Goal: Task Accomplishment & Management: Use online tool/utility

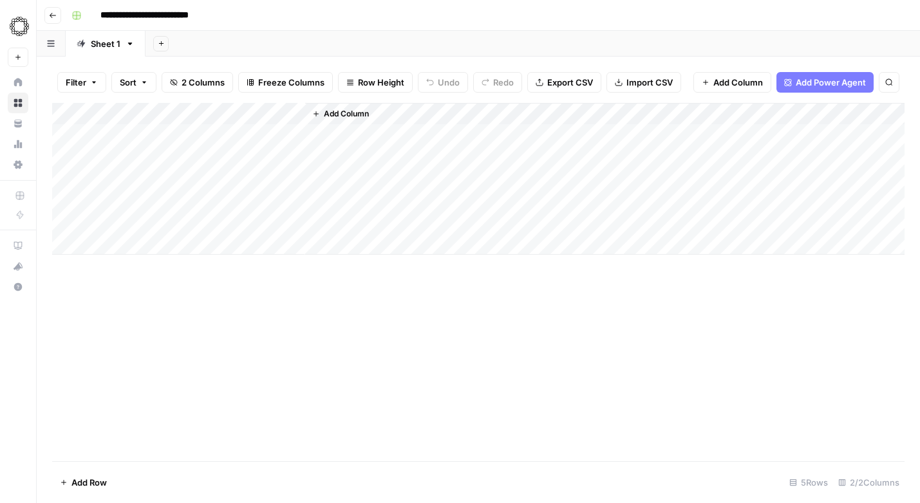
click at [277, 112] on div "Add Column" at bounding box center [478, 179] width 852 height 152
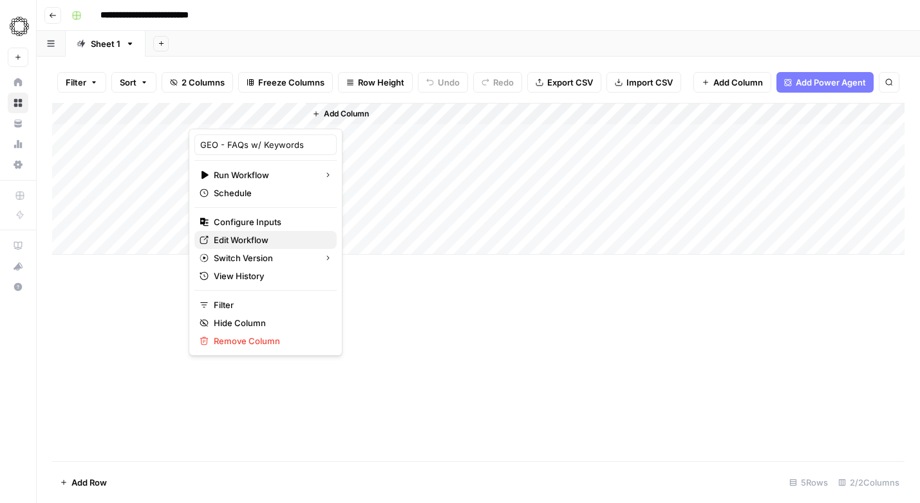
click at [250, 238] on span "Edit Workflow" at bounding box center [270, 240] width 113 height 13
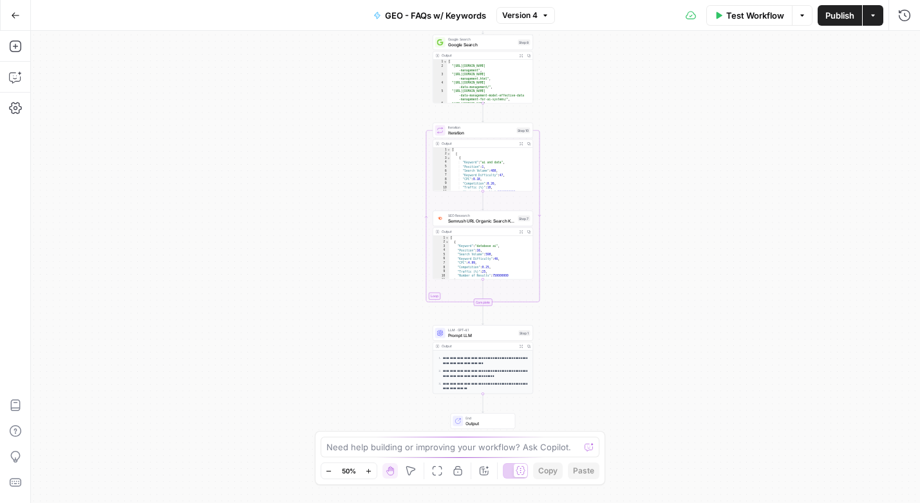
click at [476, 364] on p "**********" at bounding box center [486, 362] width 86 height 10
click at [465, 335] on span "Prompt LLM" at bounding box center [482, 335] width 68 height 6
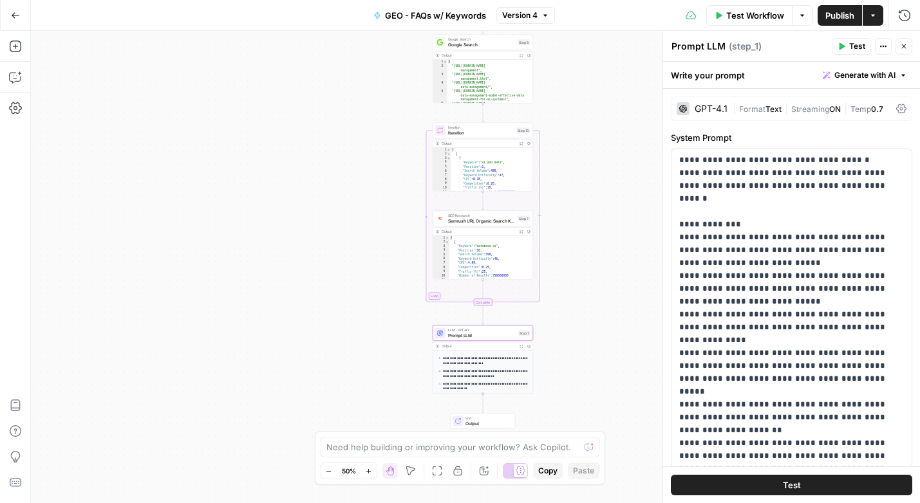
click at [368, 470] on icon "button" at bounding box center [368, 471] width 5 height 5
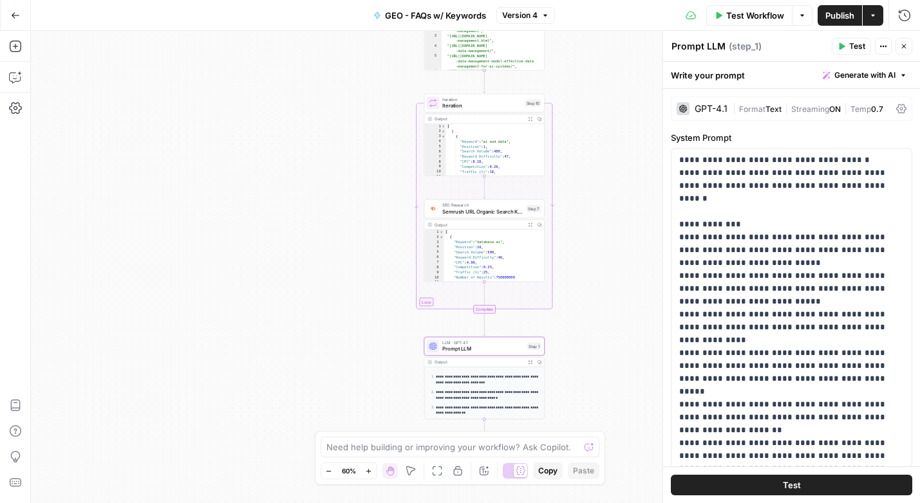
click at [368, 470] on icon "button" at bounding box center [368, 471] width 5 height 5
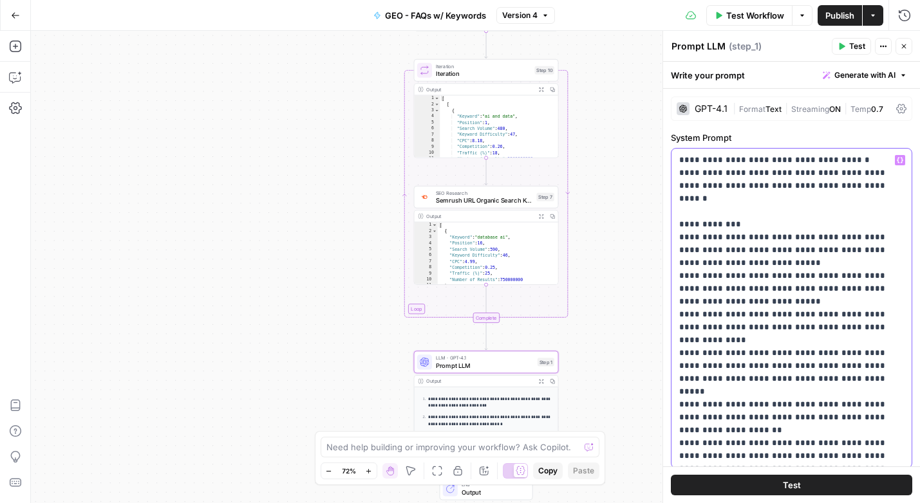
click at [765, 268] on p "**********" at bounding box center [791, 308] width 225 height 309
click at [774, 229] on p "**********" at bounding box center [791, 308] width 225 height 309
copy p "**********"
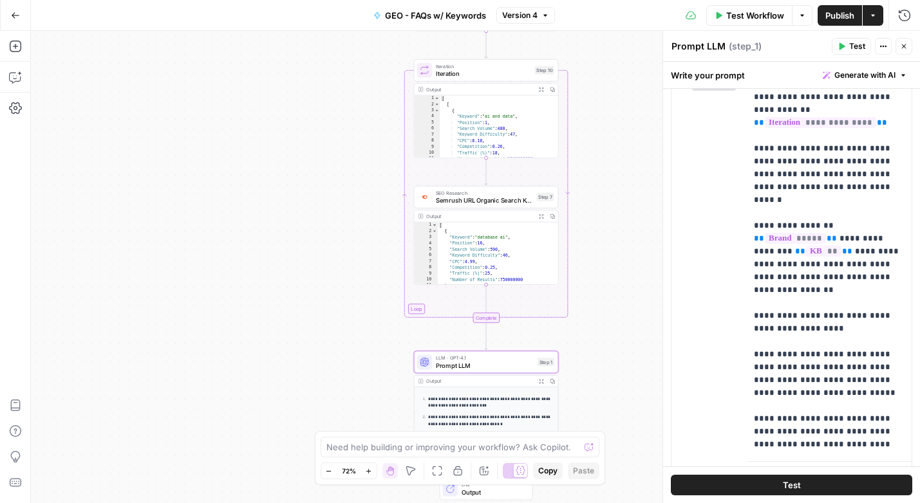
scroll to position [421, 0]
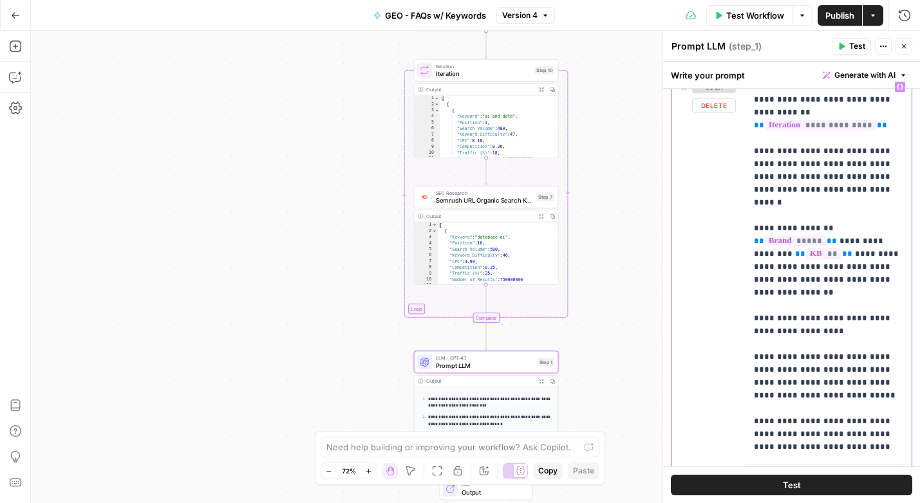
click at [788, 261] on p "**********" at bounding box center [829, 266] width 150 height 373
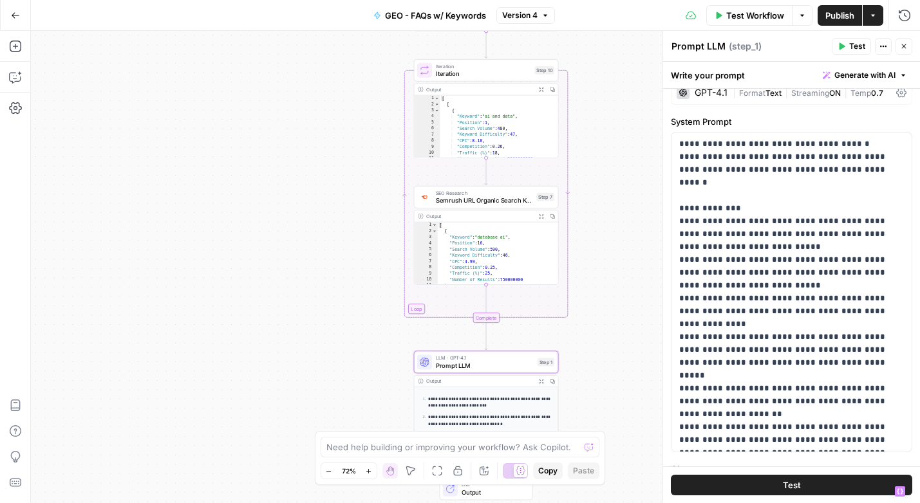
scroll to position [14, 0]
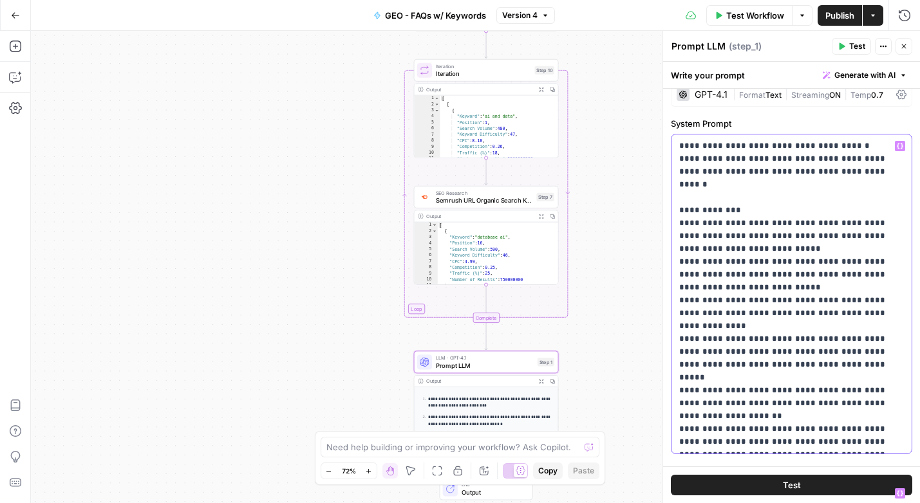
click at [780, 285] on p "**********" at bounding box center [791, 294] width 225 height 309
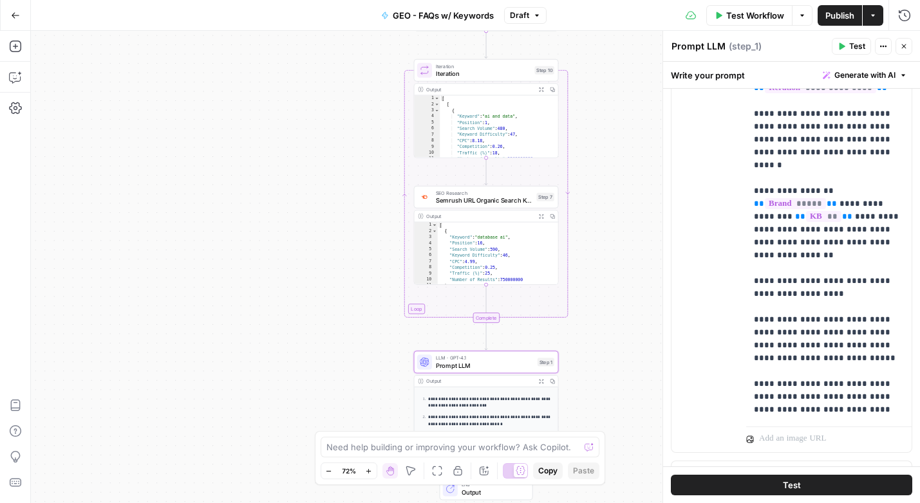
scroll to position [544, 0]
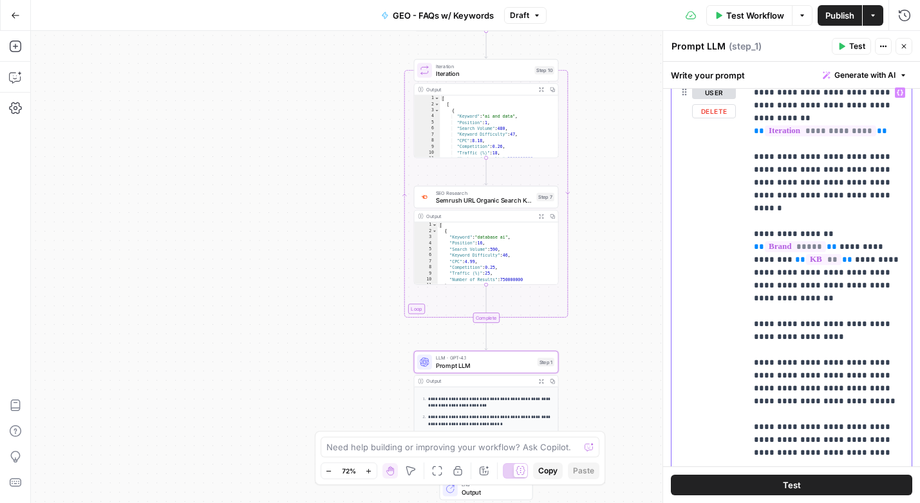
click at [771, 309] on p "**********" at bounding box center [829, 272] width 150 height 373
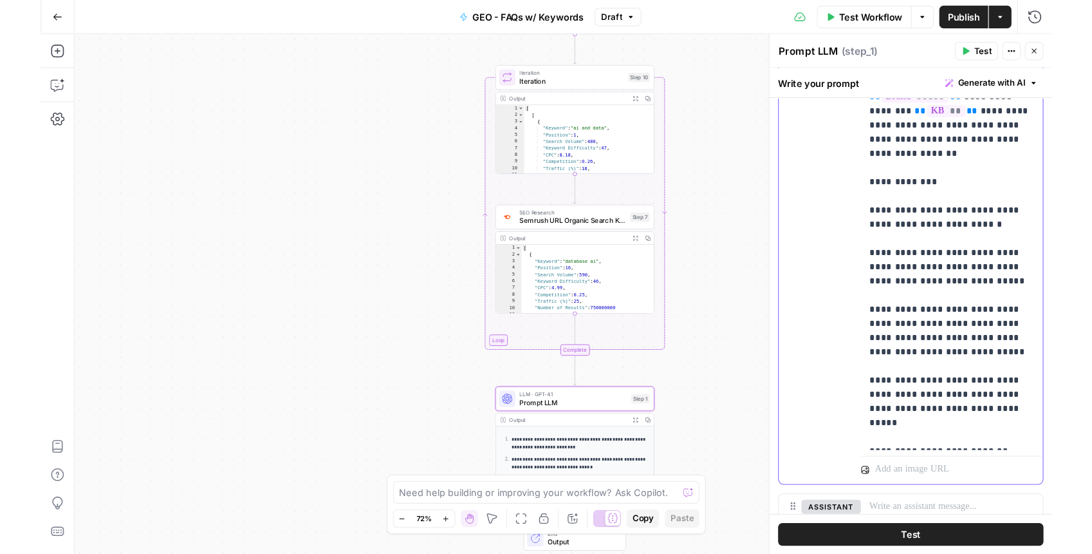
scroll to position [724, 0]
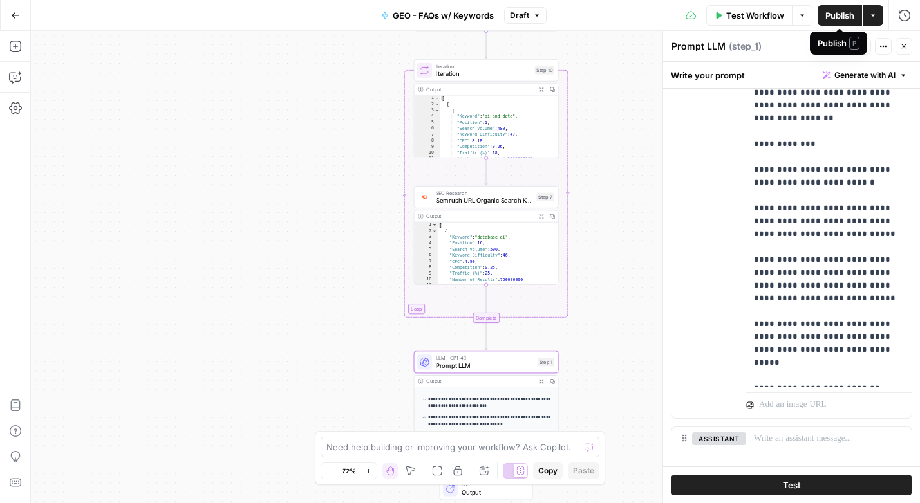
click at [831, 15] on span "Publish" at bounding box center [839, 15] width 29 height 13
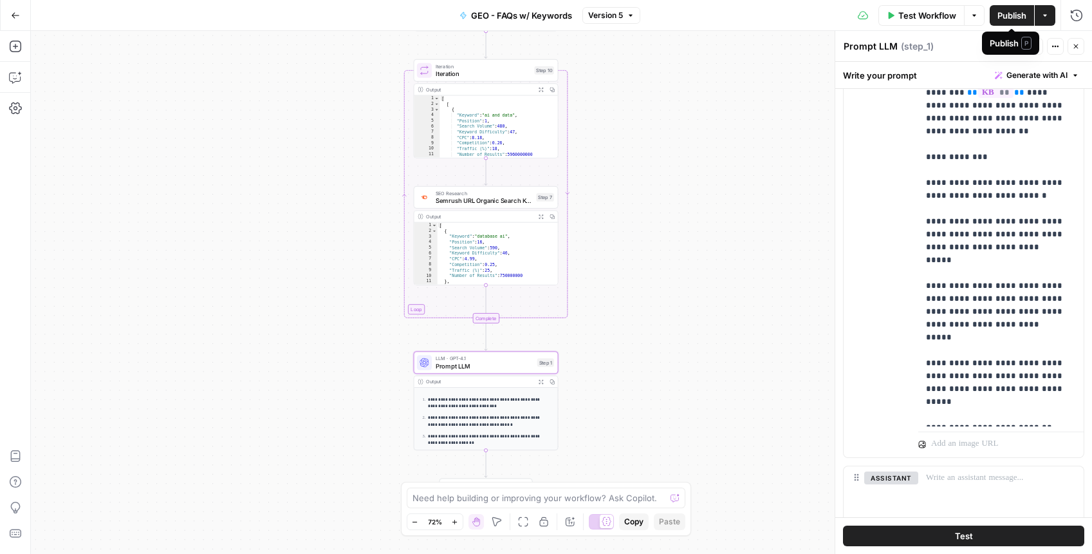
click at [919, 10] on span "Publish" at bounding box center [1012, 15] width 29 height 13
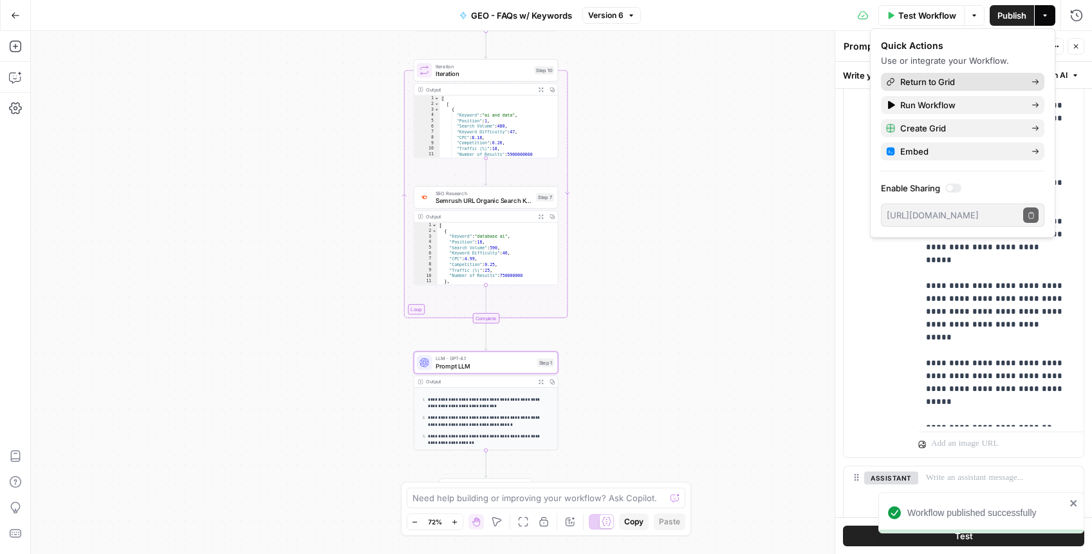
click at [919, 80] on span "Return to Grid" at bounding box center [961, 81] width 121 height 13
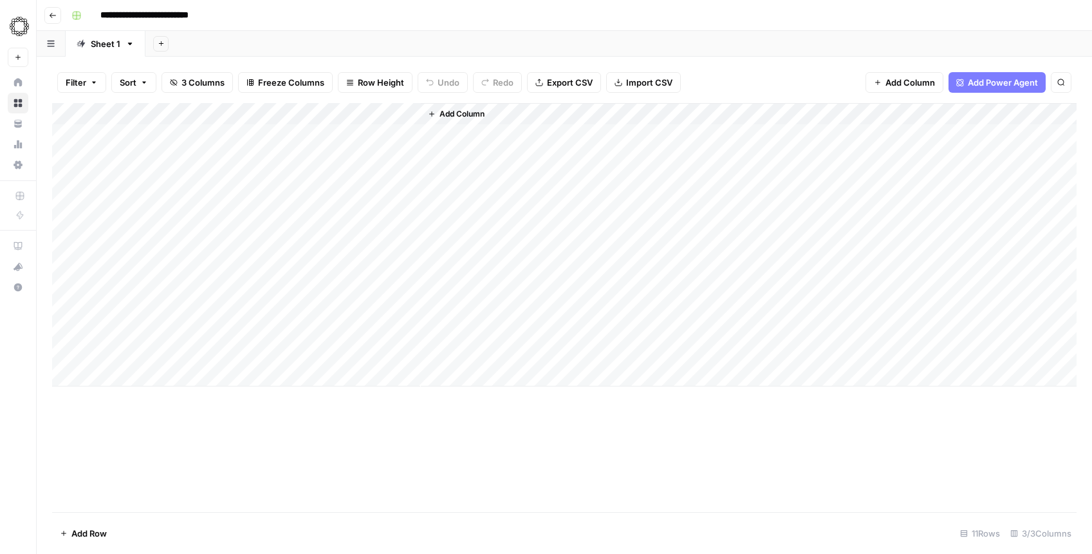
click at [117, 135] on div "Add Column" at bounding box center [564, 244] width 1025 height 283
click at [117, 135] on textarea "**********" at bounding box center [175, 136] width 206 height 18
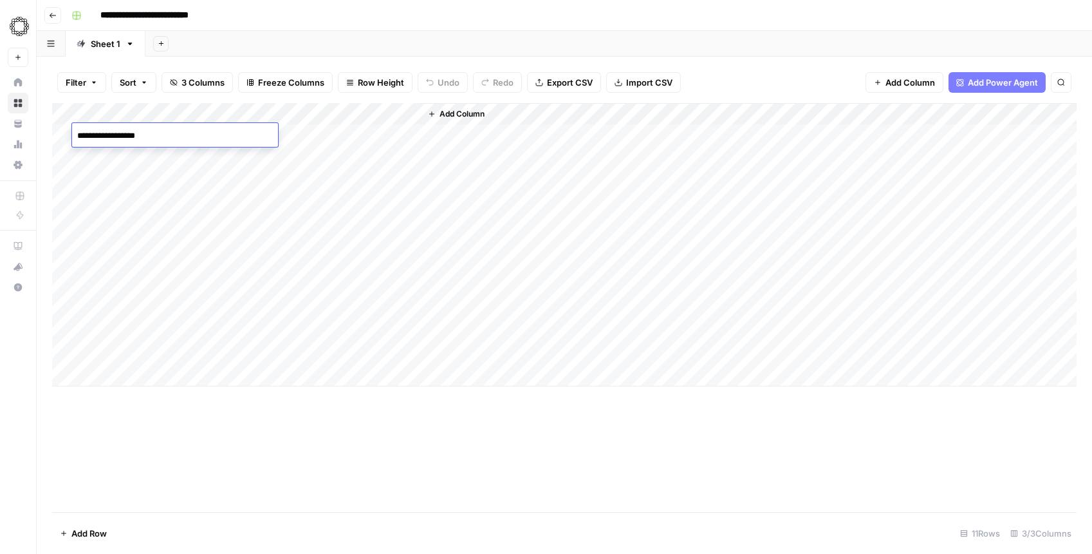
click at [117, 135] on textarea "**********" at bounding box center [175, 136] width 206 height 18
click at [121, 360] on div "Add Column" at bounding box center [564, 244] width 1025 height 283
click at [121, 357] on div "Add Column" at bounding box center [564, 244] width 1025 height 283
type textarea "**********"
click at [167, 432] on div "Add Column" at bounding box center [564, 307] width 1025 height 409
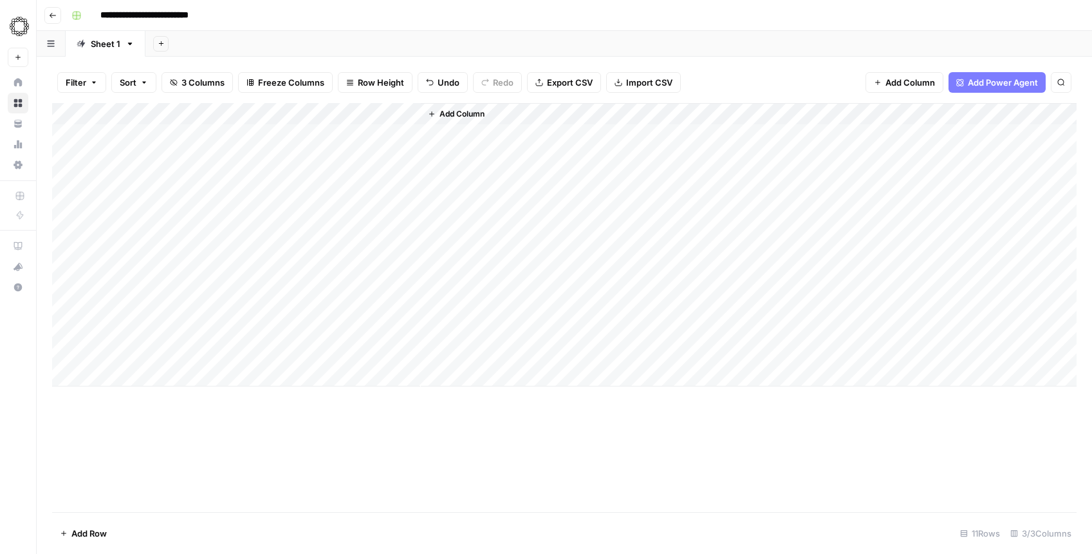
click at [218, 349] on div "Add Column" at bounding box center [564, 244] width 1025 height 283
click at [366, 353] on div "Add Column" at bounding box center [564, 244] width 1025 height 283
click at [408, 353] on div "Add Column" at bounding box center [564, 244] width 1025 height 283
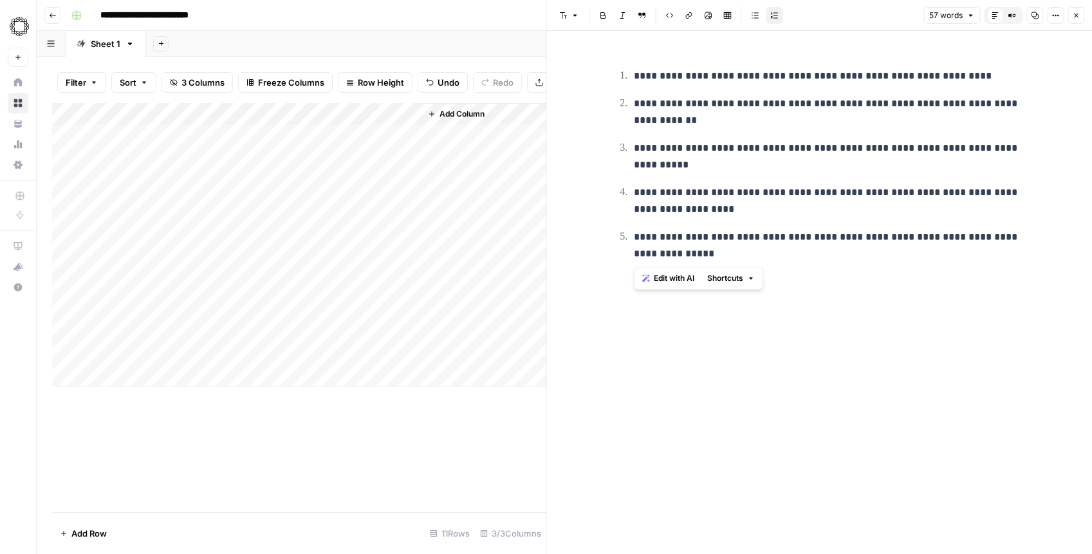
drag, startPoint x: 738, startPoint y: 259, endPoint x: 601, endPoint y: 57, distance: 244.4
click at [601, 57] on div "**********" at bounding box center [820, 292] width 546 height 523
copy ol "**********"
click at [276, 120] on div "Add Column" at bounding box center [299, 244] width 494 height 283
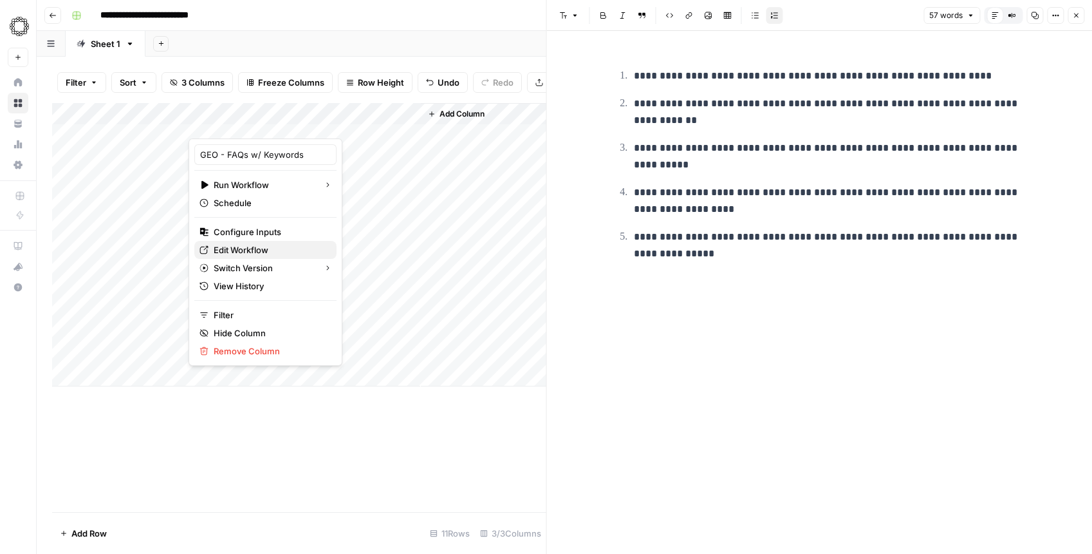
click at [256, 252] on span "Edit Workflow" at bounding box center [270, 249] width 113 height 13
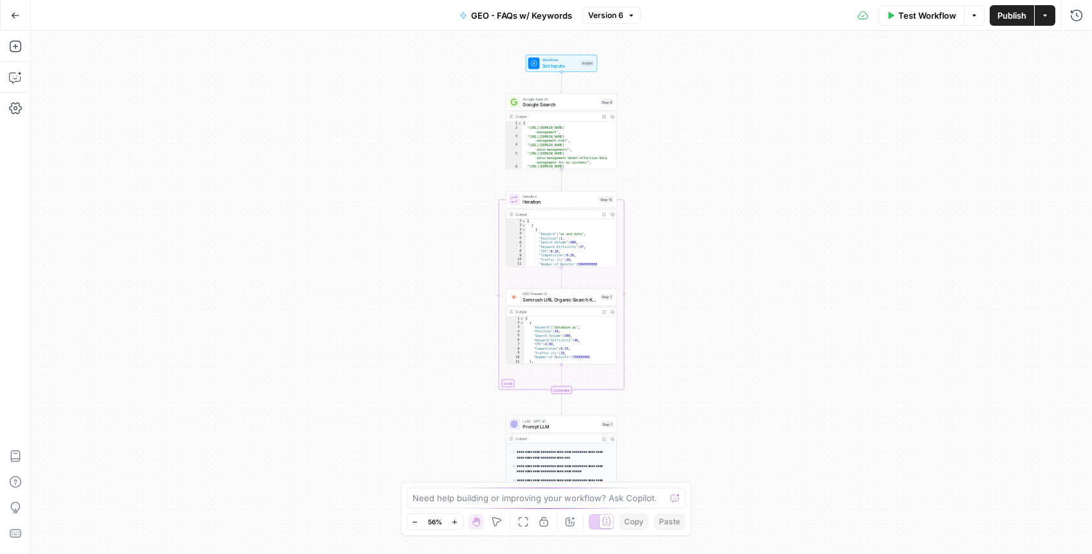
click at [457, 519] on icon "button" at bounding box center [454, 521] width 7 height 7
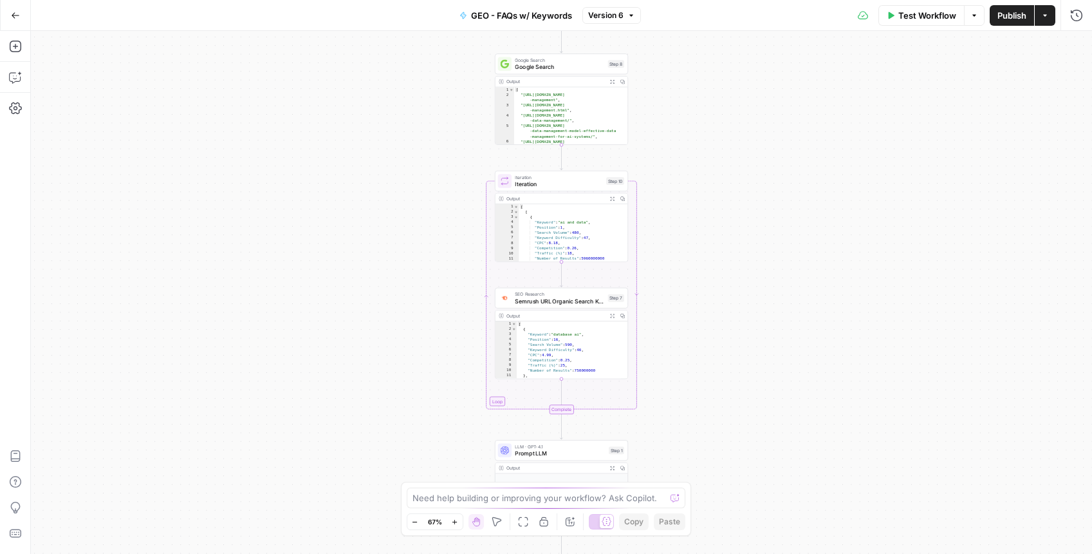
click at [457, 519] on icon "button" at bounding box center [454, 521] width 7 height 7
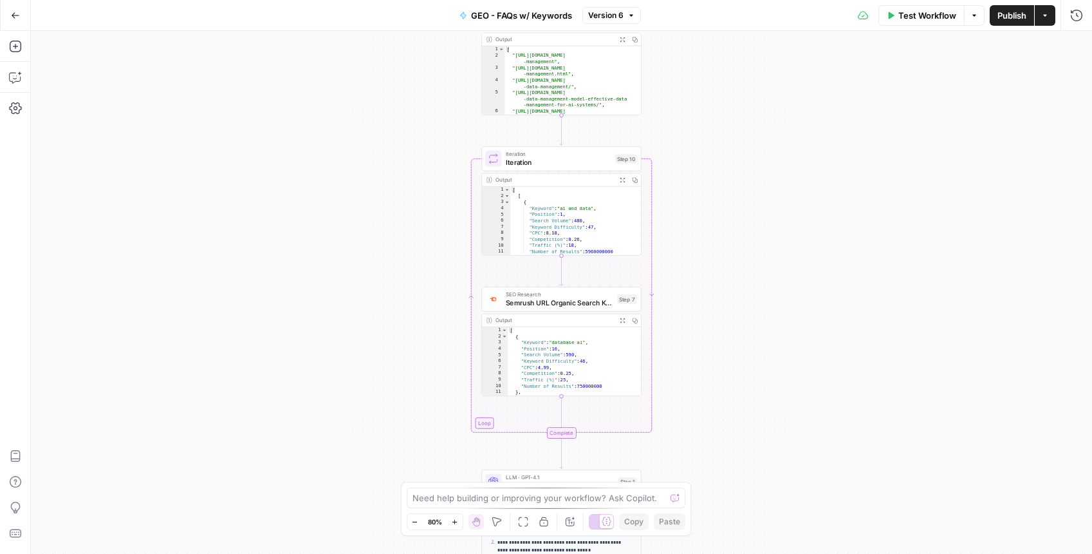
click at [457, 519] on icon "button" at bounding box center [454, 521] width 7 height 7
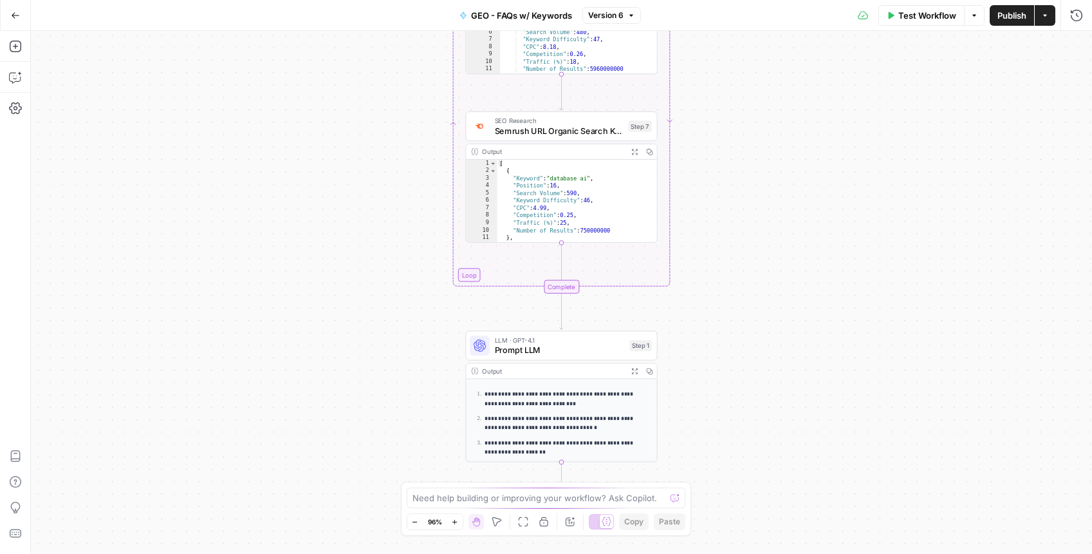
click at [566, 349] on span "Prompt LLM" at bounding box center [560, 350] width 130 height 12
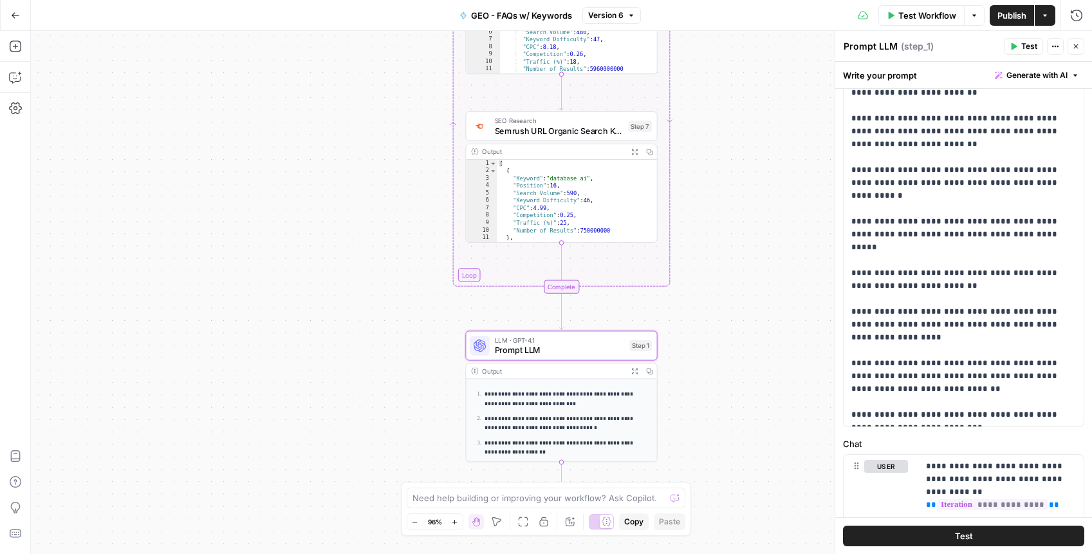
scroll to position [243, 0]
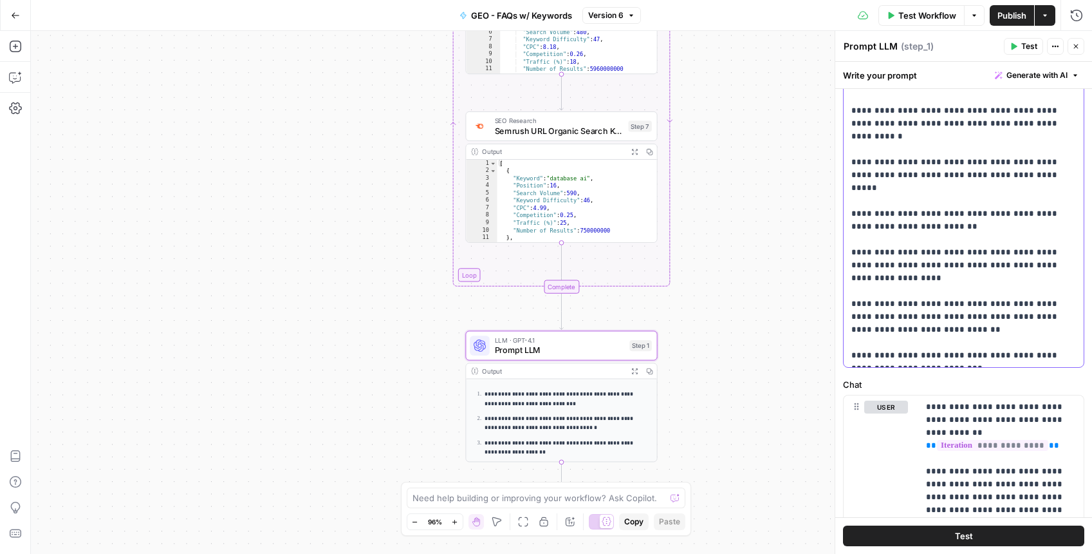
click at [964, 295] on p "**********" at bounding box center [959, 136] width 215 height 451
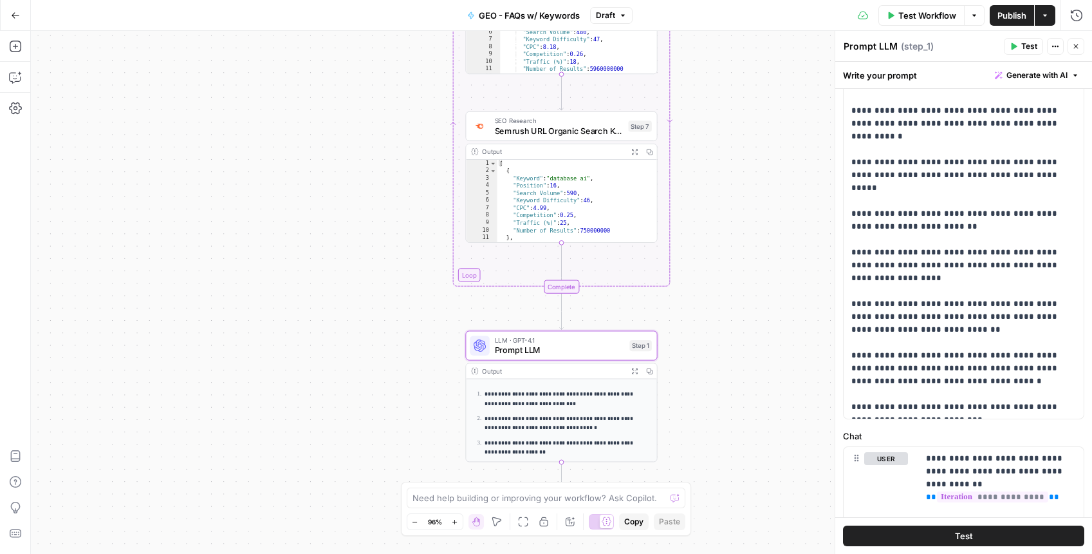
click at [1003, 12] on span "Publish" at bounding box center [1012, 15] width 29 height 13
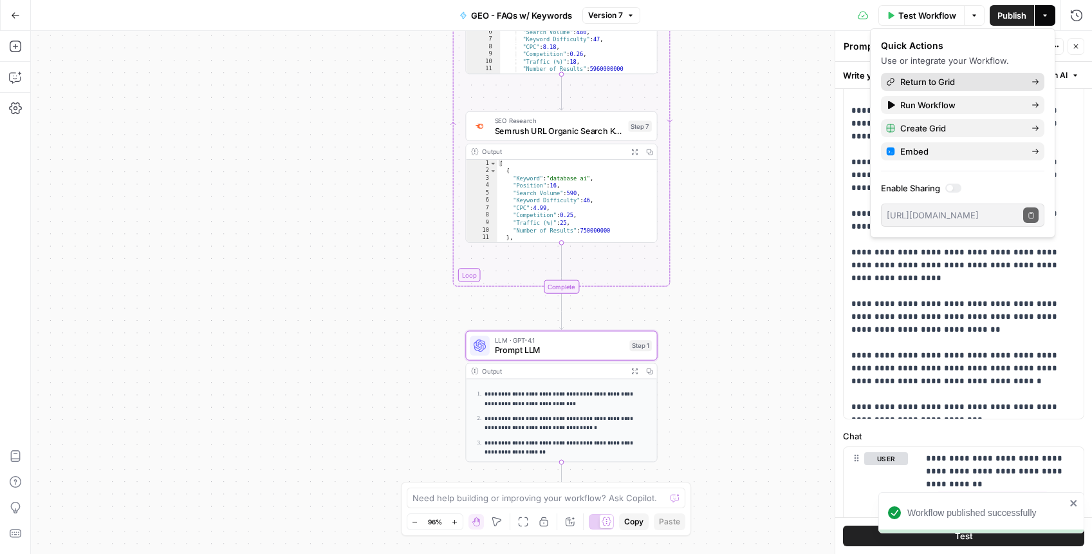
click at [951, 77] on span "Return to Grid" at bounding box center [961, 81] width 121 height 13
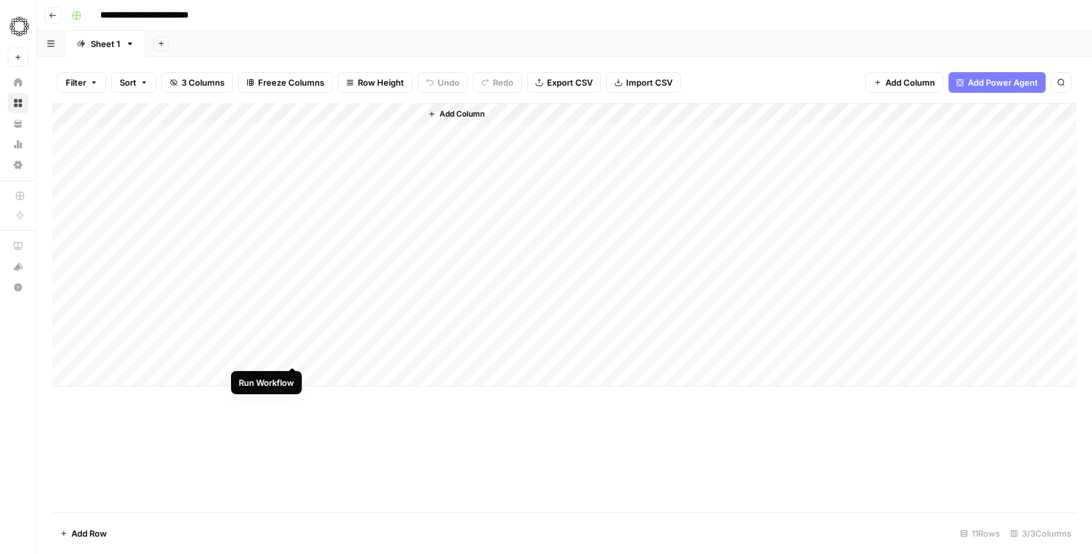
click at [294, 353] on div "Add Column" at bounding box center [564, 244] width 1025 height 283
click at [331, 350] on div "Add Column" at bounding box center [564, 244] width 1025 height 283
click at [410, 354] on div "Add Column" at bounding box center [564, 244] width 1025 height 283
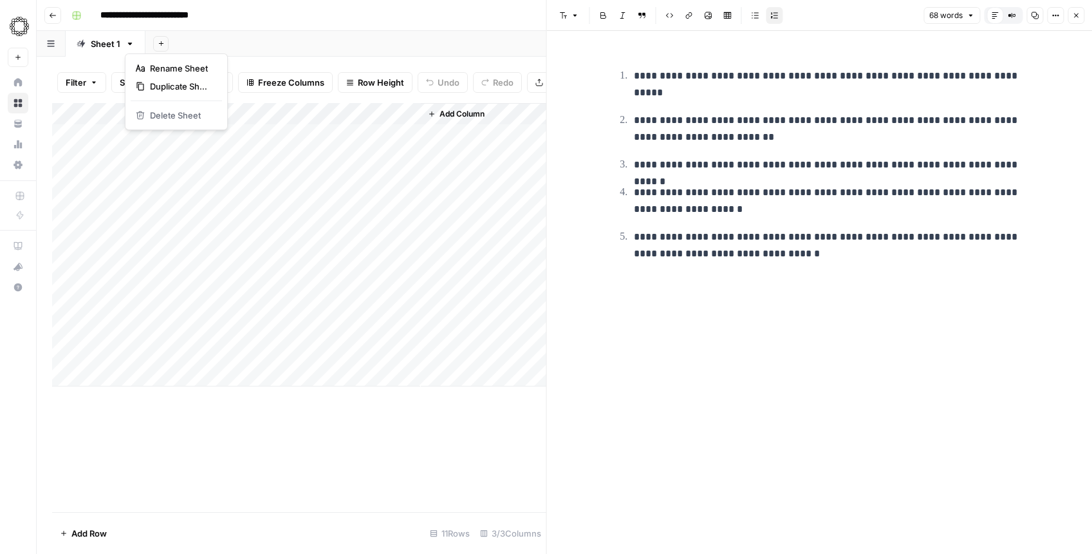
click at [131, 41] on icon "button" at bounding box center [130, 43] width 9 height 9
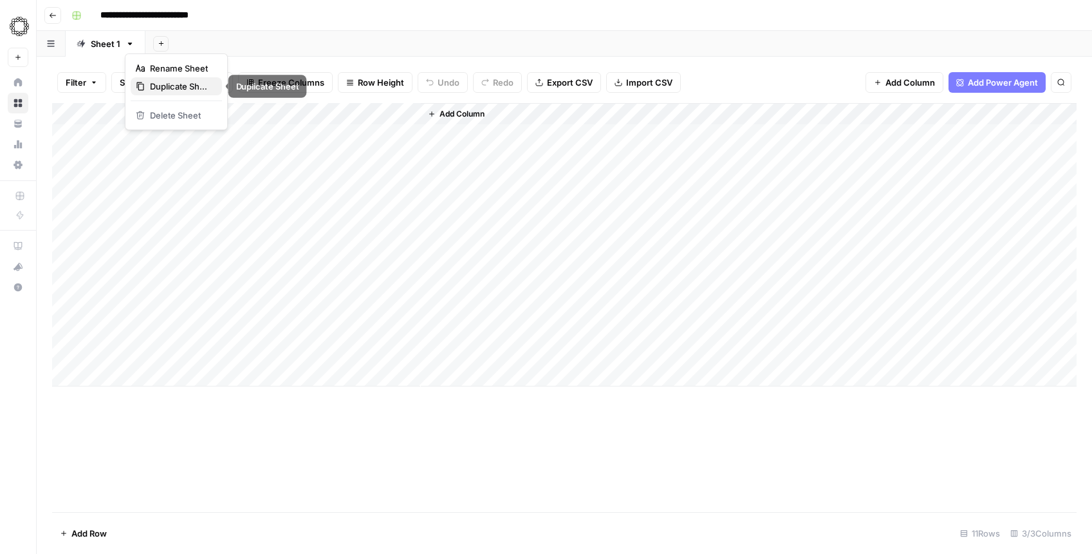
click at [154, 80] on span "Duplicate Sheet" at bounding box center [181, 86] width 62 height 13
click at [277, 113] on div "Add Column" at bounding box center [564, 124] width 1025 height 42
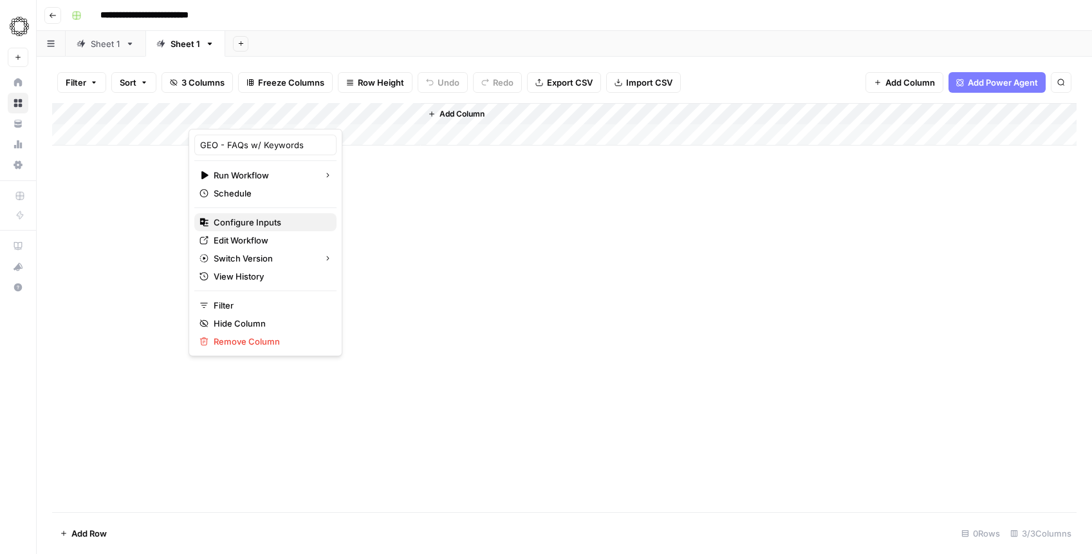
click at [249, 218] on span "Configure Inputs" at bounding box center [270, 222] width 113 height 13
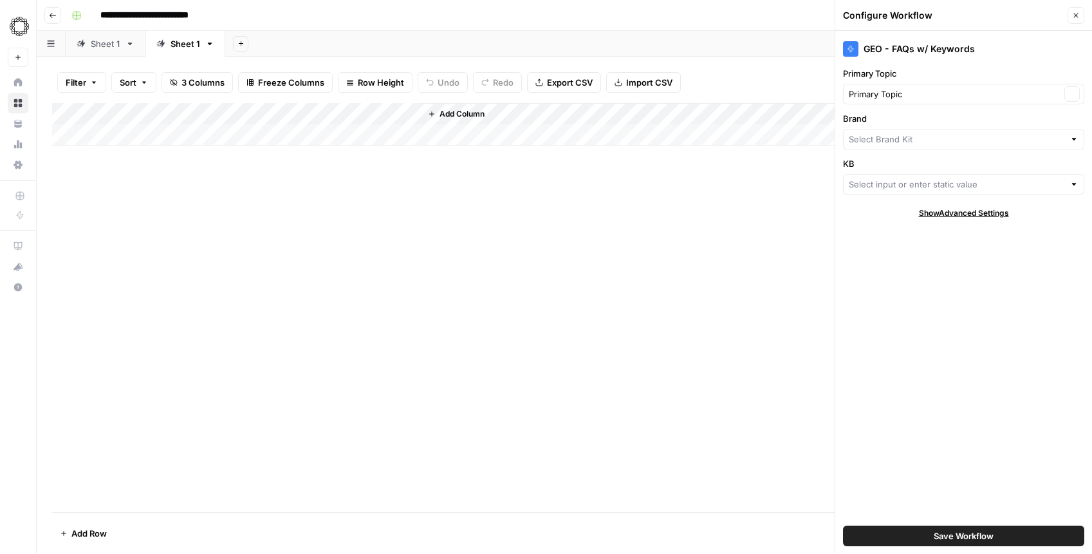
type input "Alation"
click at [968, 527] on button "Save Workflow" at bounding box center [963, 535] width 241 height 21
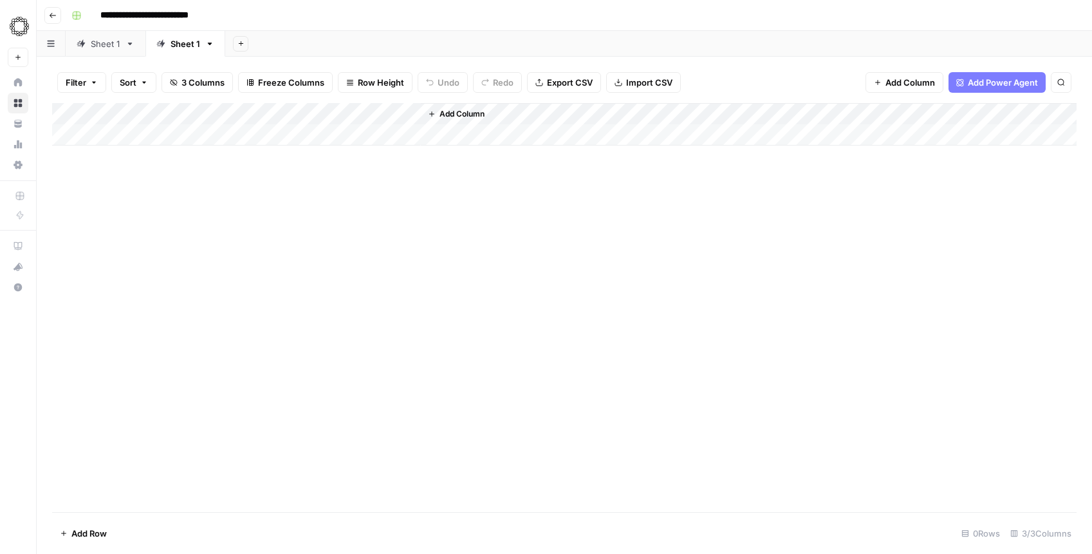
click at [108, 135] on div "Add Column" at bounding box center [564, 124] width 1025 height 42
click at [115, 137] on body "**********" at bounding box center [546, 277] width 1092 height 554
type textarea "**********"
click at [115, 132] on div "Add Column" at bounding box center [564, 135] width 1025 height 64
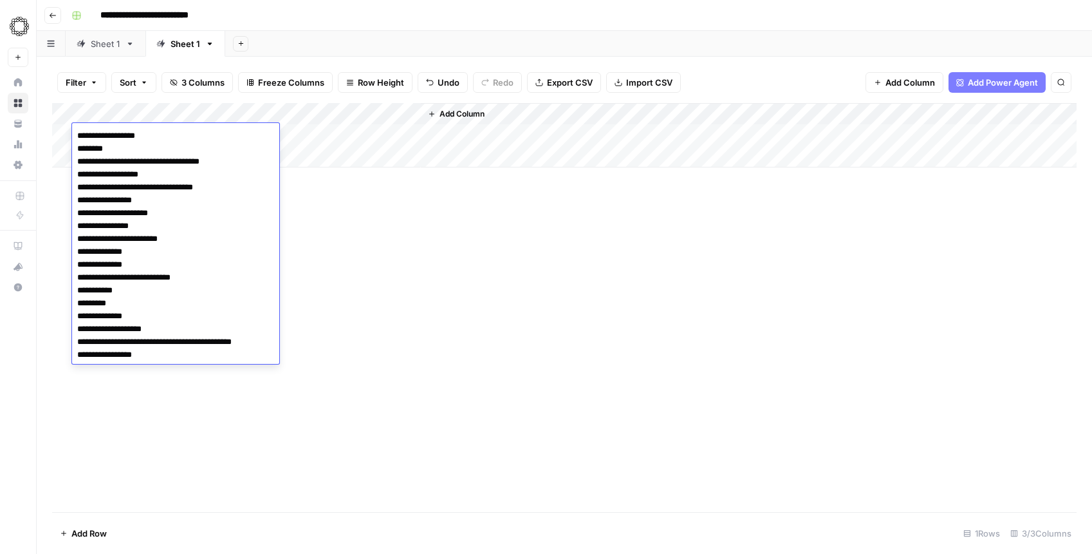
click at [115, 132] on textarea "**********" at bounding box center [175, 245] width 206 height 237
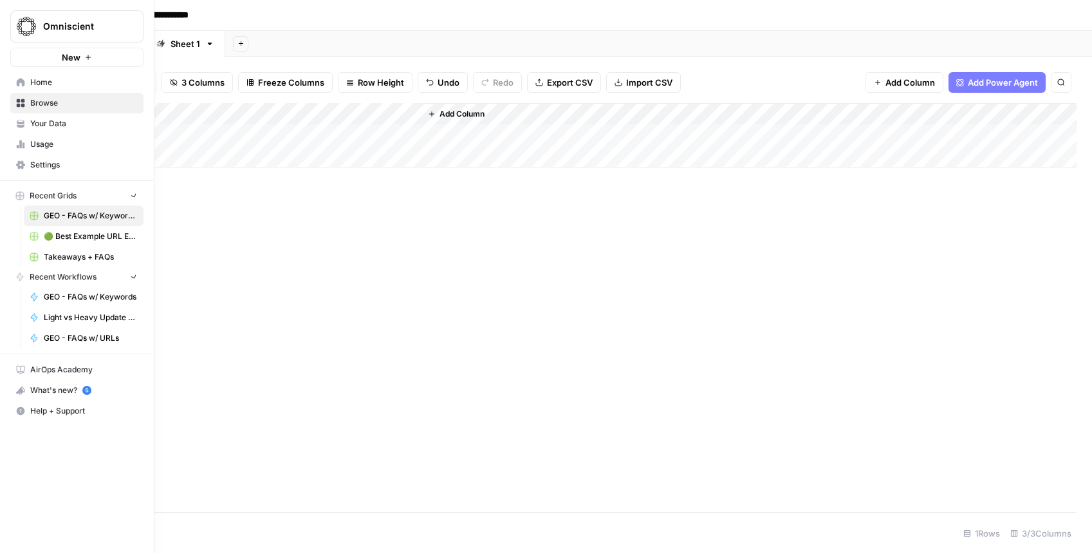
click at [7, 237] on div "Omniscient New Home Browse Your Data Usage Settings Recent Grids GEO - FAQs w/ …" at bounding box center [77, 277] width 154 height 554
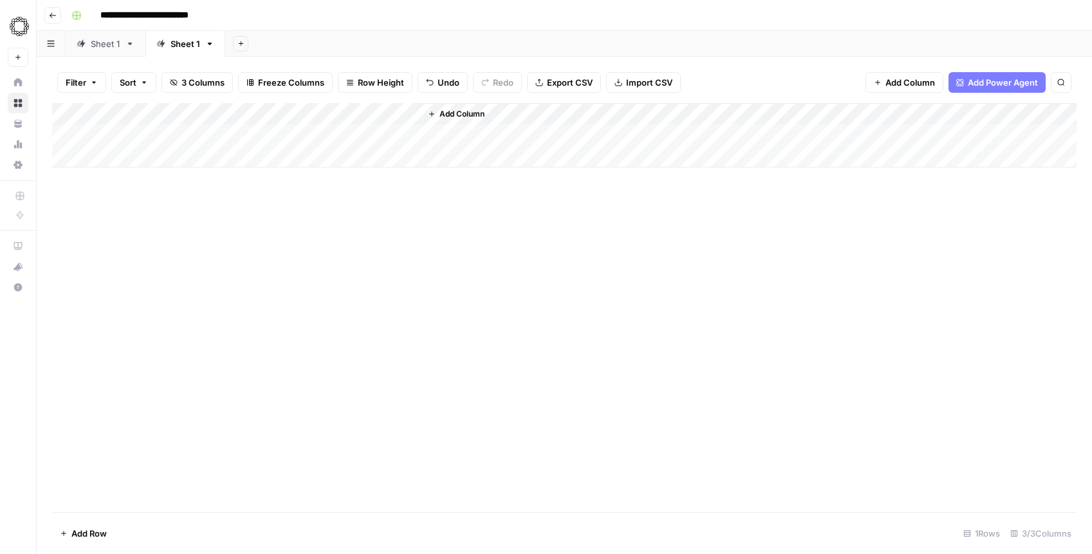
click at [205, 200] on div "Add Column" at bounding box center [564, 307] width 1025 height 409
click at [174, 133] on div "Add Column" at bounding box center [564, 135] width 1025 height 64
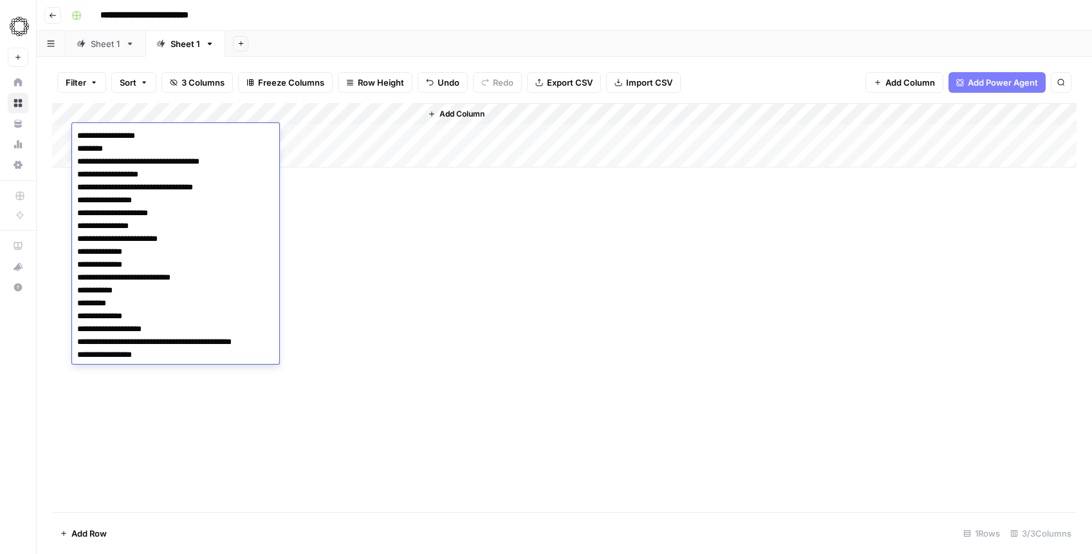
click at [150, 131] on textarea "**********" at bounding box center [175, 245] width 206 height 237
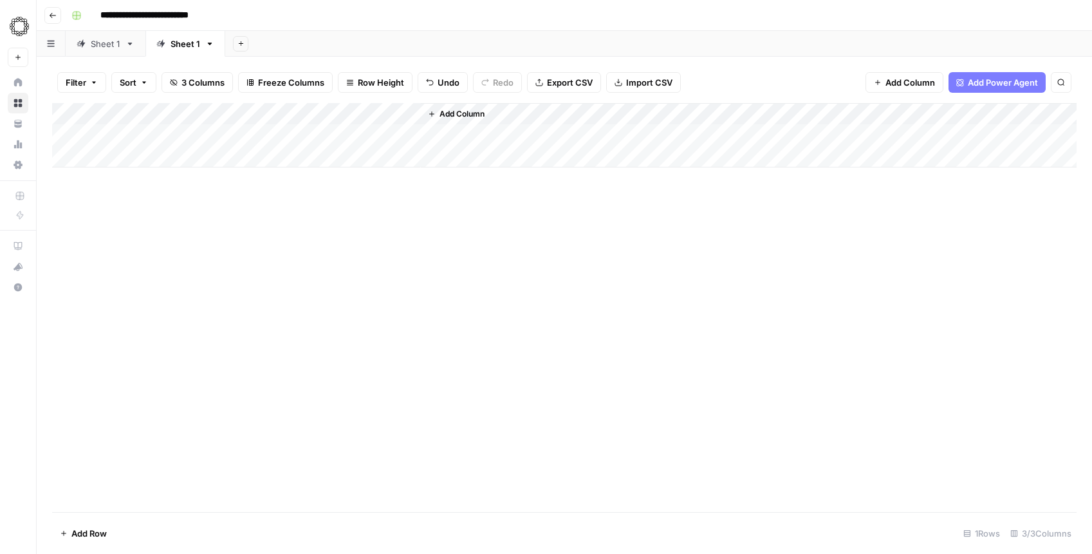
click at [142, 225] on div "Add Column" at bounding box center [564, 307] width 1025 height 409
click at [117, 132] on div "Add Column" at bounding box center [564, 135] width 1025 height 64
type textarea "**********"
click at [117, 133] on div "Add Column" at bounding box center [564, 135] width 1025 height 64
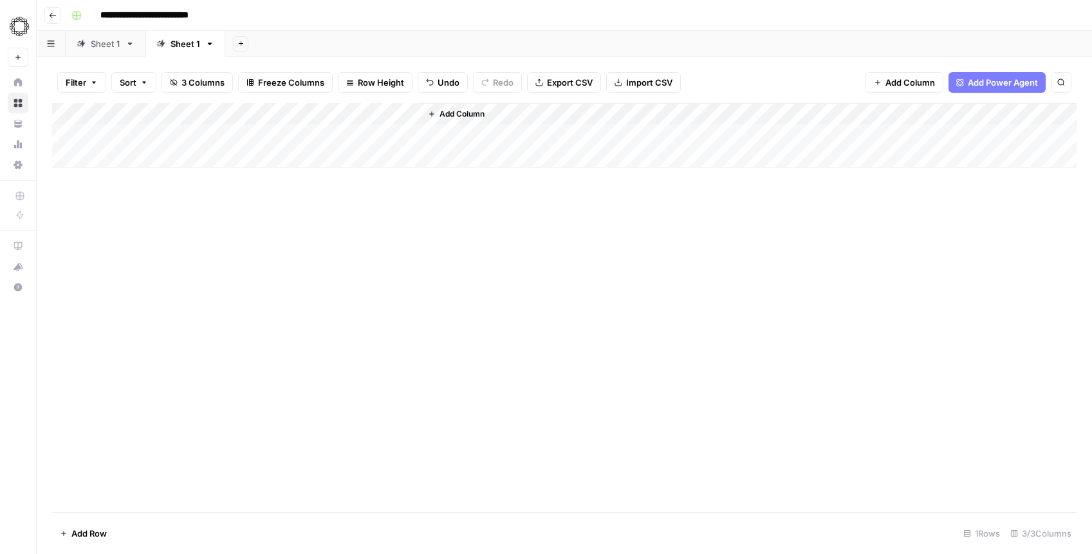
click at [117, 133] on div "Add Column" at bounding box center [564, 135] width 1025 height 64
click at [213, 254] on div "Add Column" at bounding box center [564, 307] width 1025 height 409
click at [632, 88] on span "Import CSV" at bounding box center [649, 82] width 46 height 13
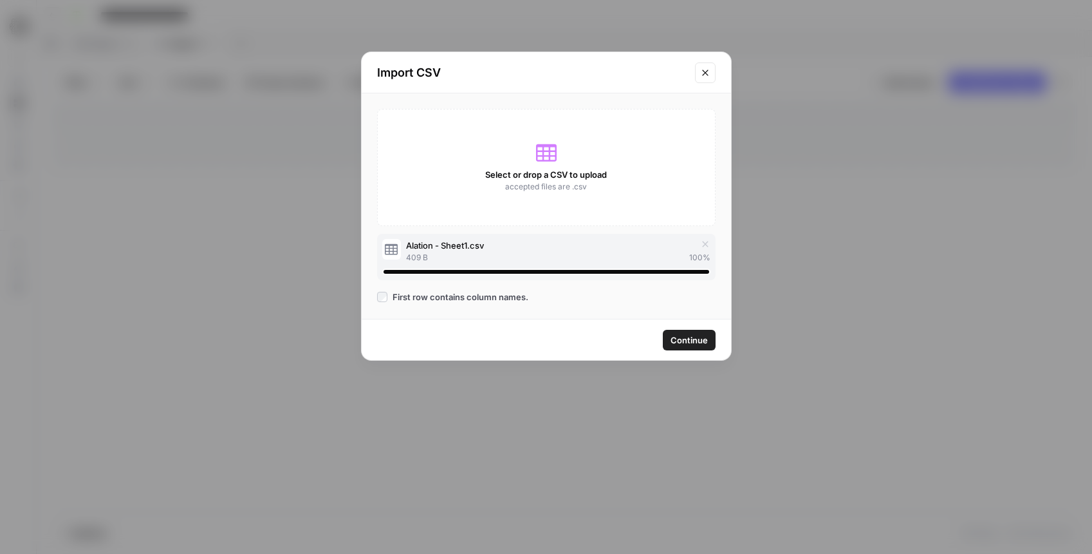
click at [699, 342] on span "Continue" at bounding box center [689, 339] width 37 height 13
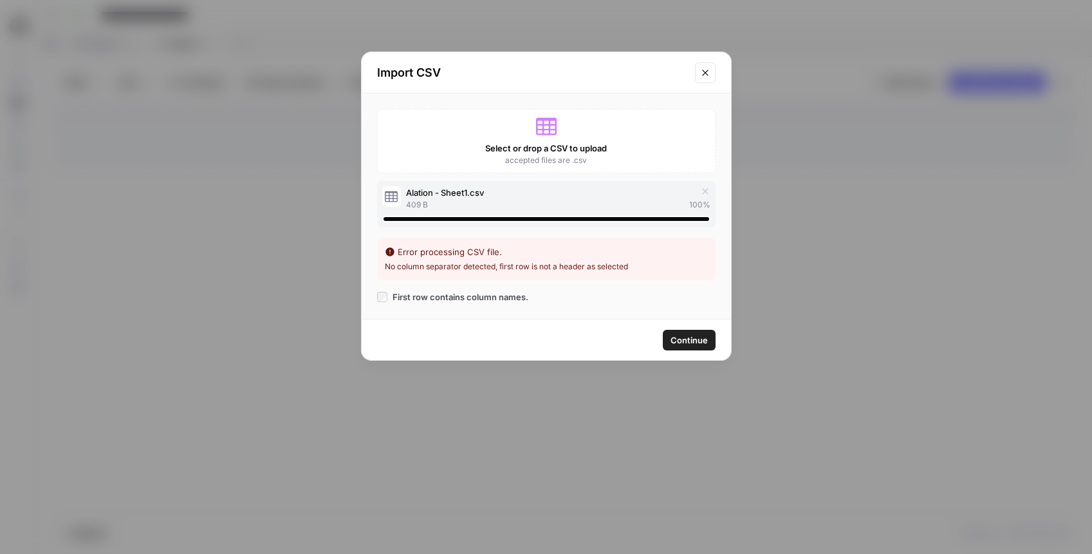
click at [693, 335] on span "Continue" at bounding box center [689, 339] width 37 height 13
click at [693, 337] on span "Continue" at bounding box center [689, 339] width 37 height 13
click at [704, 194] on icon "button" at bounding box center [705, 191] width 10 height 10
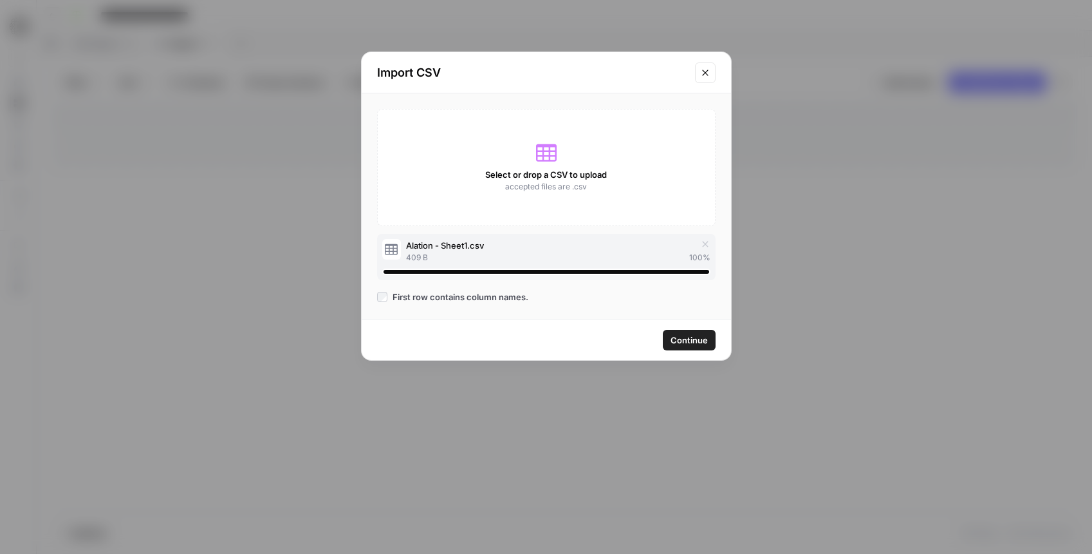
click at [682, 337] on span "Continue" at bounding box center [689, 339] width 37 height 13
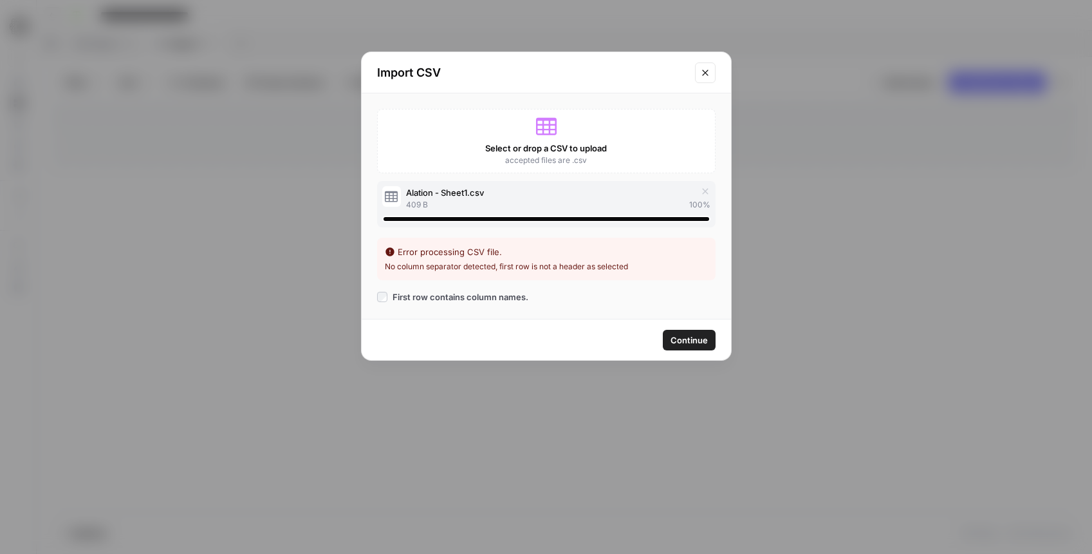
click at [704, 191] on icon "button" at bounding box center [705, 191] width 10 height 10
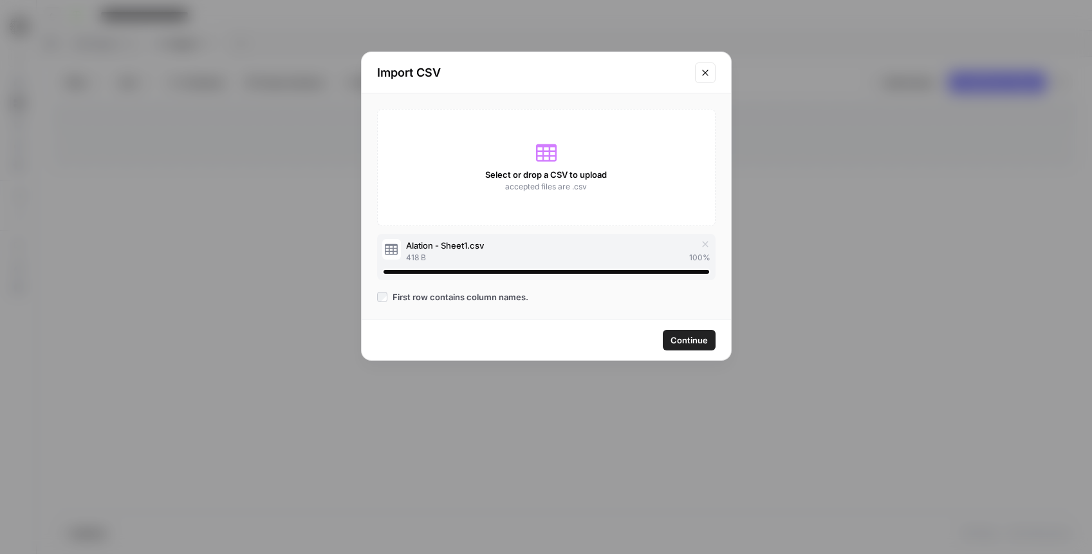
click at [413, 295] on span "First row contains column names." at bounding box center [461, 296] width 136 height 13
click at [702, 341] on span "Continue" at bounding box center [689, 339] width 37 height 13
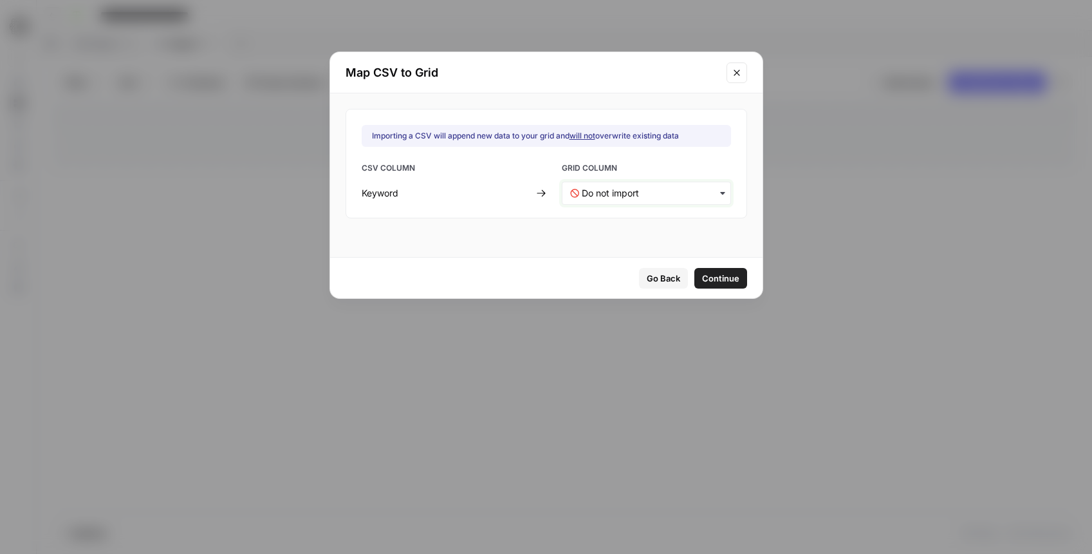
click at [650, 194] on input "text" at bounding box center [652, 193] width 141 height 13
click at [626, 226] on span "Primary Topic" at bounding box center [606, 227] width 51 height 12
click at [711, 281] on span "Continue" at bounding box center [720, 278] width 37 height 13
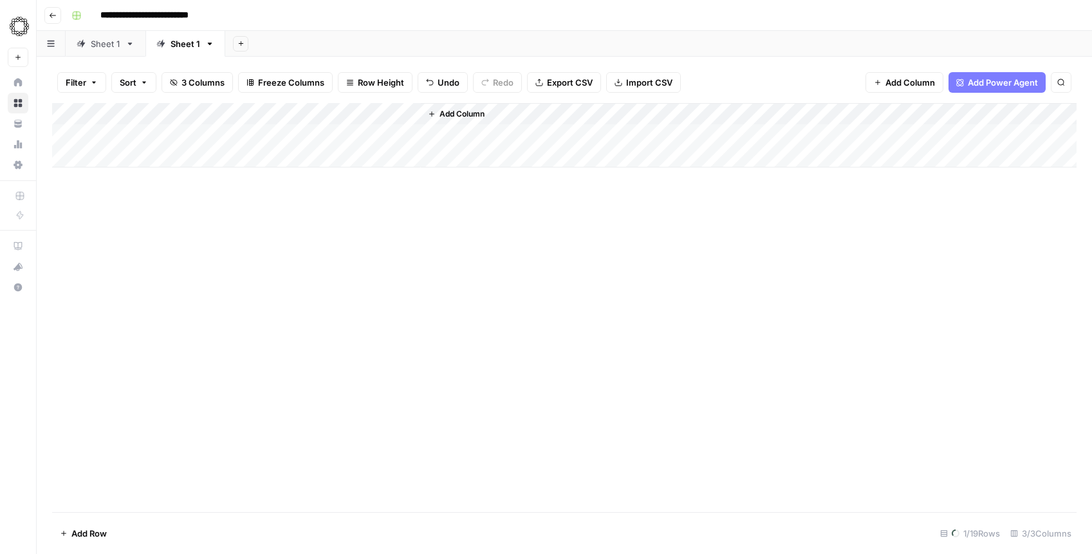
click at [115, 136] on div "Add Column" at bounding box center [564, 135] width 1025 height 64
click at [259, 229] on div "Add Column" at bounding box center [564, 307] width 1025 height 409
click at [442, 235] on div "Add Column" at bounding box center [564, 307] width 1025 height 409
click at [669, 89] on button "Import CSV" at bounding box center [643, 82] width 75 height 21
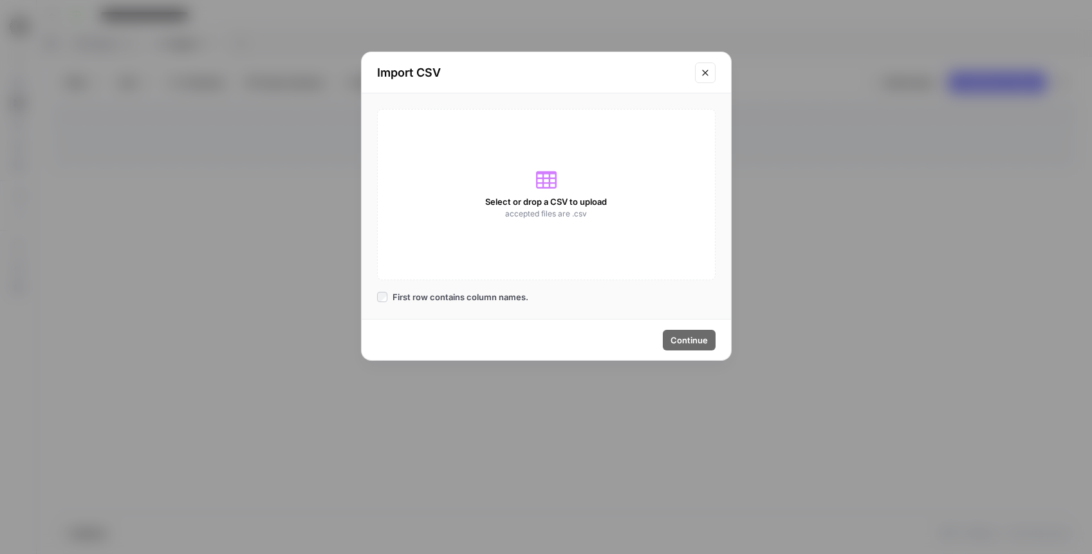
click at [868, 278] on div "Import CSV Select or drop a CSV to upload accepted files are .csv First row con…" at bounding box center [546, 277] width 1092 height 554
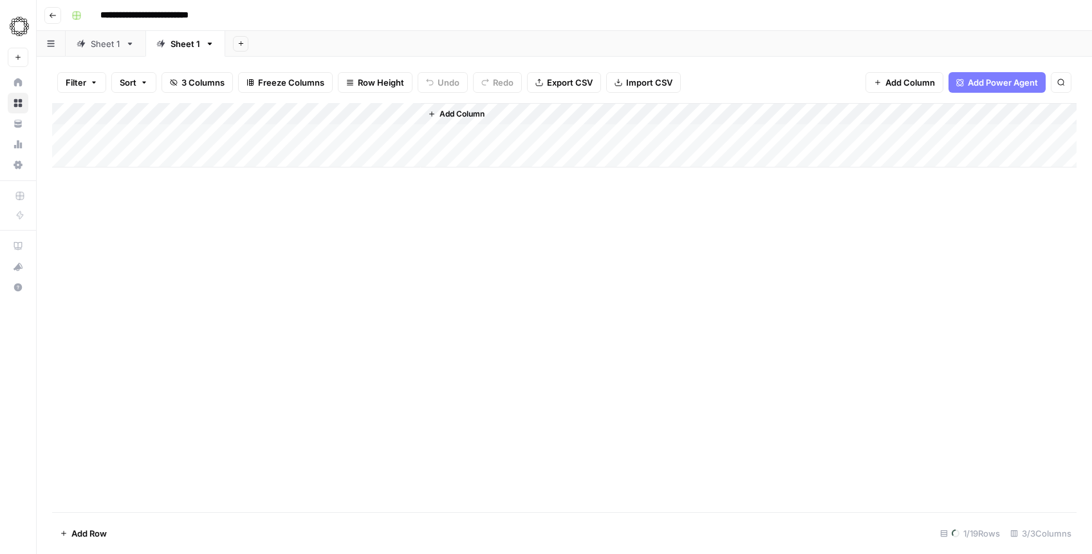
click at [210, 44] on icon "button" at bounding box center [209, 43] width 9 height 9
click at [227, 67] on div "Rename Sheet" at bounding box center [255, 68] width 81 height 13
type input "*"
type input "**********"
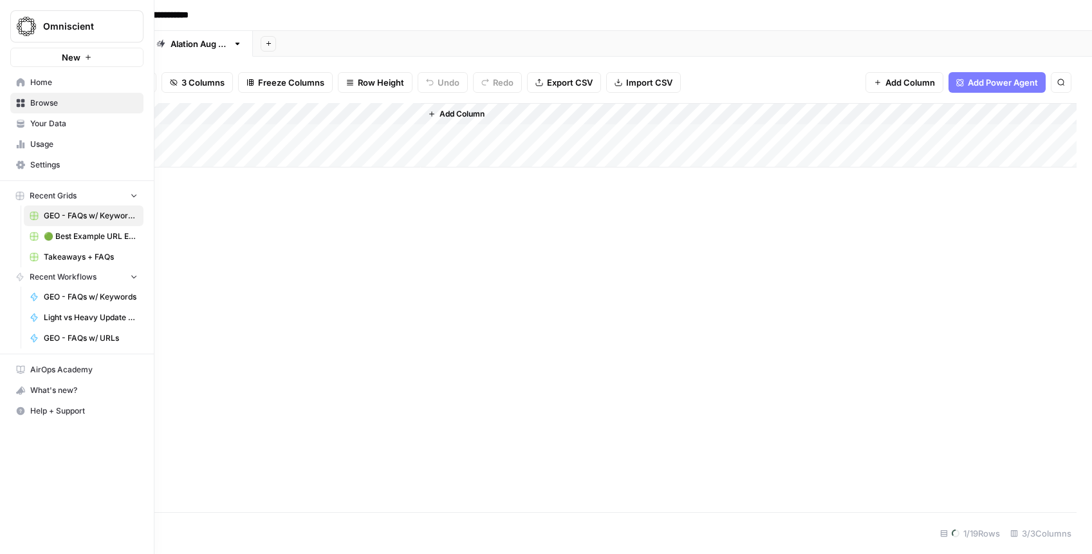
click at [82, 131] on link "Your Data" at bounding box center [76, 123] width 133 height 21
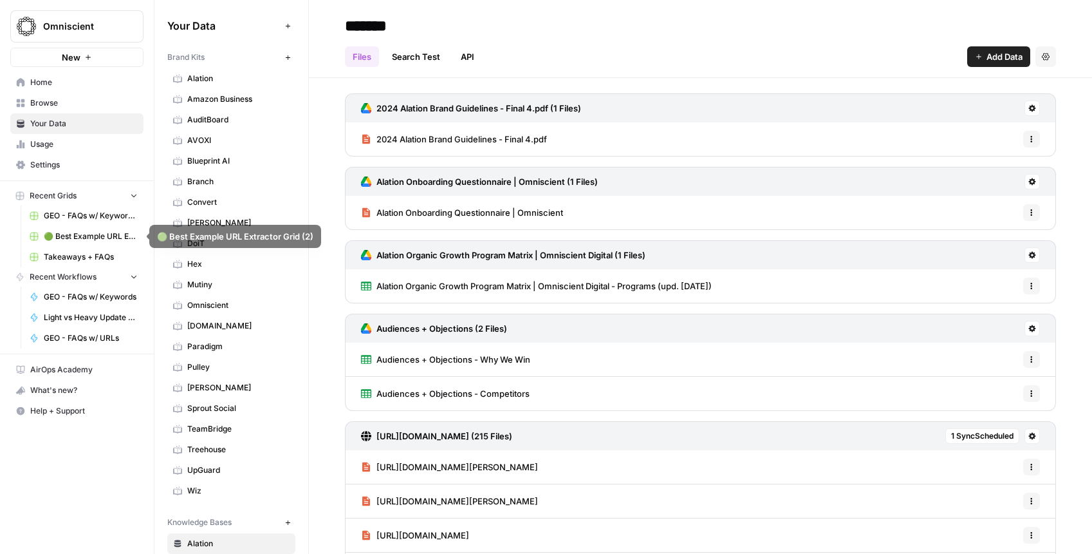
click at [81, 221] on span "GEO - FAQs w/ Keywords Grid" at bounding box center [91, 216] width 94 height 12
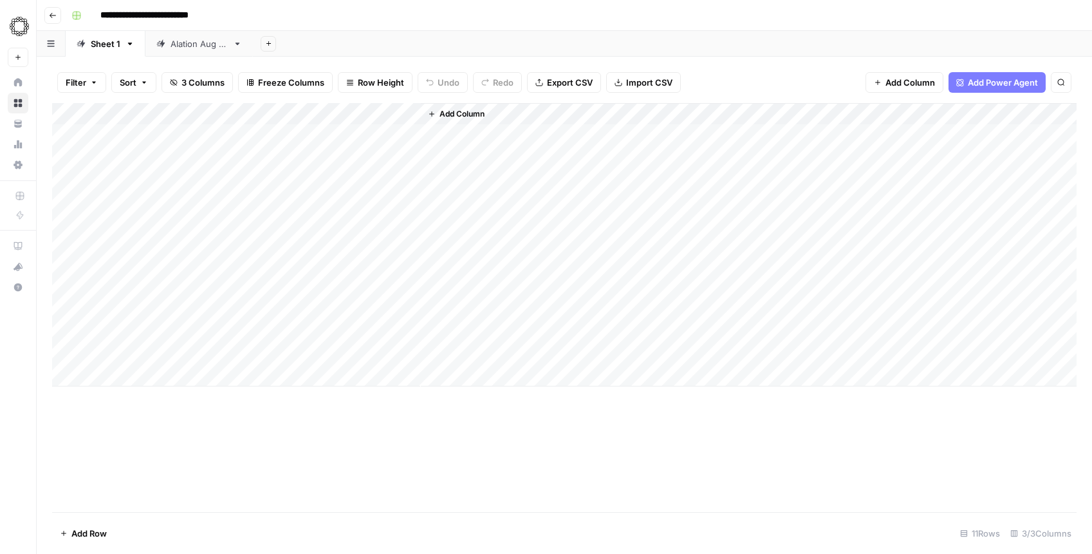
click at [214, 44] on div "Alation Aug 2025" at bounding box center [199, 43] width 57 height 13
click at [127, 129] on div "Add Column" at bounding box center [564, 135] width 1025 height 64
click at [650, 81] on span "Import CSV" at bounding box center [649, 82] width 46 height 13
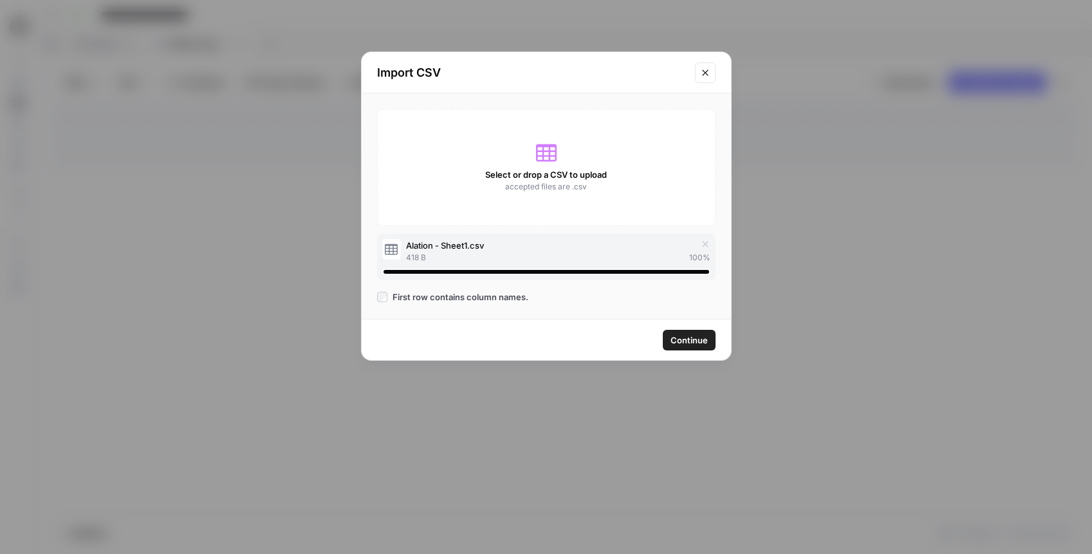
click at [682, 341] on span "Continue" at bounding box center [689, 339] width 37 height 13
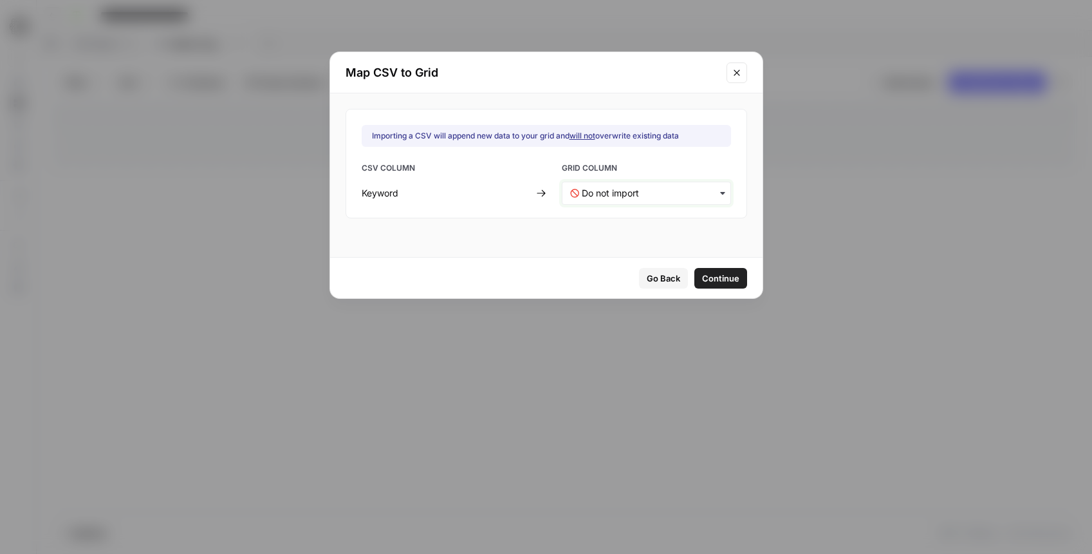
click at [636, 192] on input "text" at bounding box center [652, 193] width 141 height 13
click at [618, 251] on span "Create new column" at bounding box center [616, 251] width 71 height 12
click at [615, 187] on input "text" at bounding box center [651, 193] width 141 height 13
click at [601, 221] on span "Primary Topic" at bounding box center [604, 227] width 51 height 12
click at [548, 239] on div "Importing a CSV will append new data to your grid and will not overwrite existi…" at bounding box center [546, 175] width 433 height 164
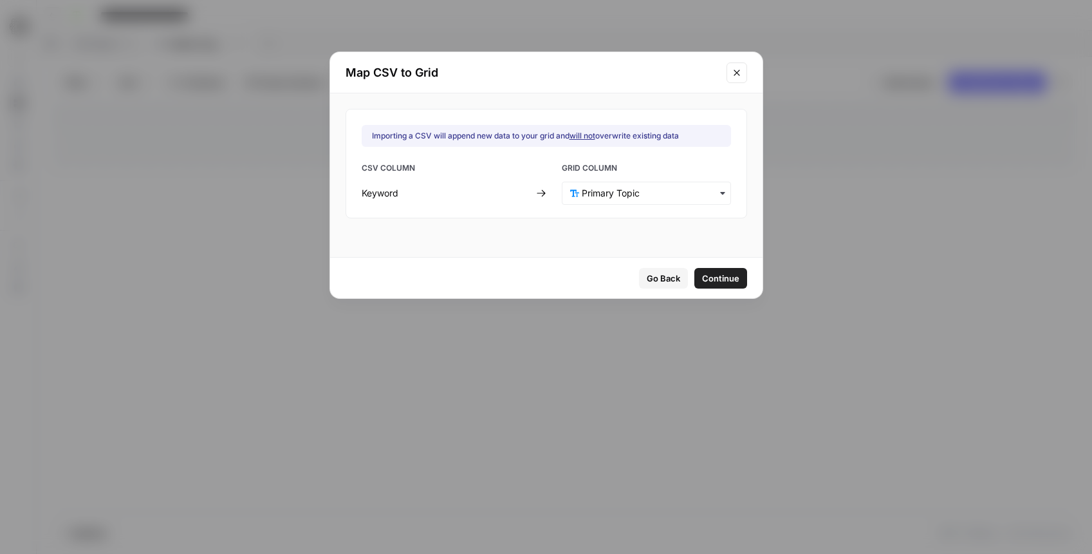
click at [702, 275] on span "Continue" at bounding box center [720, 278] width 37 height 13
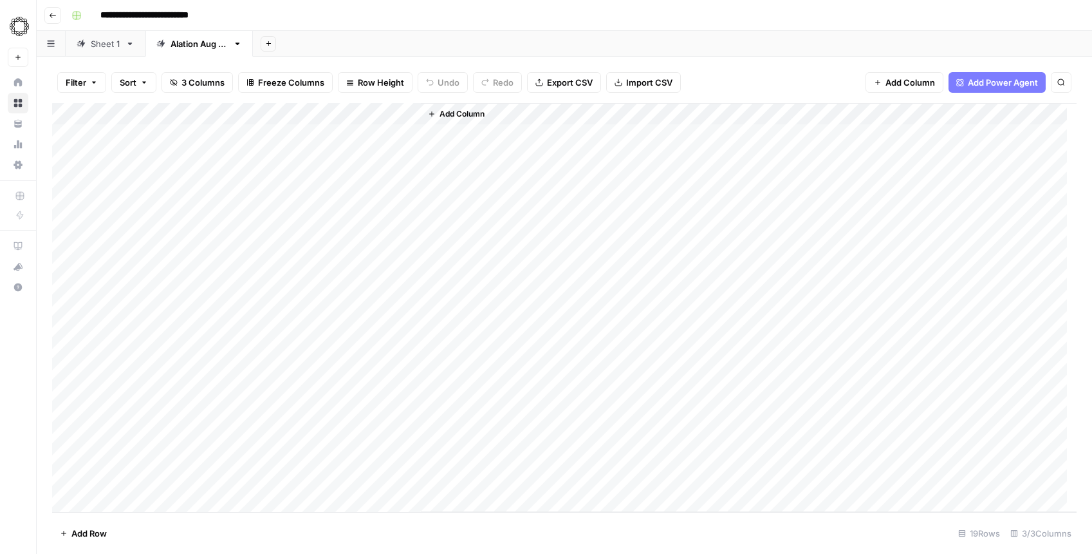
click at [91, 135] on div "Add Column" at bounding box center [564, 307] width 1025 height 409
drag, startPoint x: 453, startPoint y: 171, endPoint x: 413, endPoint y: 164, distance: 41.2
click at [453, 171] on div "Add Column" at bounding box center [749, 307] width 656 height 409
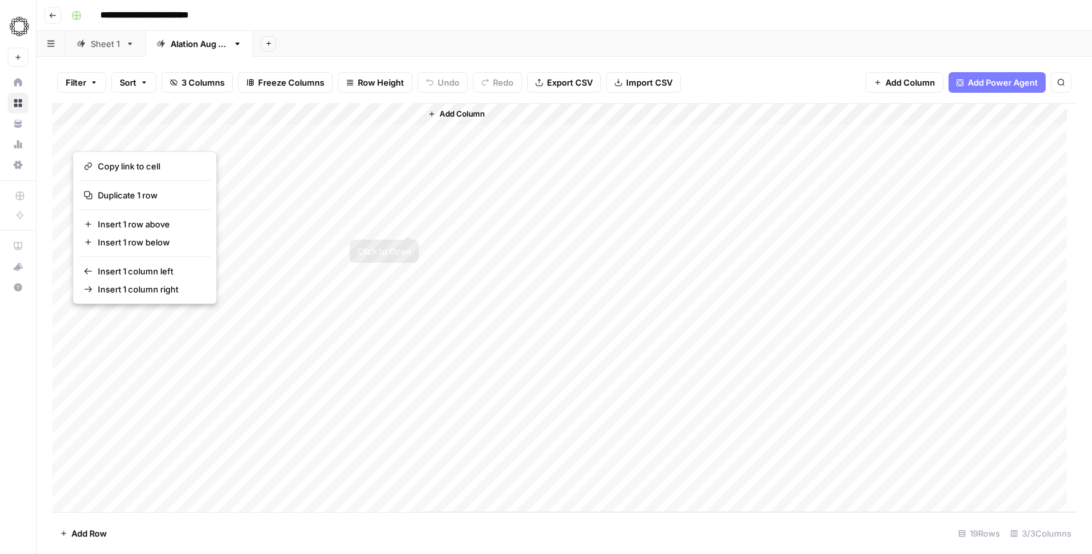
click at [414, 212] on div "Add Column" at bounding box center [564, 307] width 1025 height 409
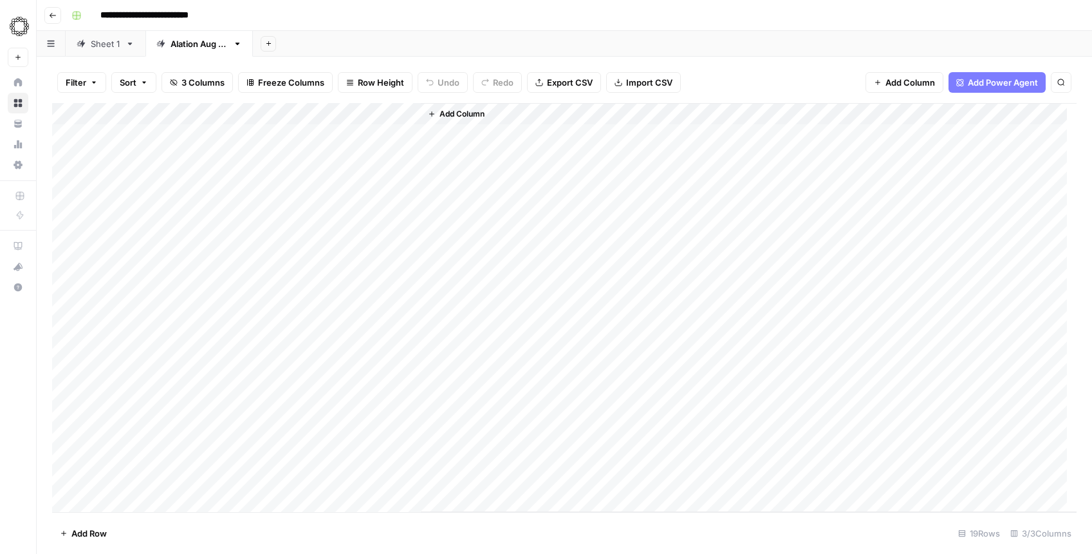
click at [297, 116] on div "Add Column" at bounding box center [564, 307] width 1025 height 409
click at [336, 146] on span "All Rows" at bounding box center [339, 143] width 81 height 13
click at [560, 81] on span "Export CSV" at bounding box center [570, 82] width 46 height 13
click at [279, 113] on div "Add Column" at bounding box center [564, 307] width 1025 height 409
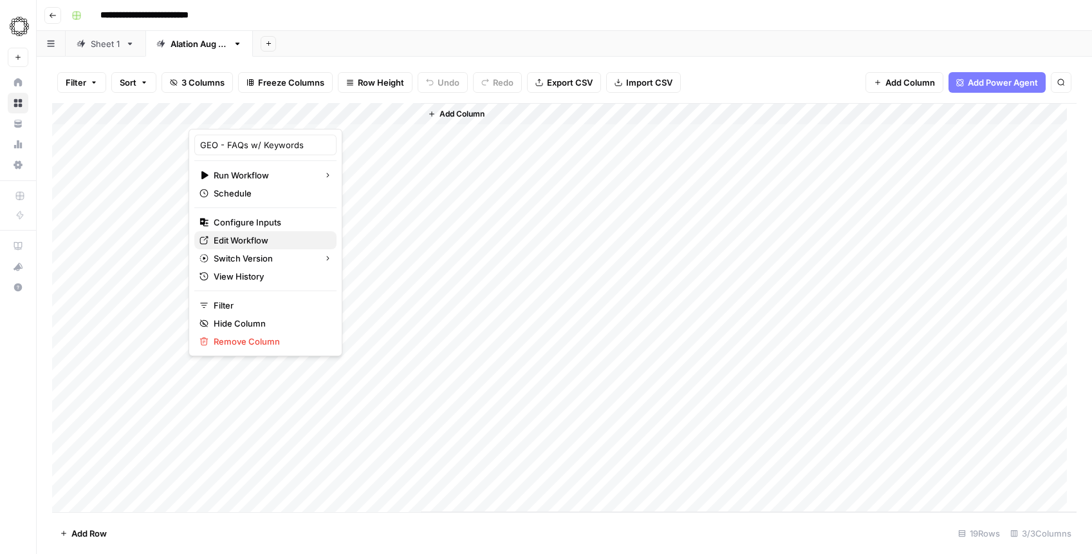
click at [245, 234] on span "Edit Workflow" at bounding box center [270, 240] width 113 height 13
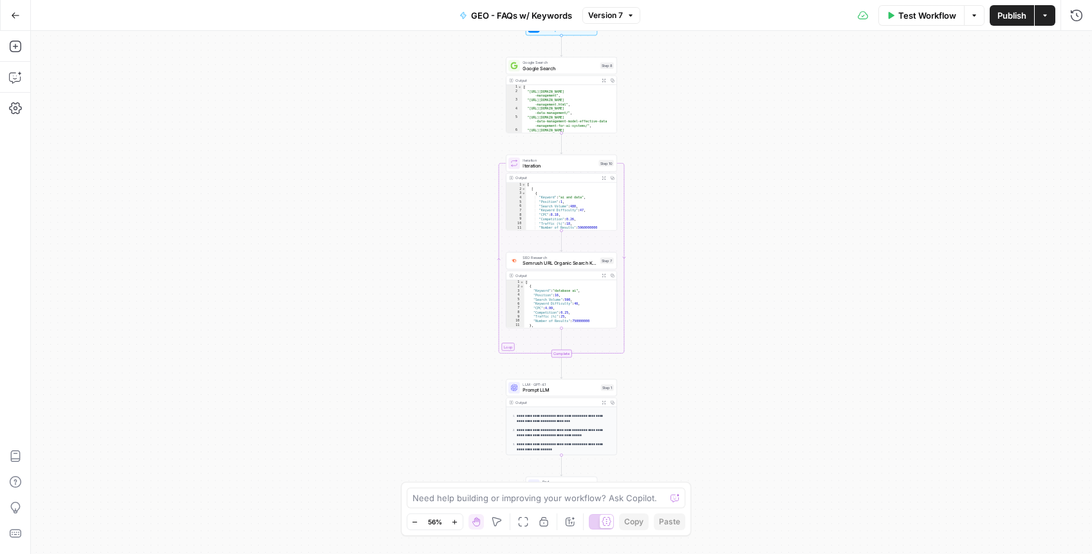
click at [540, 389] on span "Prompt LLM" at bounding box center [560, 389] width 75 height 7
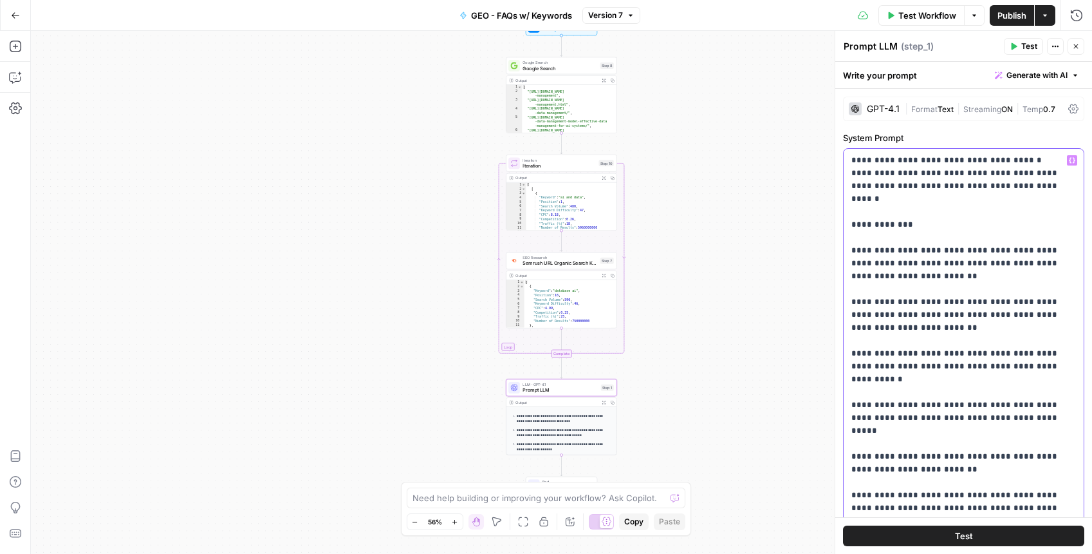
click at [901, 299] on p "**********" at bounding box center [959, 405] width 215 height 502
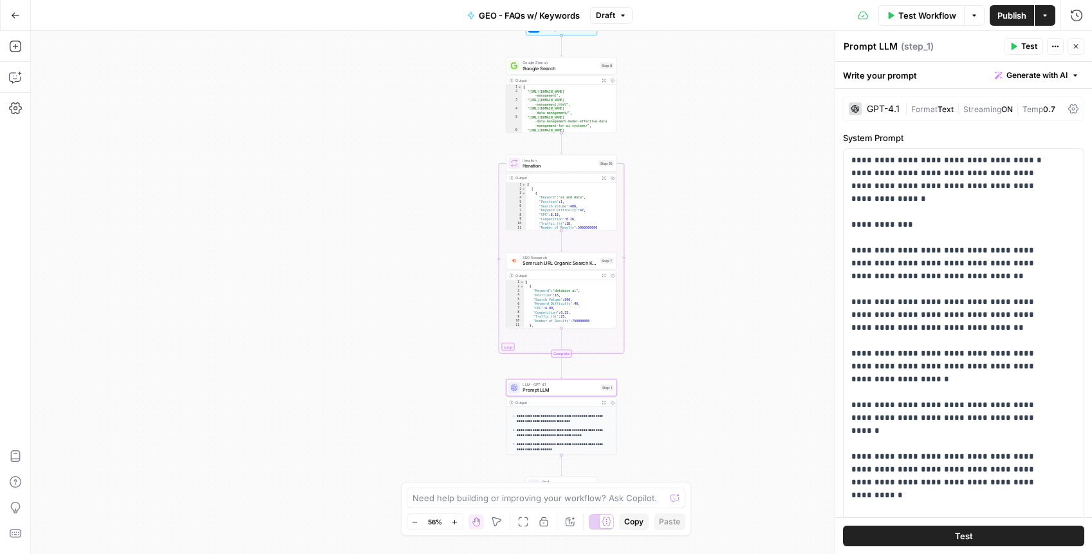
click at [1000, 18] on span "Publish" at bounding box center [1012, 15] width 29 height 13
click at [516, 15] on span "GEO - FAQs w/ Keywords" at bounding box center [521, 15] width 101 height 13
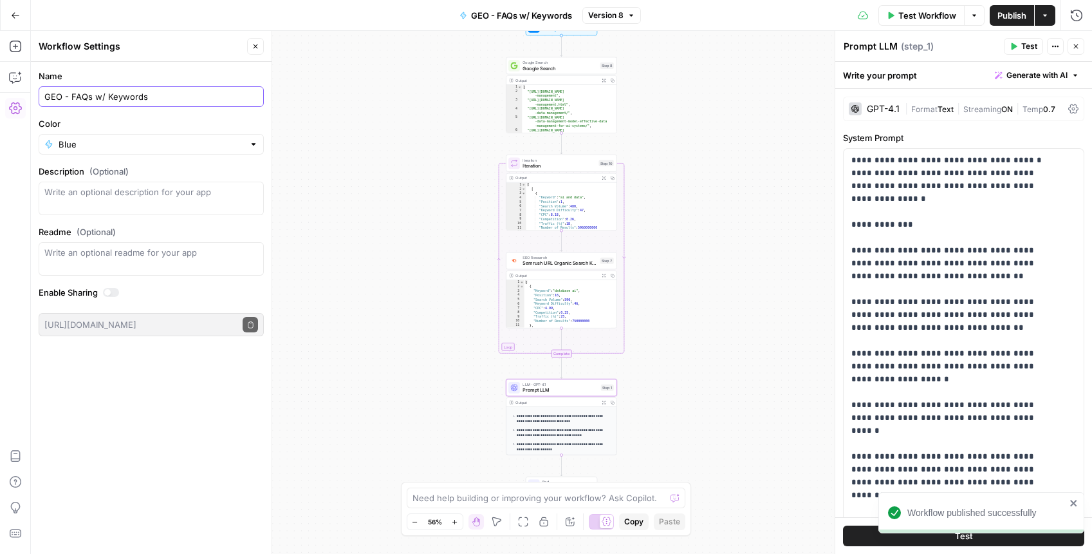
click at [133, 97] on input "GEO - FAQs w/ Keywords" at bounding box center [151, 96] width 214 height 13
click at [23, 15] on button "Go Back" at bounding box center [15, 15] width 23 height 23
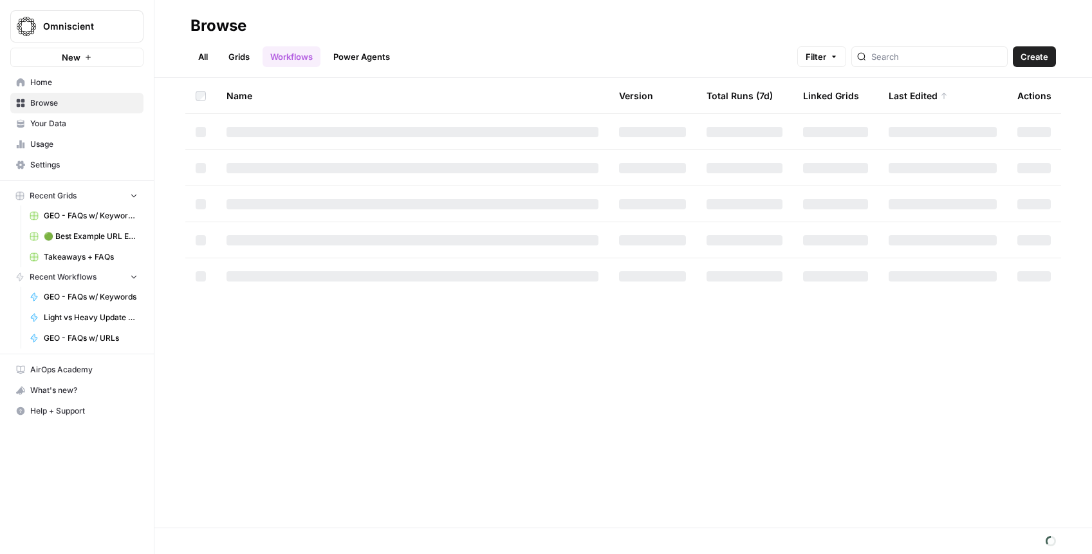
click at [50, 100] on span "Browse" at bounding box center [84, 103] width 108 height 12
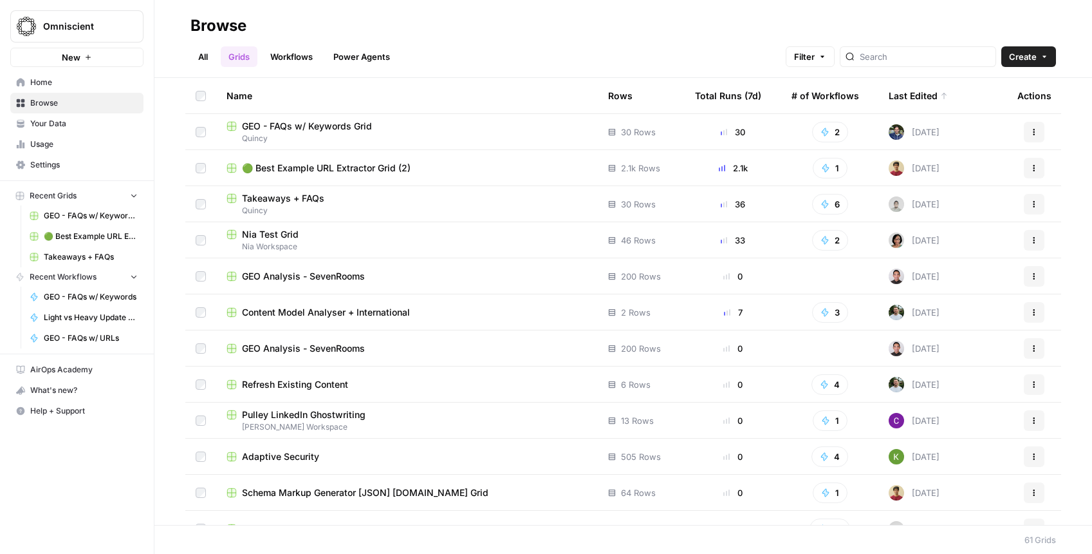
click at [293, 196] on span "Takeaways + FAQs" at bounding box center [283, 198] width 82 height 13
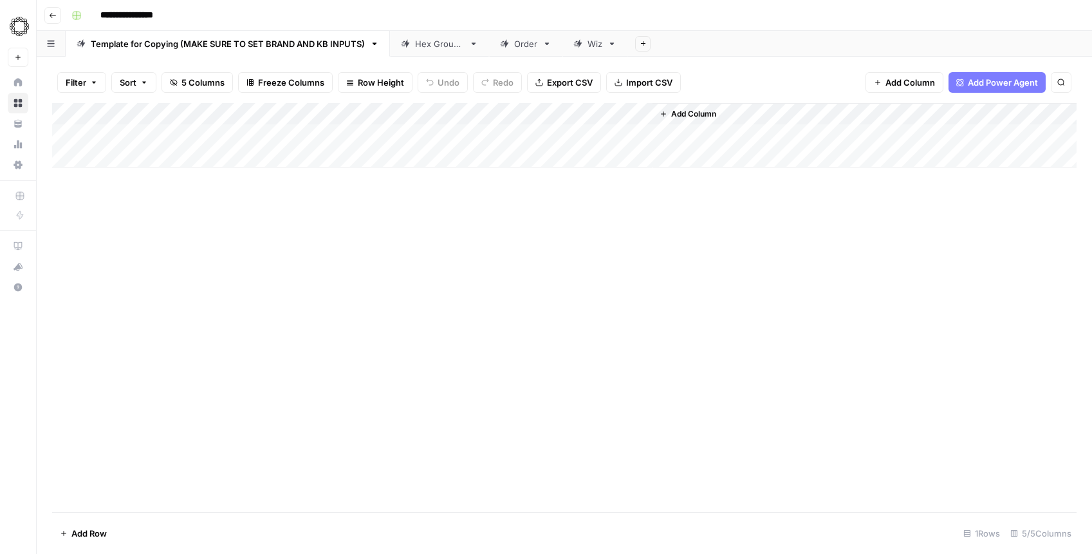
click at [510, 113] on div "Add Column" at bounding box center [564, 135] width 1025 height 64
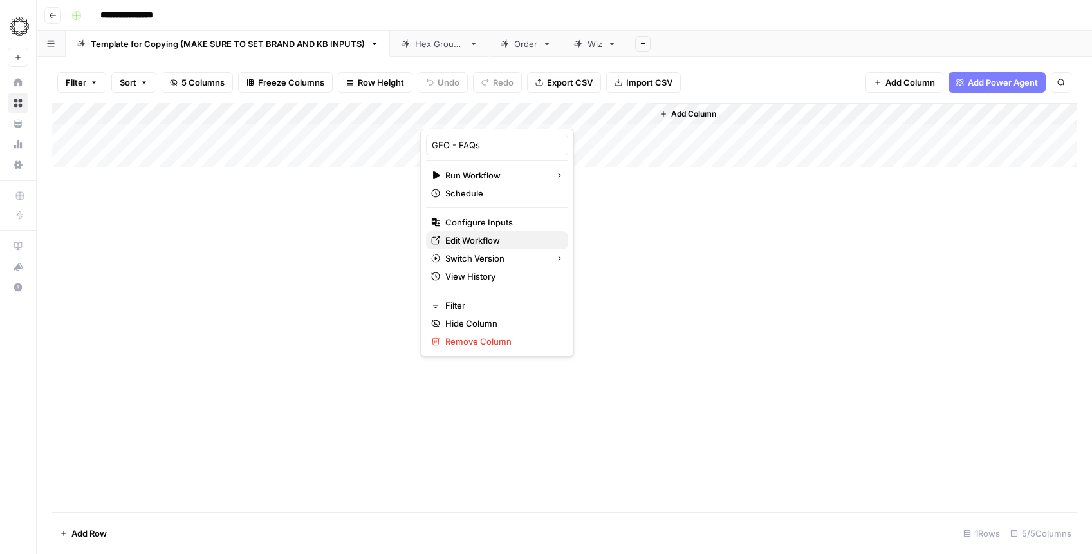
click at [482, 242] on span "Edit Workflow" at bounding box center [501, 240] width 113 height 13
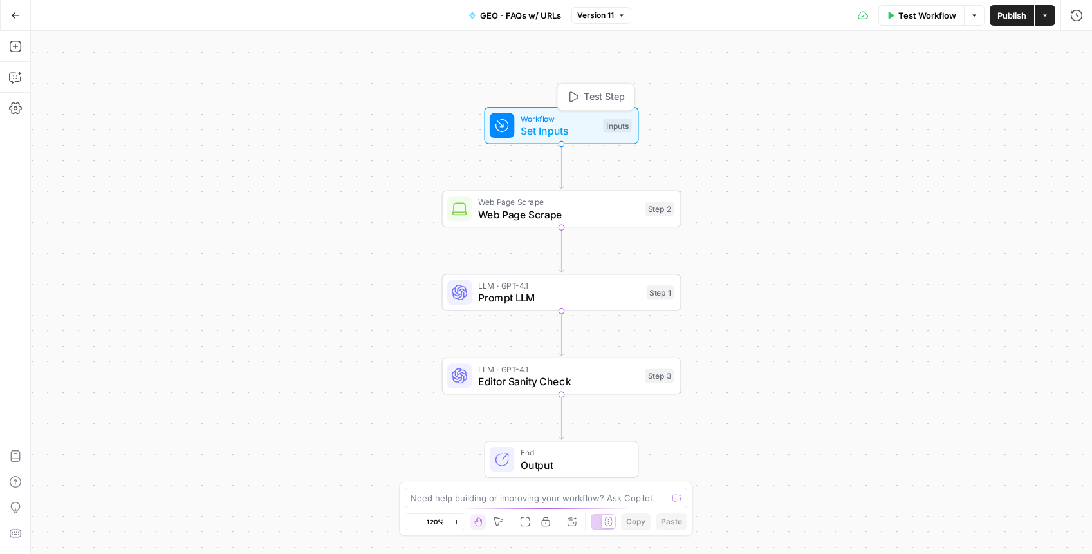
click at [559, 123] on span "Set Inputs" at bounding box center [559, 130] width 77 height 15
click at [330, 198] on div "Workflow Set Inputs Inputs Web Page Scrape Web Page Scrape Step 2 LLM · GPT-4.1…" at bounding box center [561, 292] width 1061 height 523
click at [1049, 14] on icon "button" at bounding box center [1046, 16] width 8 height 8
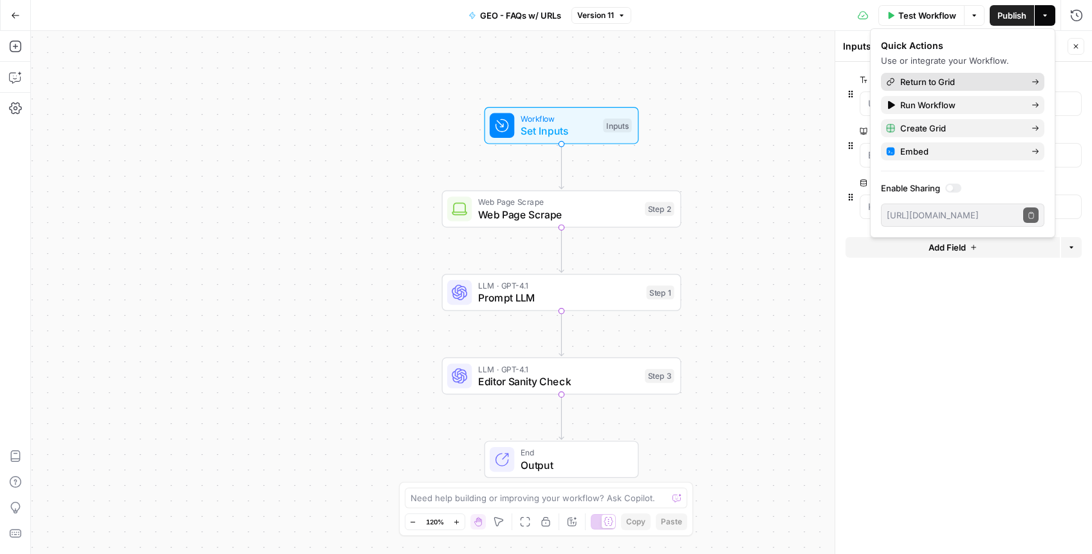
click at [968, 79] on span "Return to Grid" at bounding box center [961, 81] width 121 height 13
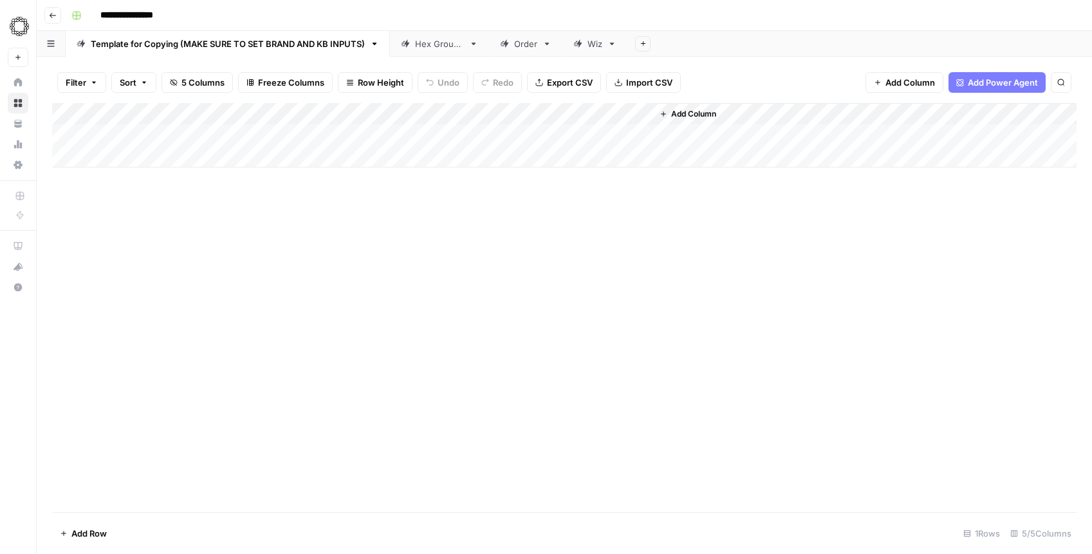
click at [518, 51] on link "Order" at bounding box center [525, 44] width 73 height 26
click at [457, 49] on div "Hex Group 1" at bounding box center [439, 43] width 49 height 13
click at [527, 46] on div "Order" at bounding box center [525, 43] width 23 height 13
click at [591, 41] on div "Wiz" at bounding box center [595, 43] width 15 height 13
click at [42, 44] on button "button" at bounding box center [51, 43] width 29 height 25
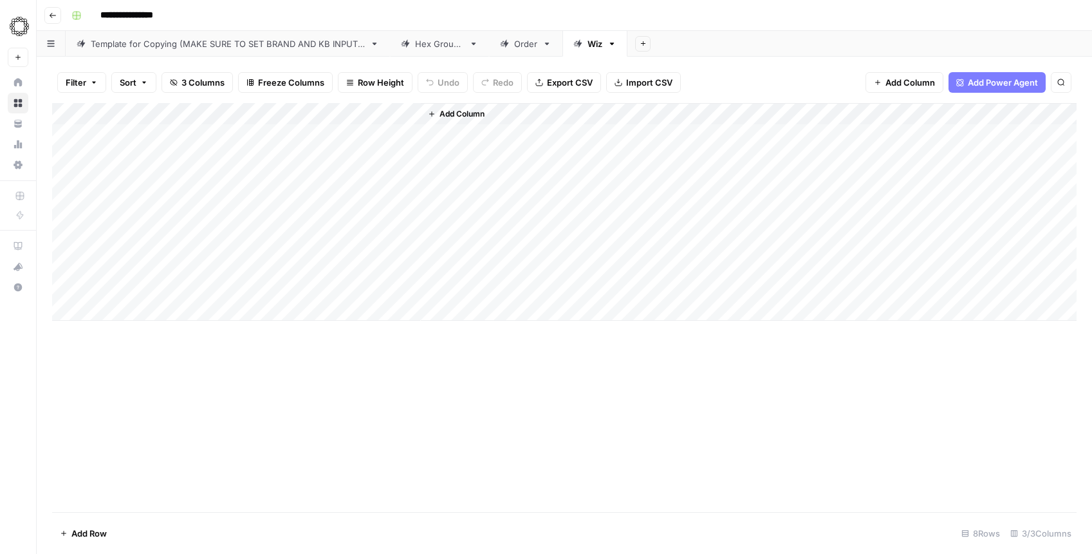
click at [42, 44] on button "button" at bounding box center [51, 43] width 29 height 25
click at [375, 45] on icon at bounding box center [374, 43] width 9 height 9
click at [826, 32] on div "Add Sheet" at bounding box center [860, 44] width 465 height 26
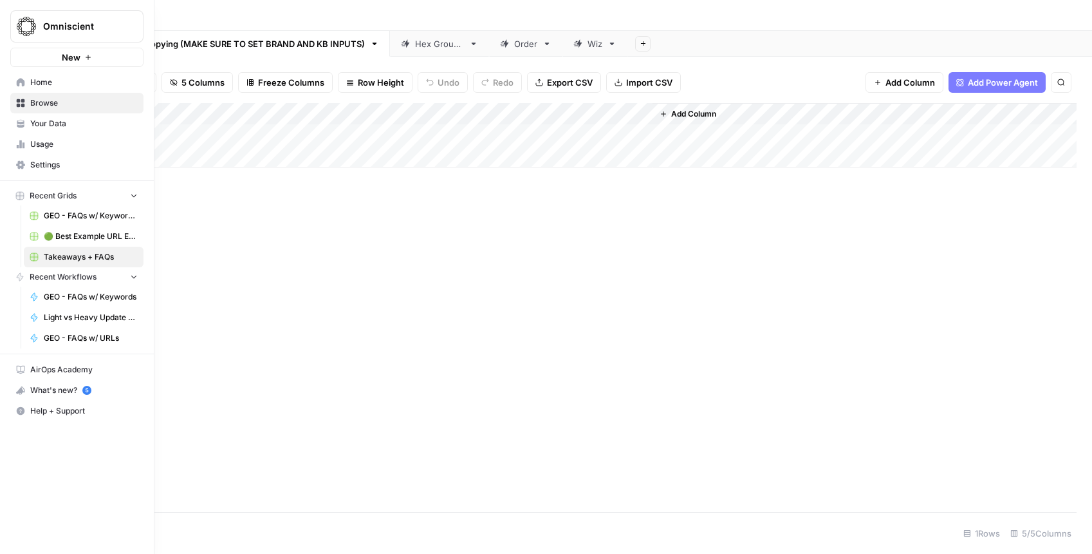
click at [33, 99] on span "Browse" at bounding box center [84, 103] width 108 height 12
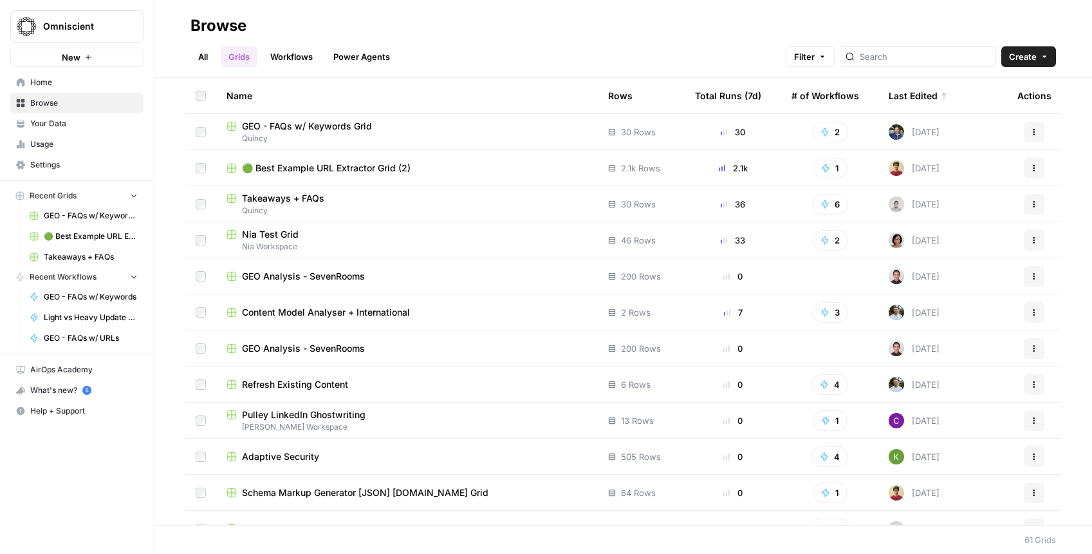
click at [1034, 201] on icon "button" at bounding box center [1035, 202] width 2 height 2
click at [295, 195] on span "Takeaways + FAQs" at bounding box center [283, 198] width 82 height 13
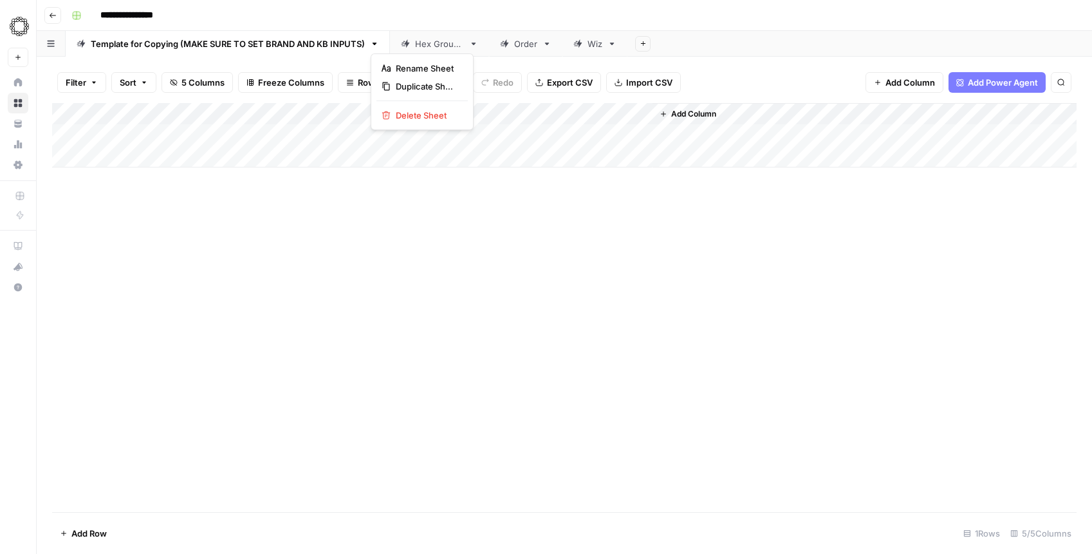
click at [376, 42] on icon "button" at bounding box center [374, 43] width 9 height 9
click at [406, 82] on span "Duplicate Sheet" at bounding box center [427, 86] width 62 height 13
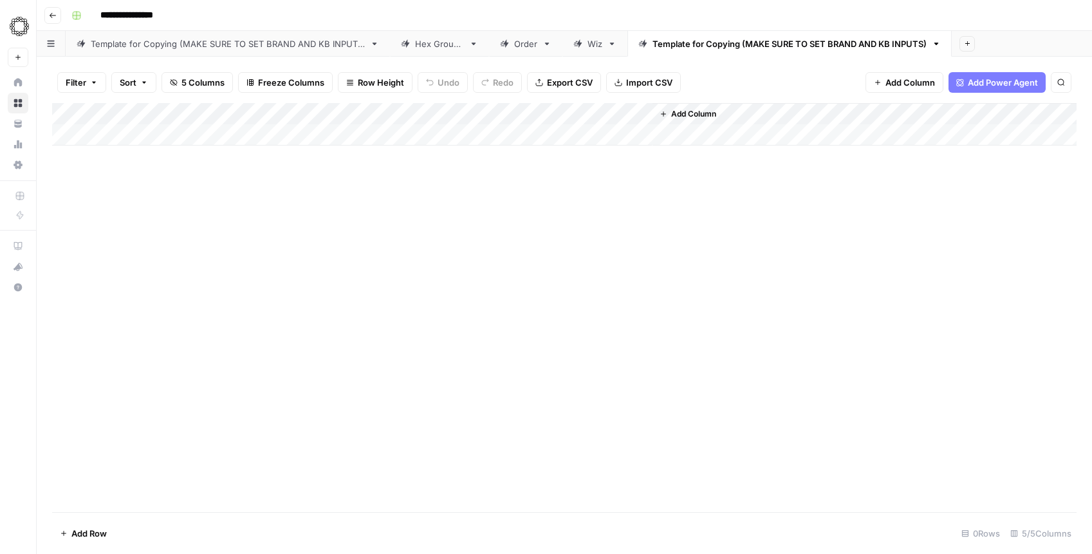
click at [708, 44] on div "Template for Copying (MAKE SURE TO SET BRAND AND KB INPUTS)" at bounding box center [790, 43] width 274 height 13
click at [708, 44] on input "**********" at bounding box center [791, 43] width 277 height 17
type input "**********"
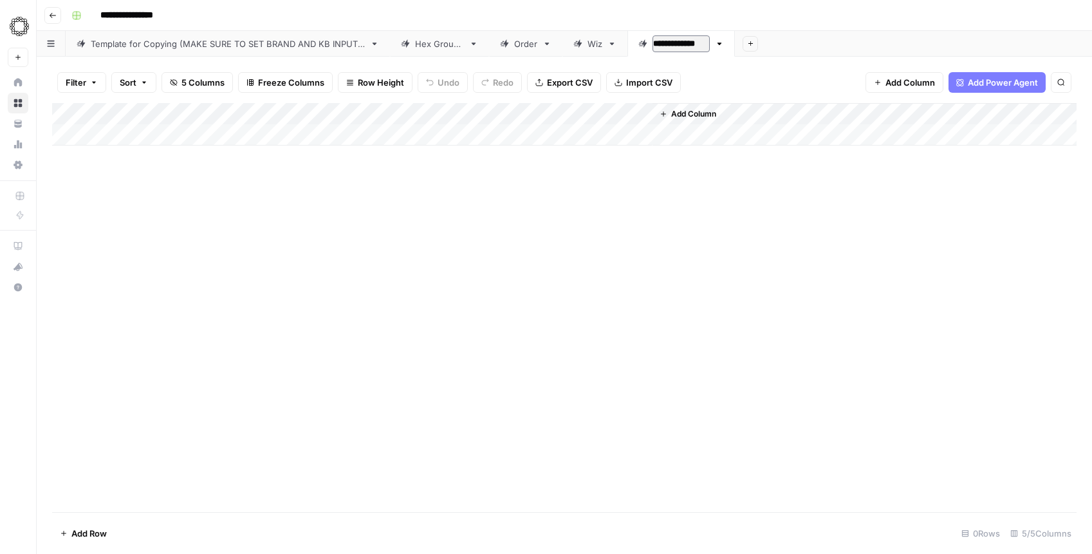
click at [140, 133] on div "Add Column" at bounding box center [564, 124] width 1025 height 42
type textarea "**********"
click at [148, 135] on div "Add Column" at bounding box center [564, 135] width 1025 height 64
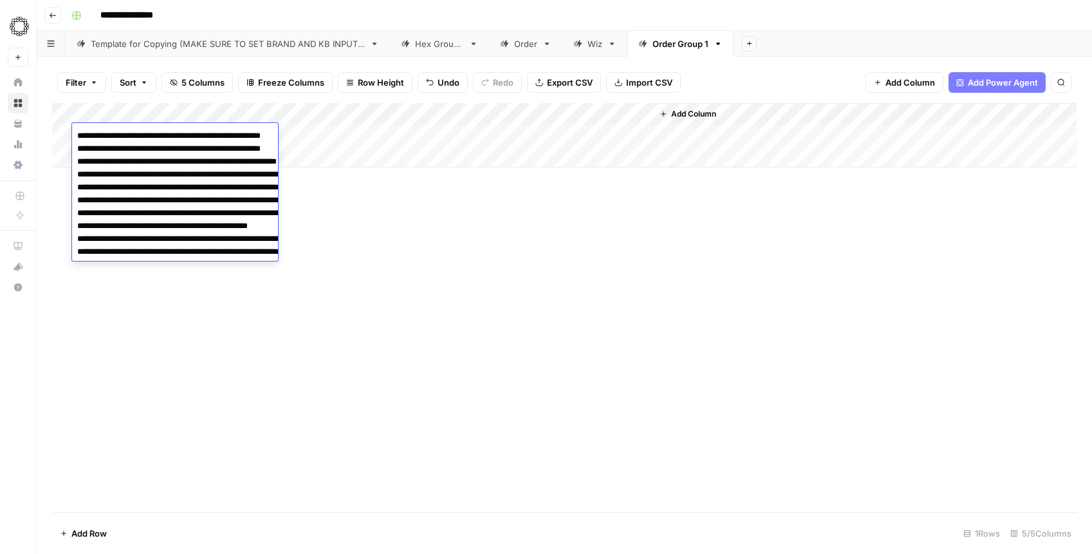
click at [148, 135] on textarea "**********" at bounding box center [200, 239] width 257 height 224
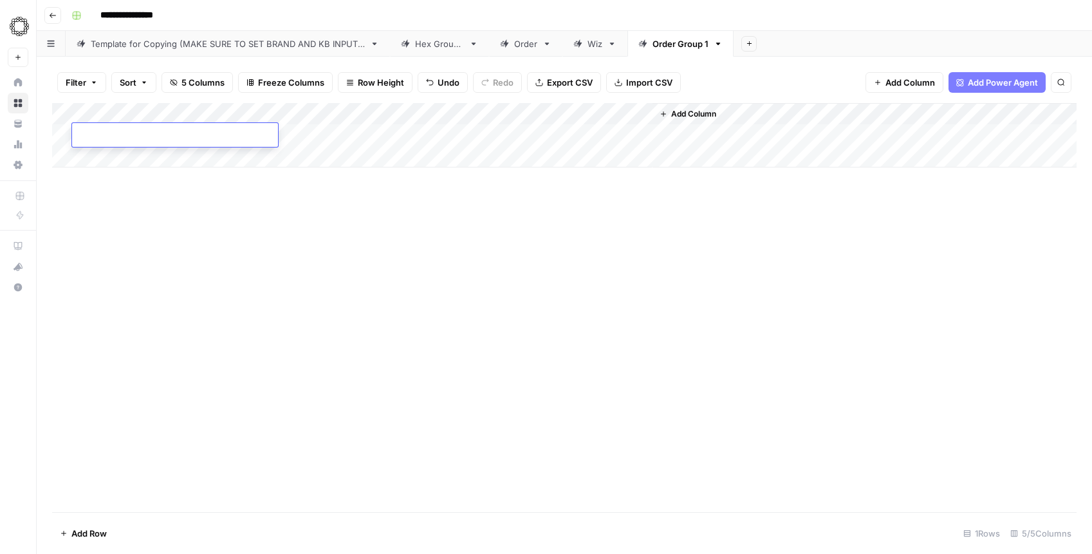
click at [243, 241] on div "Add Column" at bounding box center [564, 307] width 1025 height 409
click at [277, 110] on div "Add Column" at bounding box center [564, 135] width 1025 height 64
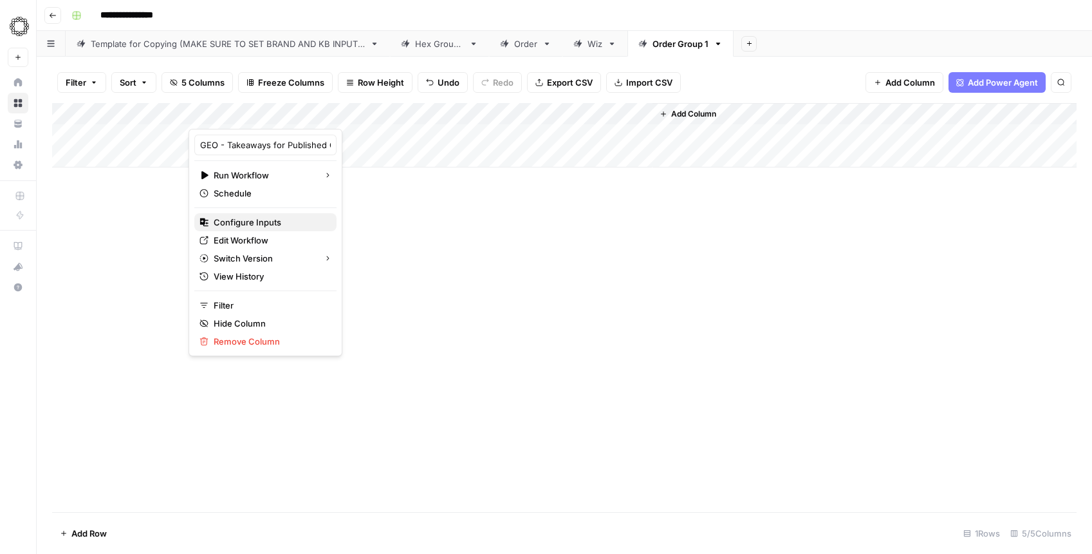
click at [266, 224] on span "Configure Inputs" at bounding box center [270, 222] width 113 height 13
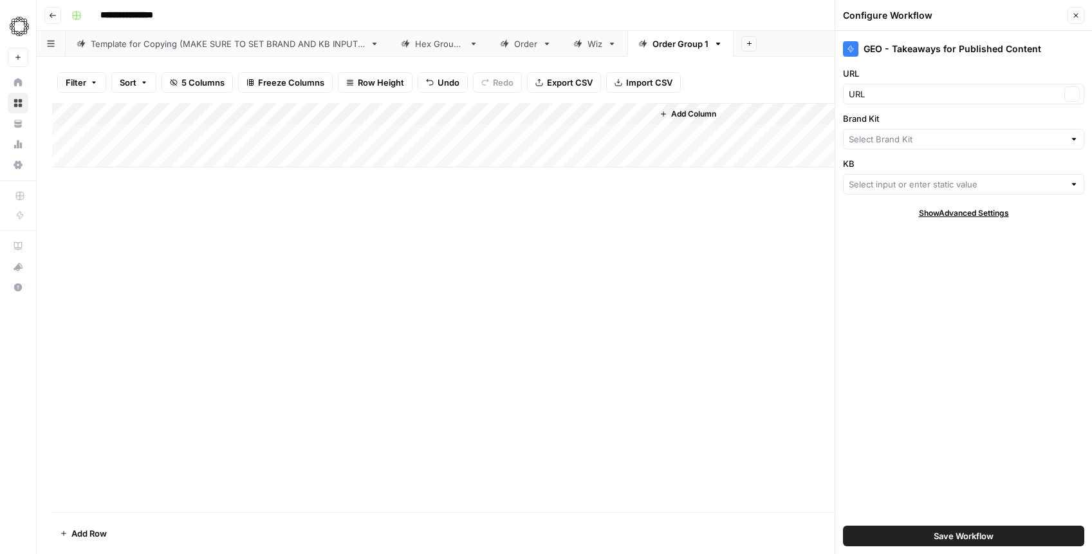
type input "Hex"
click at [903, 147] on div "Hex Clear" at bounding box center [963, 139] width 241 height 21
click at [897, 164] on span "Order.co" at bounding box center [961, 169] width 214 height 13
type input "Order.co"
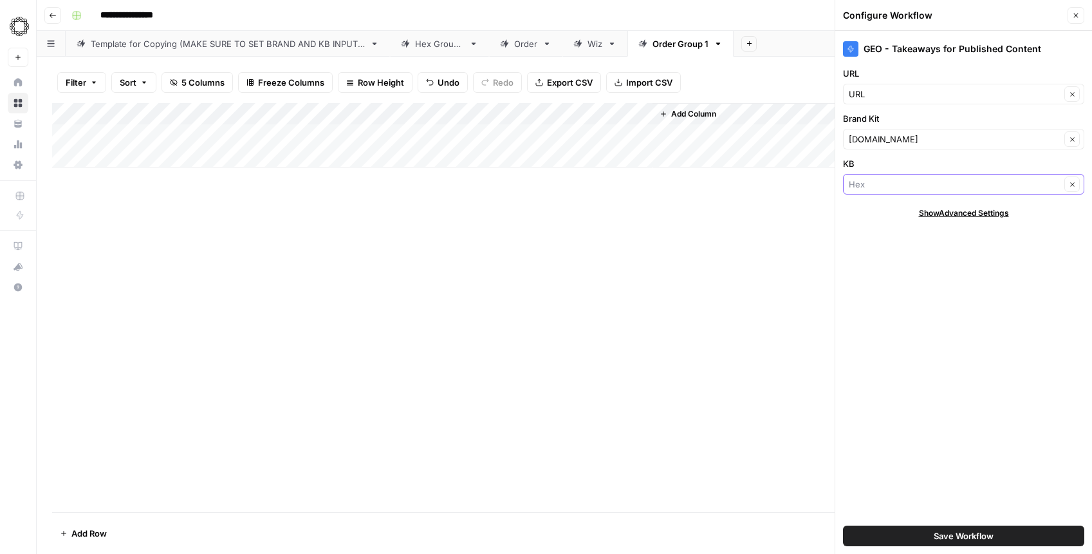
click at [875, 185] on input "KB" at bounding box center [955, 184] width 212 height 13
click at [877, 212] on span "Order.co" at bounding box center [961, 214] width 214 height 13
type input "Order.co"
click at [911, 536] on button "Save Workflow" at bounding box center [963, 535] width 241 height 21
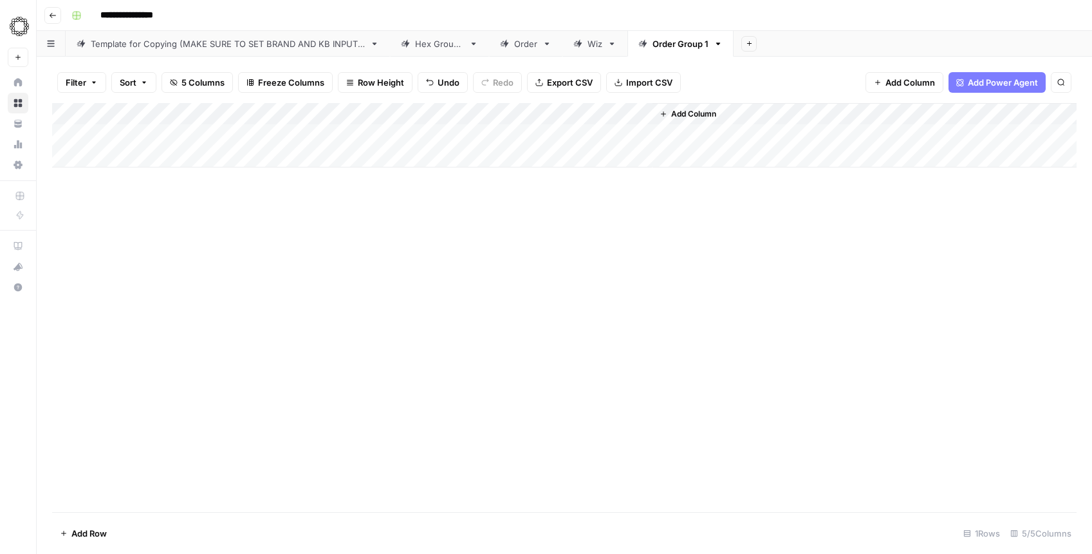
click at [510, 114] on div "Add Column" at bounding box center [564, 135] width 1025 height 64
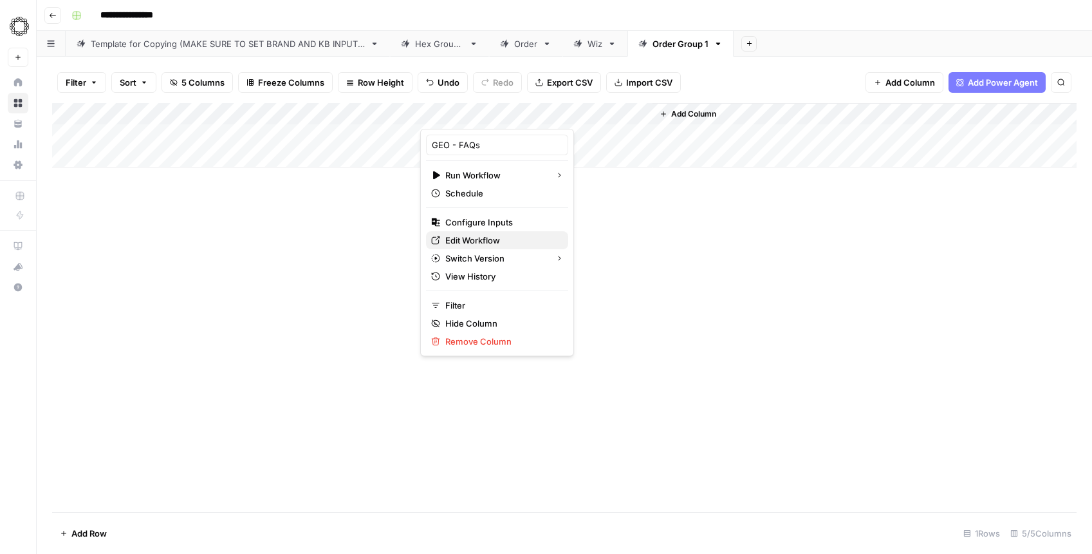
click at [484, 237] on span "Edit Workflow" at bounding box center [501, 240] width 113 height 13
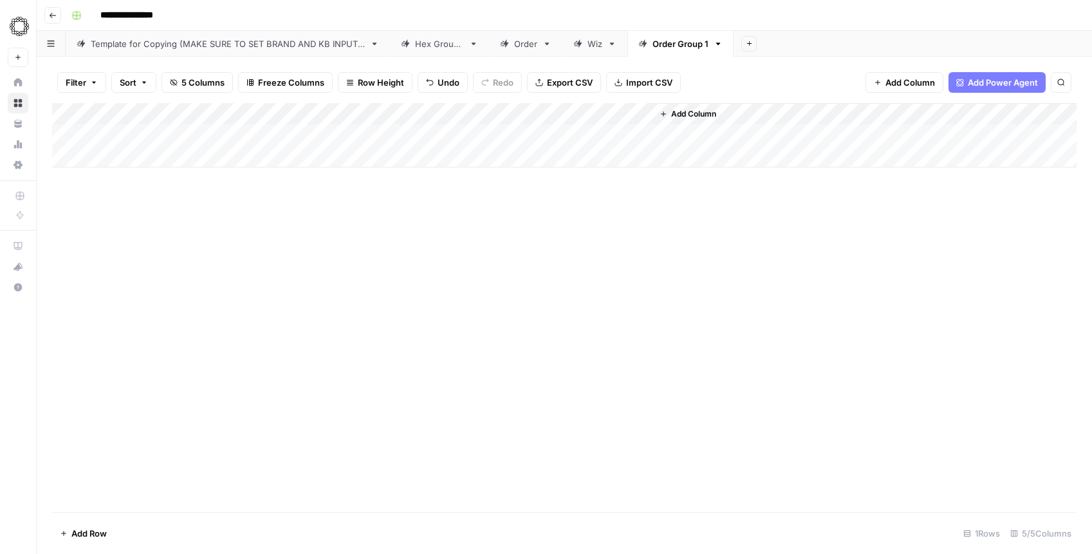
click at [509, 112] on div "Add Column" at bounding box center [564, 135] width 1025 height 64
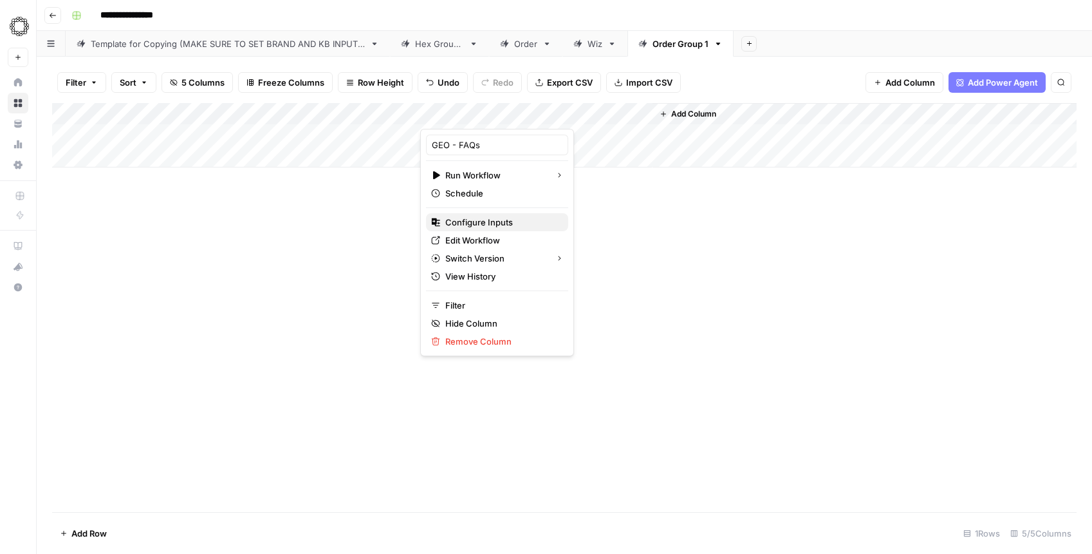
click at [501, 218] on span "Configure Inputs" at bounding box center [501, 222] width 113 height 13
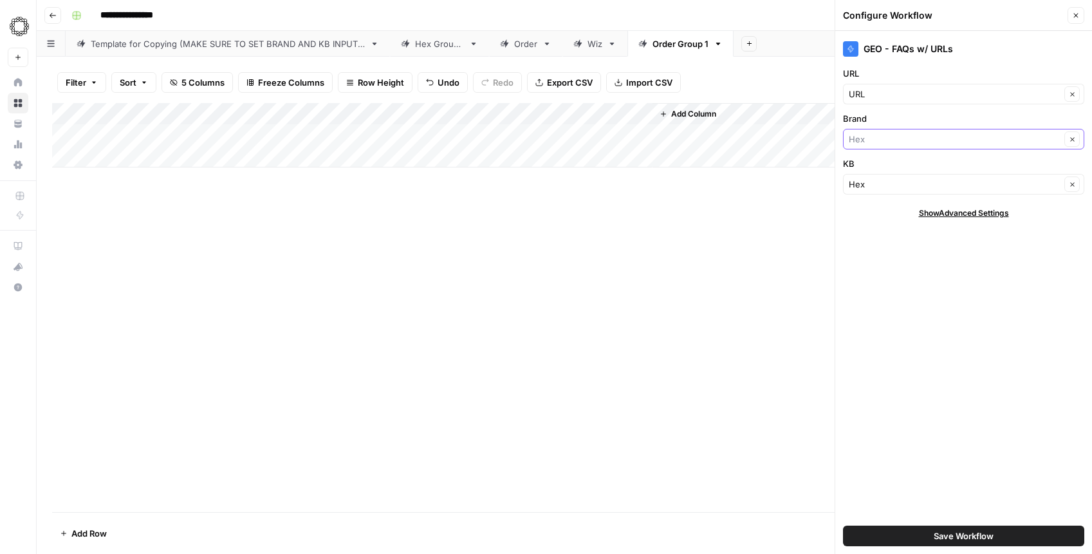
click at [907, 138] on input "Brand" at bounding box center [955, 139] width 212 height 13
click at [889, 167] on span "Order.co" at bounding box center [961, 169] width 214 height 13
type input "Order.co"
click at [878, 176] on div "Hex Clear" at bounding box center [963, 184] width 241 height 21
click at [880, 210] on span "Order.co" at bounding box center [961, 214] width 214 height 13
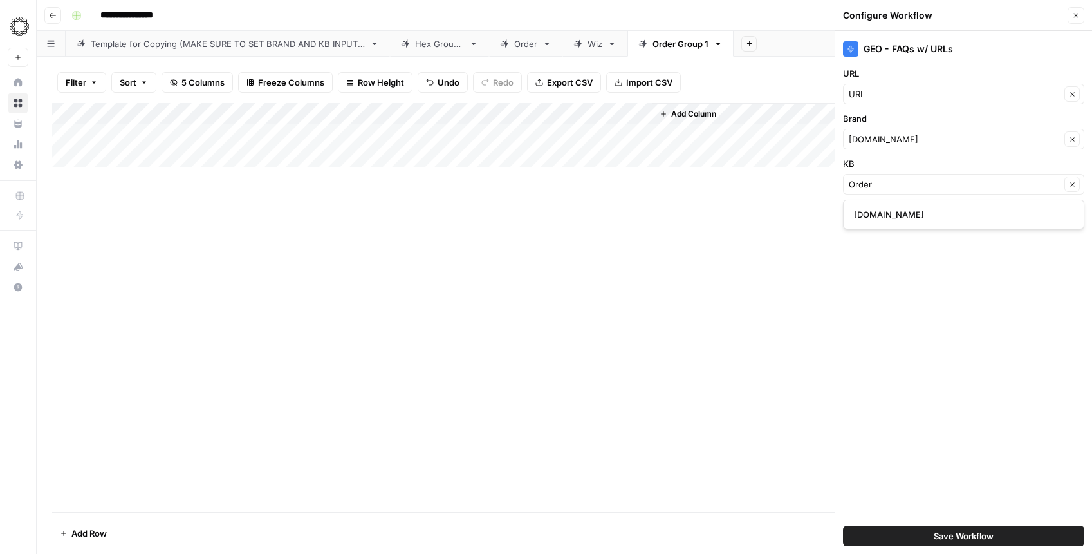
type input "Order.co"
click at [936, 538] on span "Save Workflow" at bounding box center [964, 535] width 60 height 13
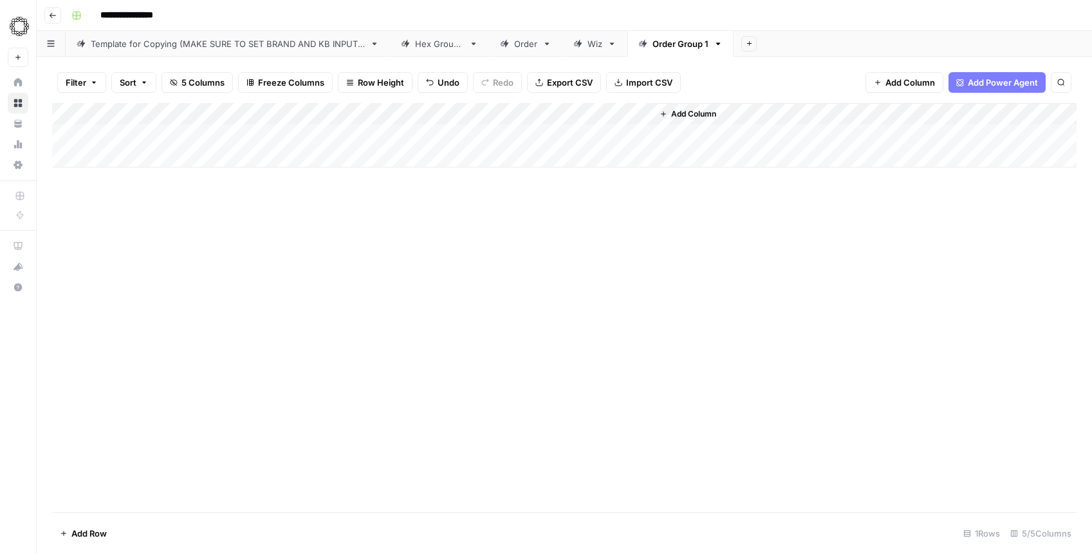
click at [100, 18] on input "**********" at bounding box center [142, 15] width 94 height 21
type input "**********"
click at [143, 137] on div "Add Column" at bounding box center [564, 135] width 1025 height 64
click at [138, 135] on div "Add Column" at bounding box center [564, 135] width 1025 height 64
click at [138, 135] on textarea at bounding box center [175, 136] width 206 height 18
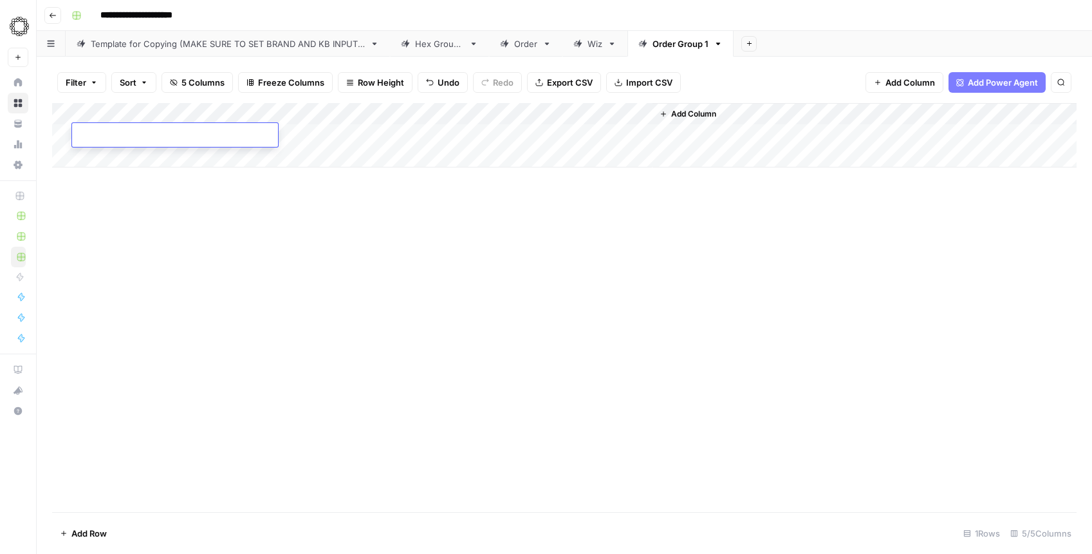
type textarea "**********"
click at [166, 218] on div "Add Column" at bounding box center [564, 307] width 1025 height 409
click at [247, 133] on div "Add Column" at bounding box center [564, 135] width 1025 height 64
click at [478, 134] on div "Add Column" at bounding box center [564, 135] width 1025 height 64
click at [111, 158] on div "Add Column" at bounding box center [564, 135] width 1025 height 64
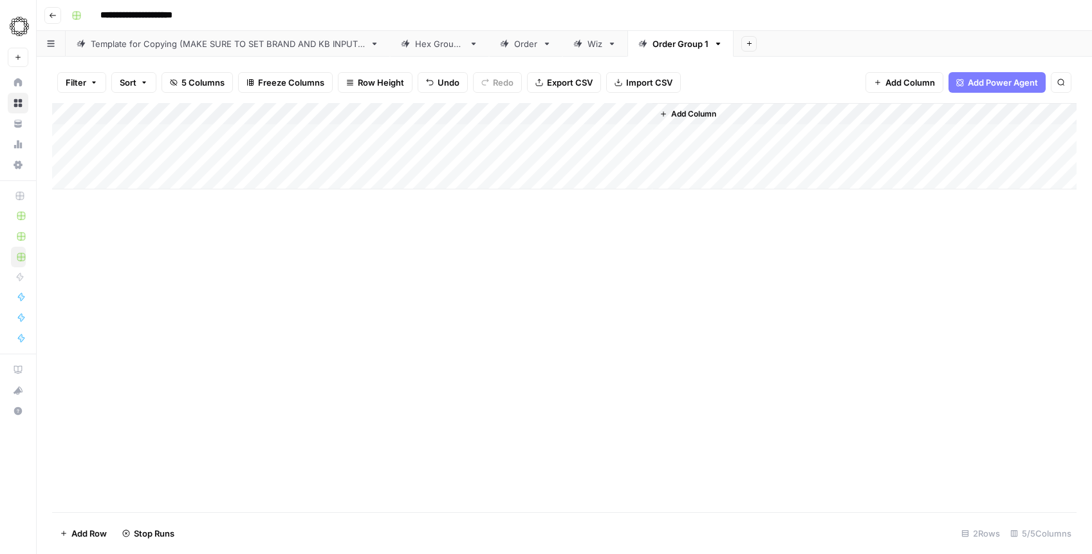
click at [111, 164] on div "Add Column" at bounding box center [564, 146] width 1025 height 86
click at [113, 158] on div "Add Column" at bounding box center [564, 146] width 1025 height 86
type textarea "**********"
click at [112, 177] on div "Add Column" at bounding box center [564, 146] width 1025 height 86
paste textarea "**********"
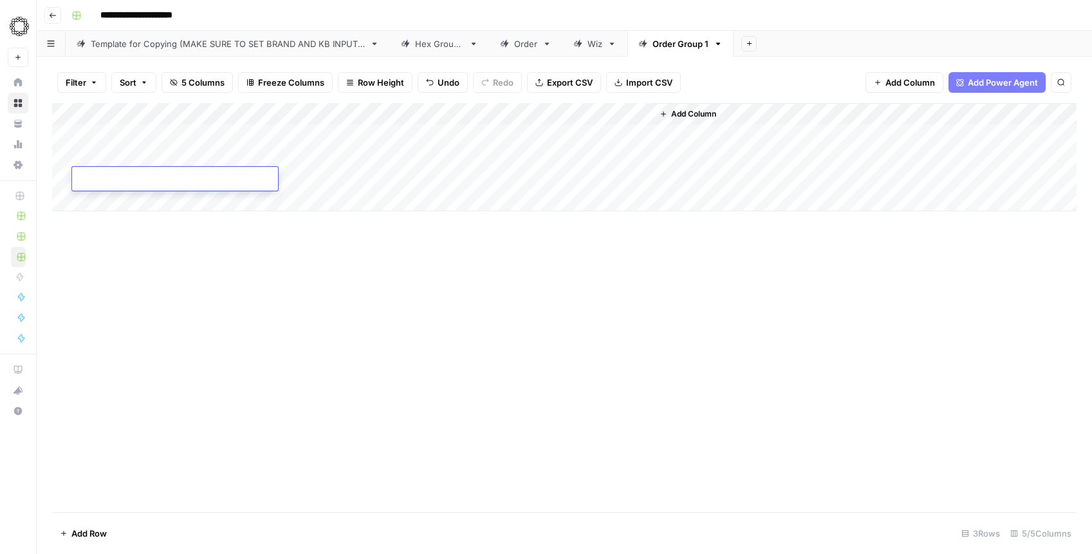
type textarea "**********"
click at [109, 233] on div "Add Column" at bounding box center [564, 307] width 1025 height 409
click at [114, 203] on div "Add Column" at bounding box center [564, 157] width 1025 height 108
click at [151, 180] on div "Add Column" at bounding box center [564, 168] width 1025 height 130
drag, startPoint x: 189, startPoint y: 112, endPoint x: 404, endPoint y: 112, distance: 215.6
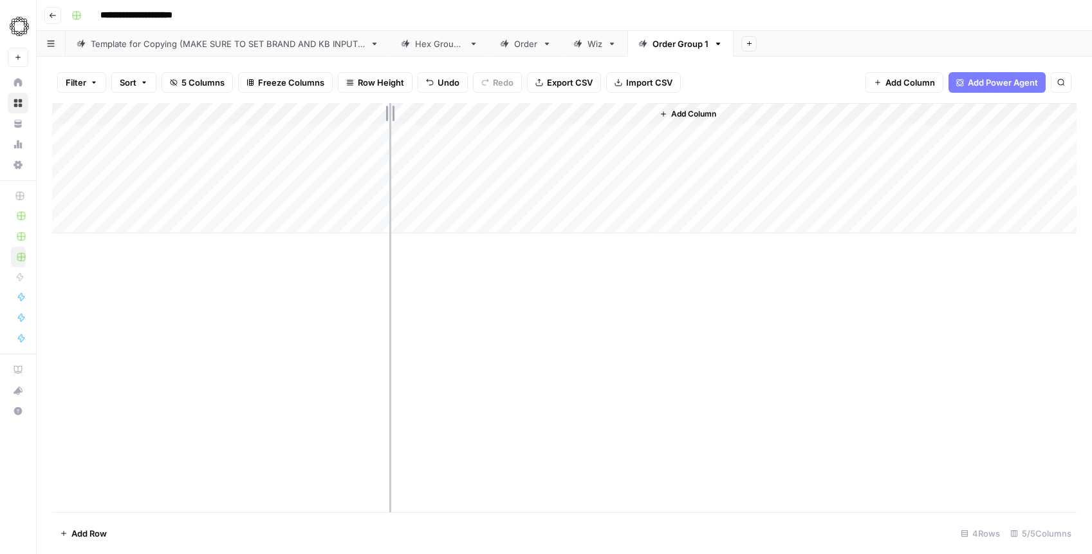
click at [404, 112] on div "Add Column" at bounding box center [564, 168] width 1025 height 130
click at [265, 204] on div "Add Column" at bounding box center [564, 168] width 1025 height 130
click at [264, 203] on div "Add Column" at bounding box center [564, 168] width 1025 height 130
click at [264, 203] on textarea at bounding box center [238, 201] width 333 height 18
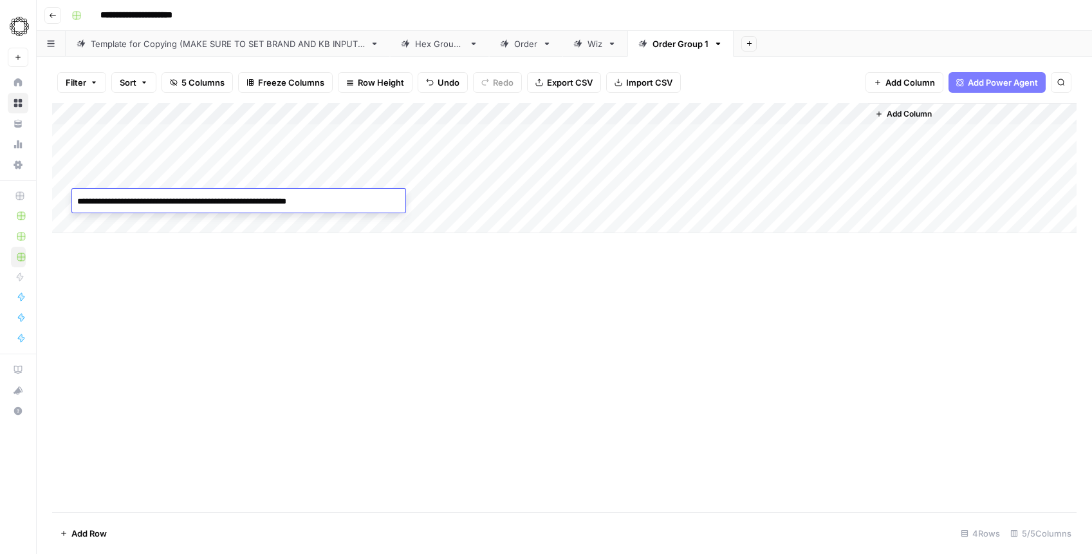
type textarea "**********"
click at [104, 218] on div "Add Column" at bounding box center [564, 168] width 1025 height 130
click at [127, 213] on div "Add Column" at bounding box center [564, 179] width 1025 height 152
click at [128, 223] on div "Add Column" at bounding box center [564, 179] width 1025 height 152
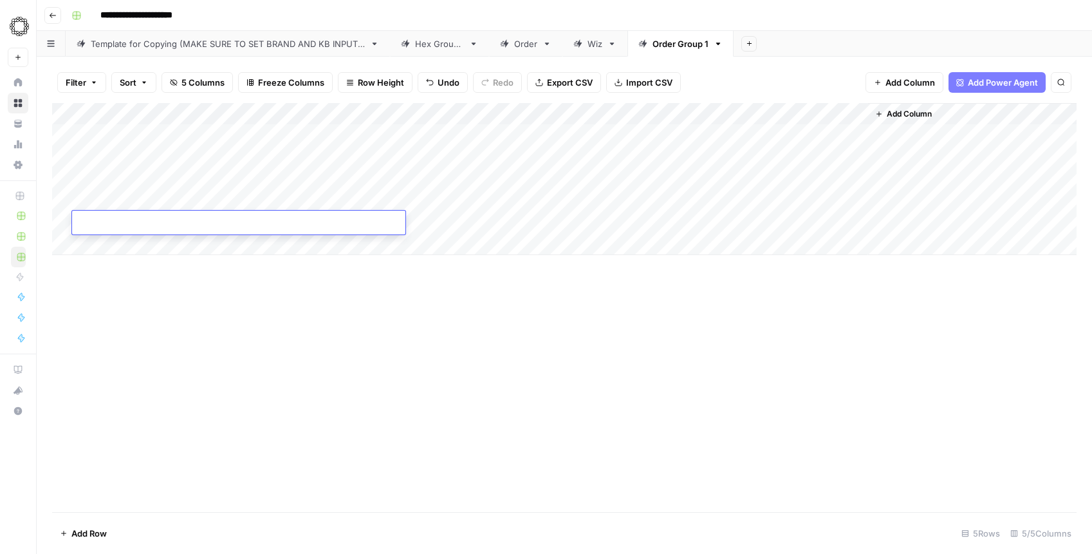
type textarea "**********"
click at [148, 285] on div "Add Column" at bounding box center [564, 307] width 1025 height 409
click at [111, 242] on div "Add Column" at bounding box center [564, 179] width 1025 height 152
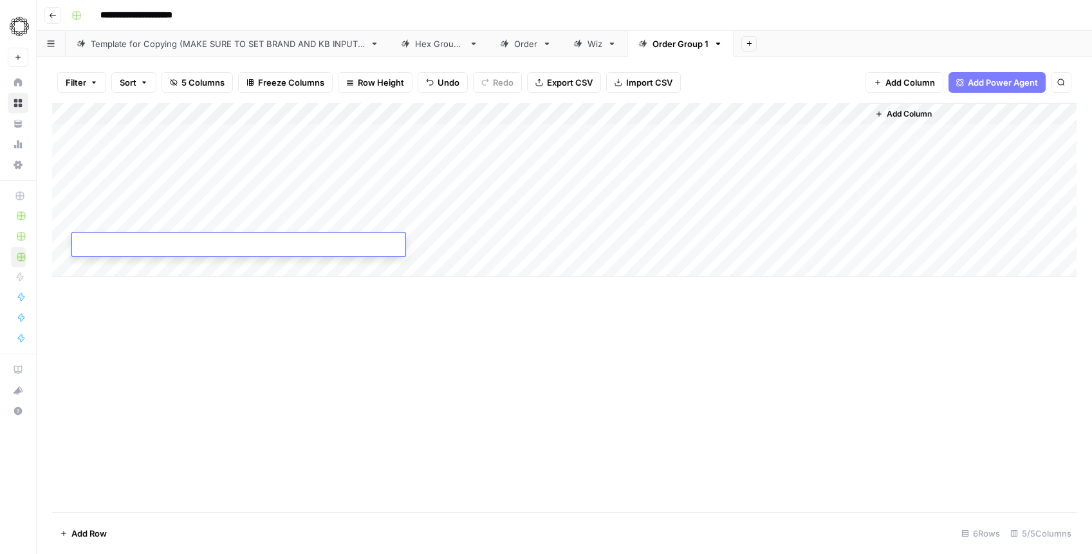
paste textarea "**********"
type textarea "**********"
click at [143, 263] on div "Add Column" at bounding box center [564, 190] width 1025 height 174
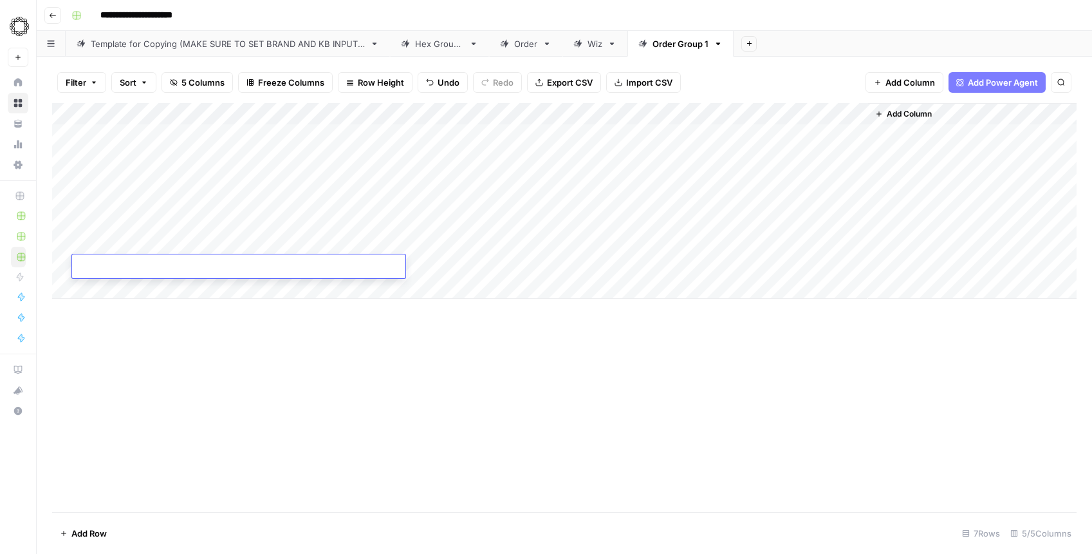
type textarea "**********"
click at [174, 335] on div "Add Column" at bounding box center [564, 307] width 1025 height 409
click at [94, 283] on div "Add Column" at bounding box center [564, 201] width 1025 height 196
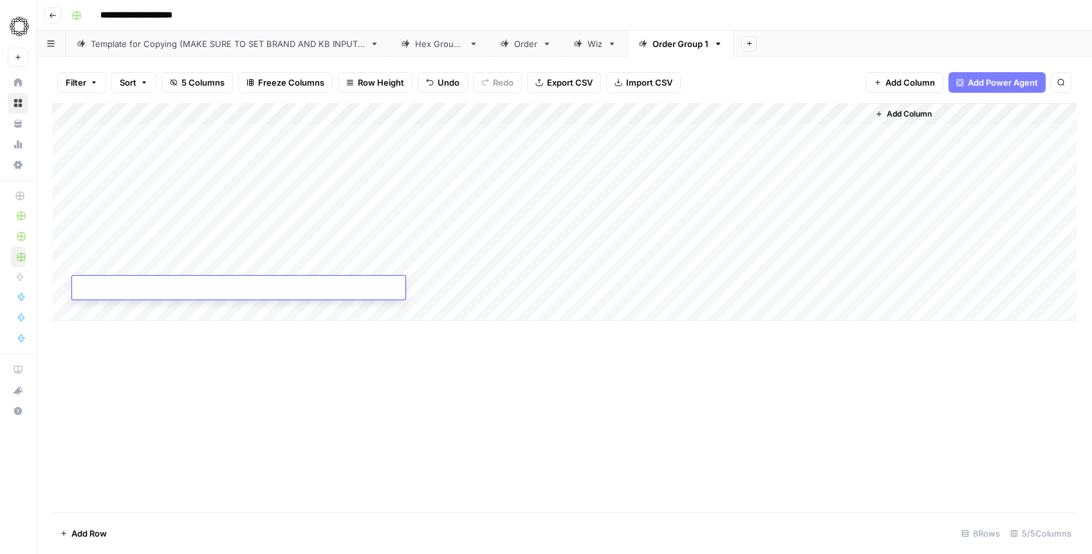
type textarea "**********"
click at [188, 347] on div "Add Column" at bounding box center [564, 307] width 1025 height 409
click at [98, 312] on div "Add Column" at bounding box center [564, 212] width 1025 height 218
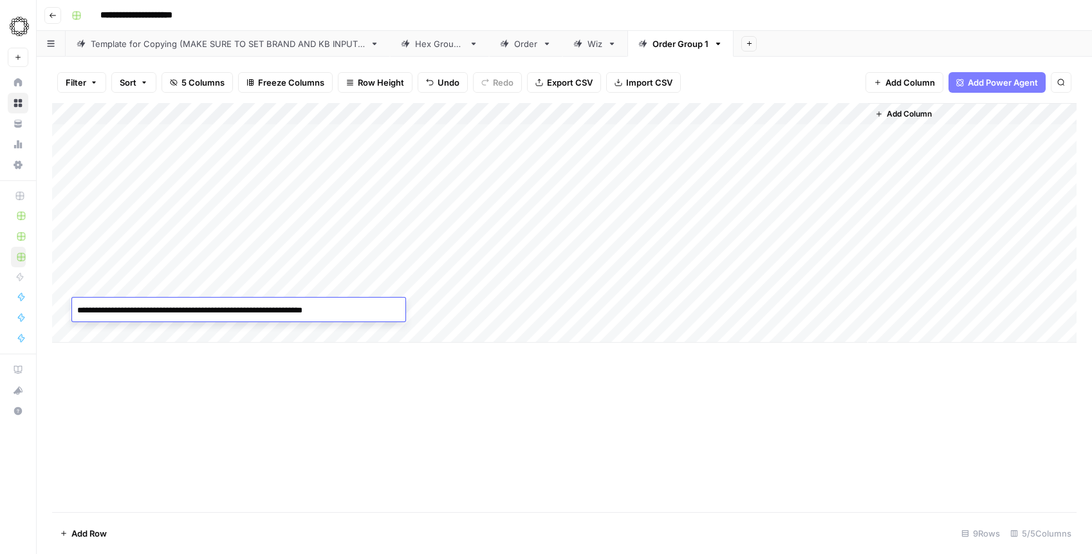
type textarea "**********"
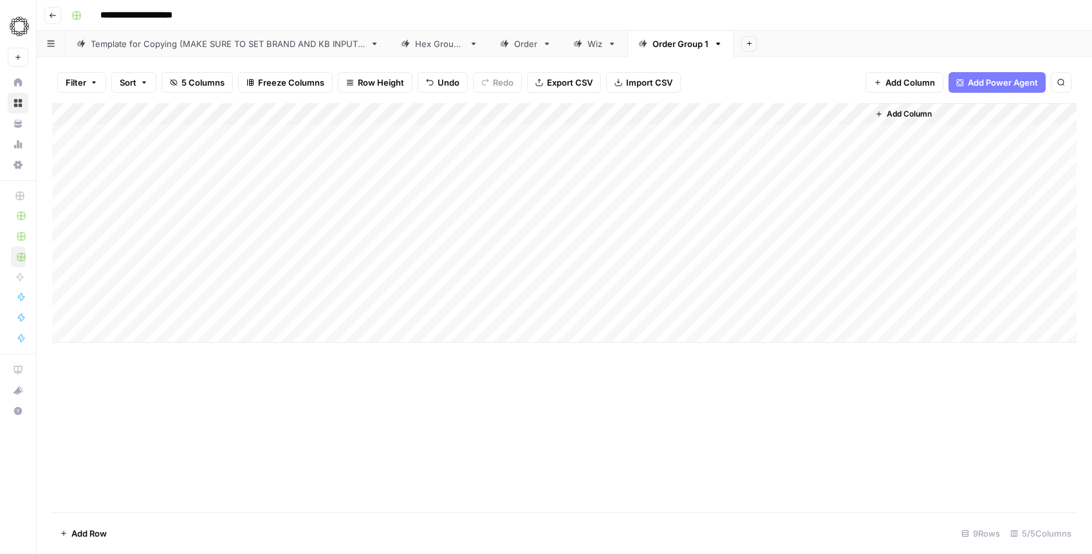
click at [115, 339] on div "Add Column" at bounding box center [564, 222] width 1025 height 239
type textarea "**********"
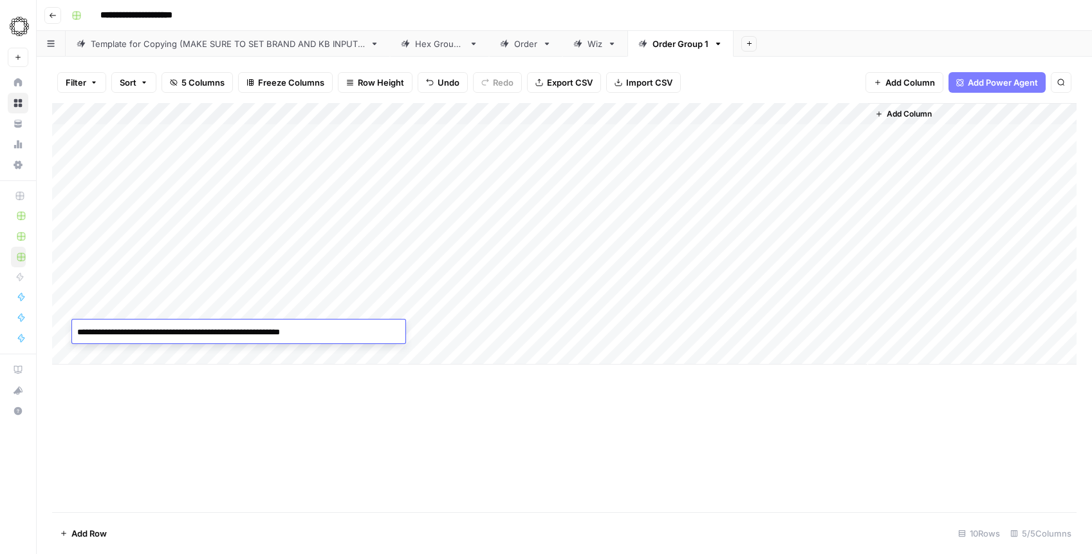
click at [199, 410] on div "Add Column" at bounding box center [564, 307] width 1025 height 409
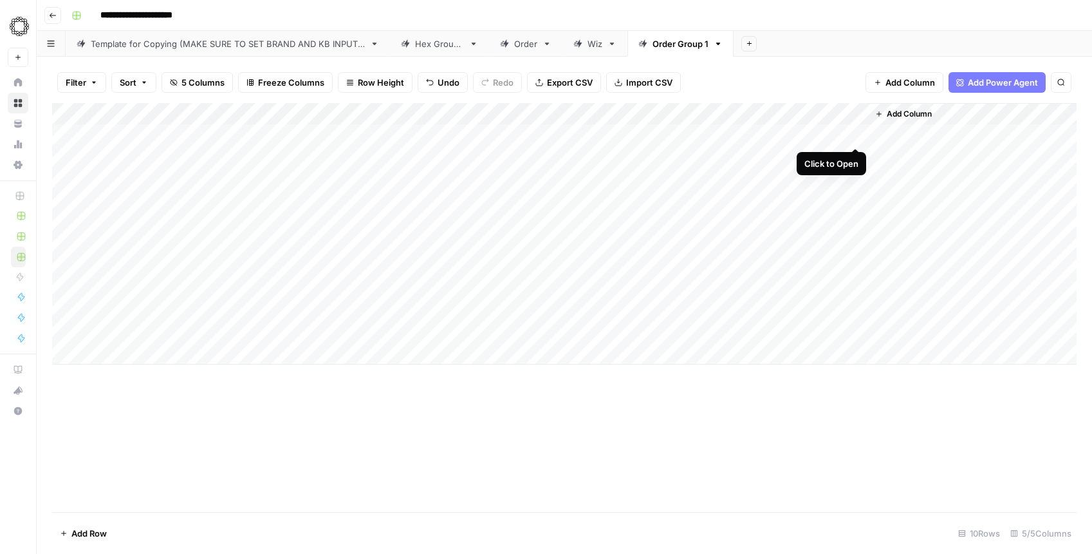
click at [856, 132] on div "Add Column" at bounding box center [564, 233] width 1025 height 261
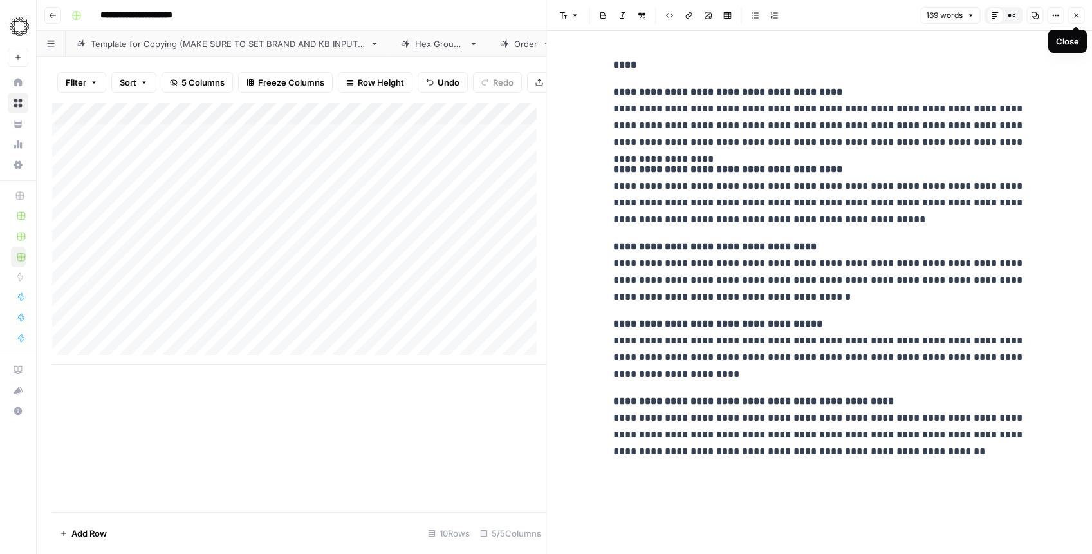
click at [1071, 15] on button "Close" at bounding box center [1076, 15] width 17 height 17
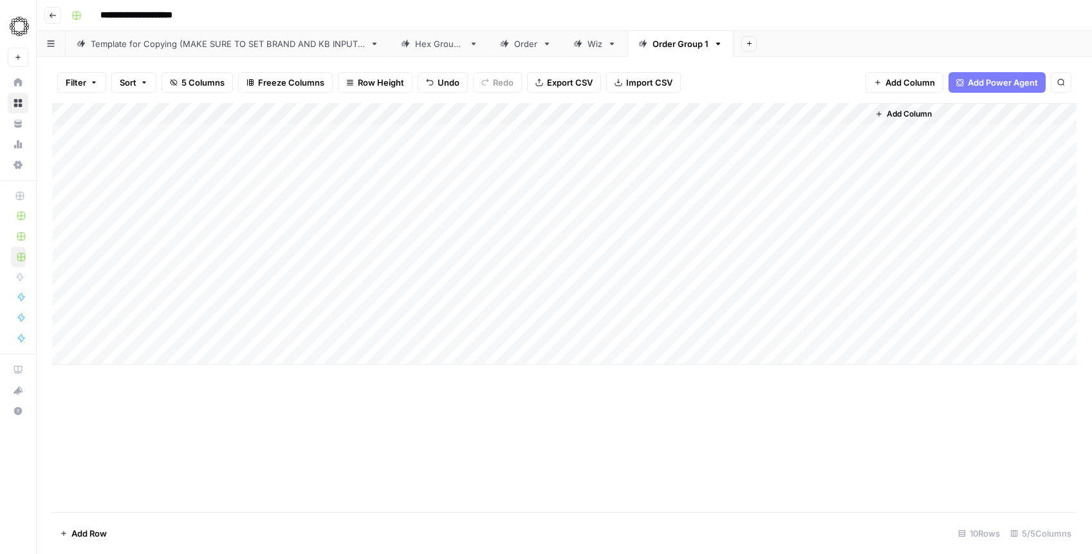
click at [725, 111] on div "Add Column" at bounding box center [564, 233] width 1025 height 261
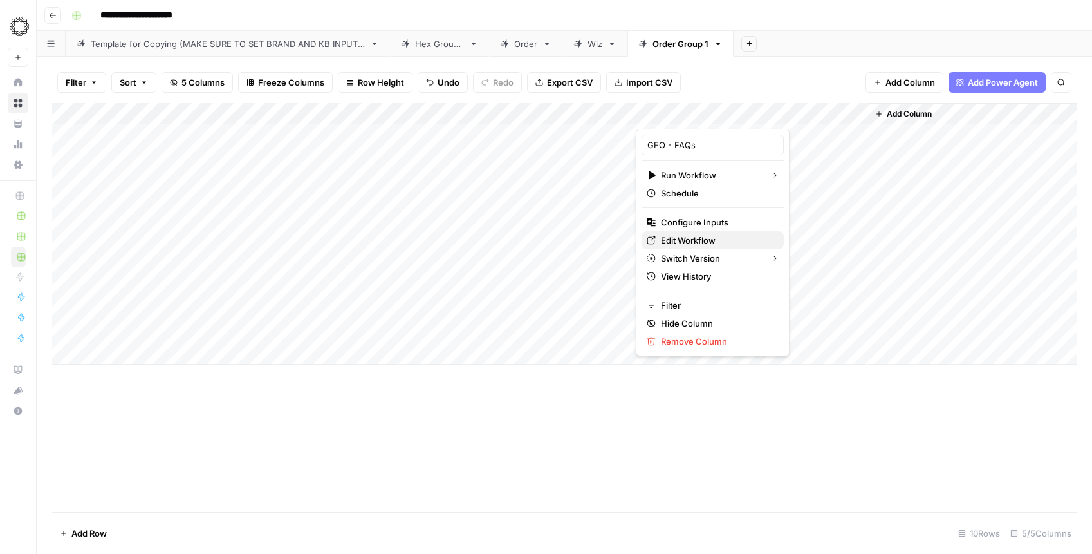
click at [706, 231] on link "Edit Workflow" at bounding box center [713, 240] width 142 height 18
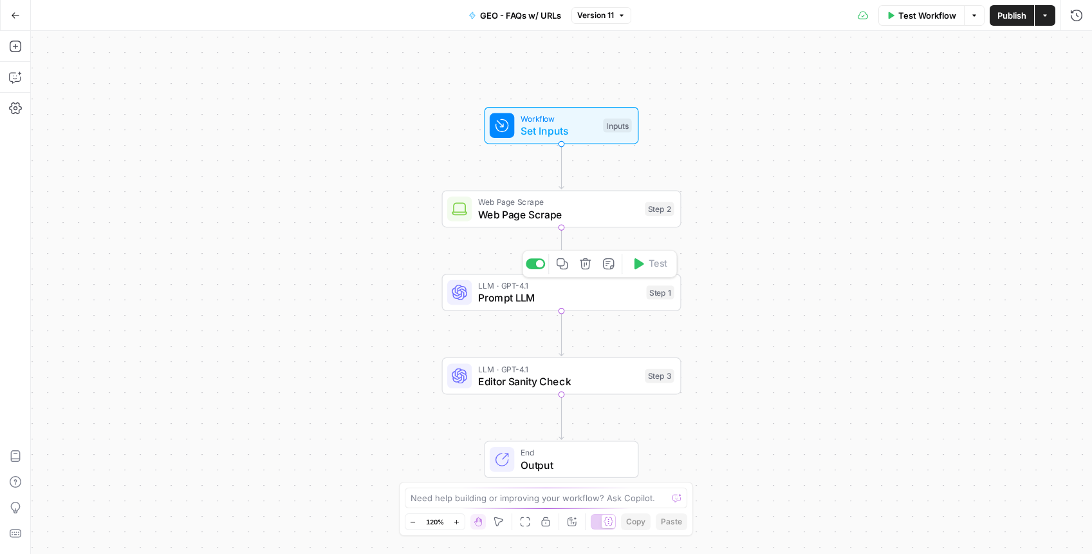
click at [579, 297] on span "Prompt LLM" at bounding box center [559, 297] width 162 height 15
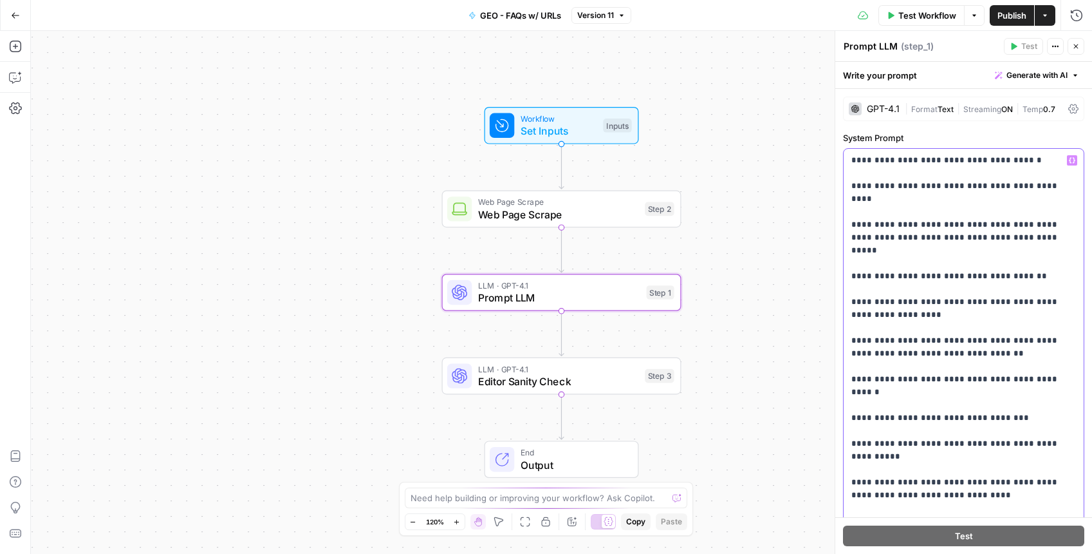
click at [931, 270] on p "**********" at bounding box center [959, 340] width 215 height 373
click at [931, 268] on p "**********" at bounding box center [959, 340] width 215 height 373
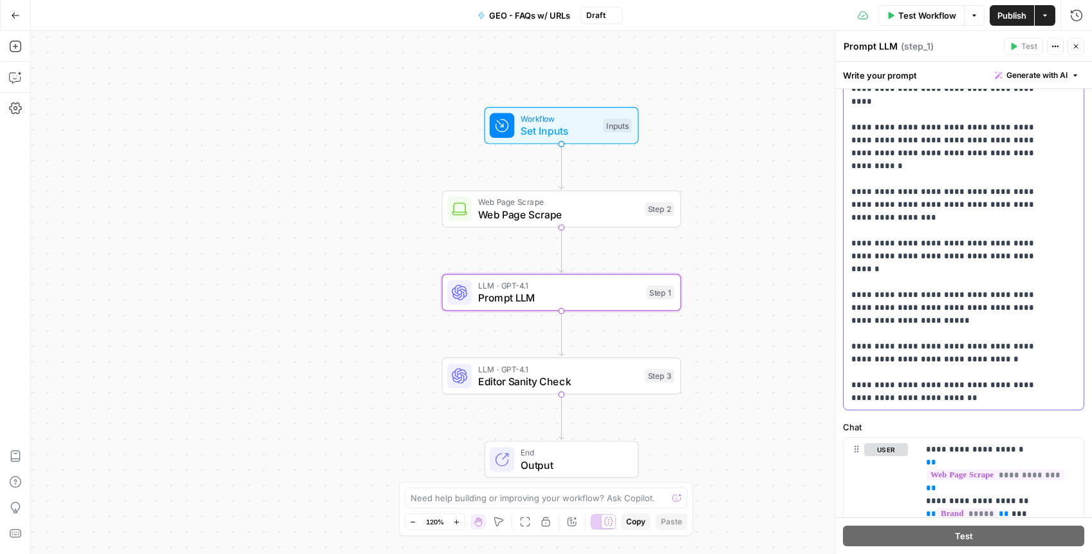
scroll to position [470, 0]
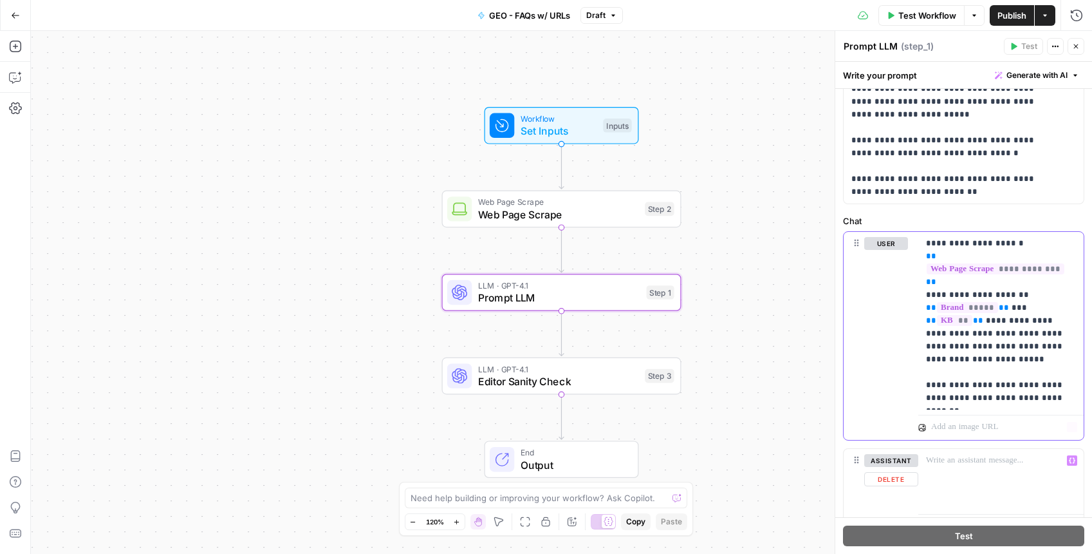
click at [968, 381] on p "**********" at bounding box center [996, 320] width 140 height 167
click at [1029, 384] on p "**********" at bounding box center [996, 320] width 140 height 167
click at [1013, 345] on p "**********" at bounding box center [996, 320] width 140 height 167
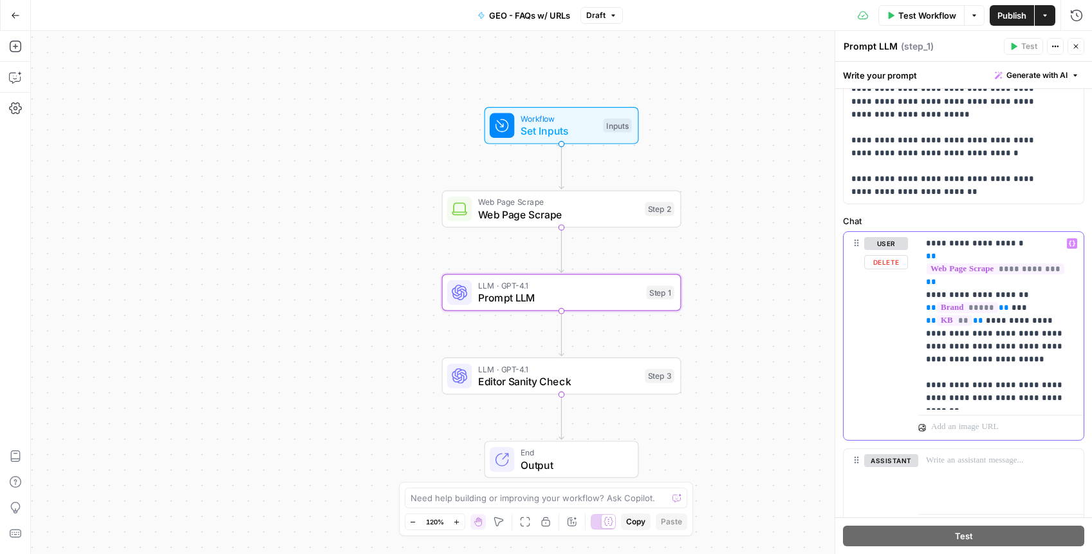
copy p "**********"
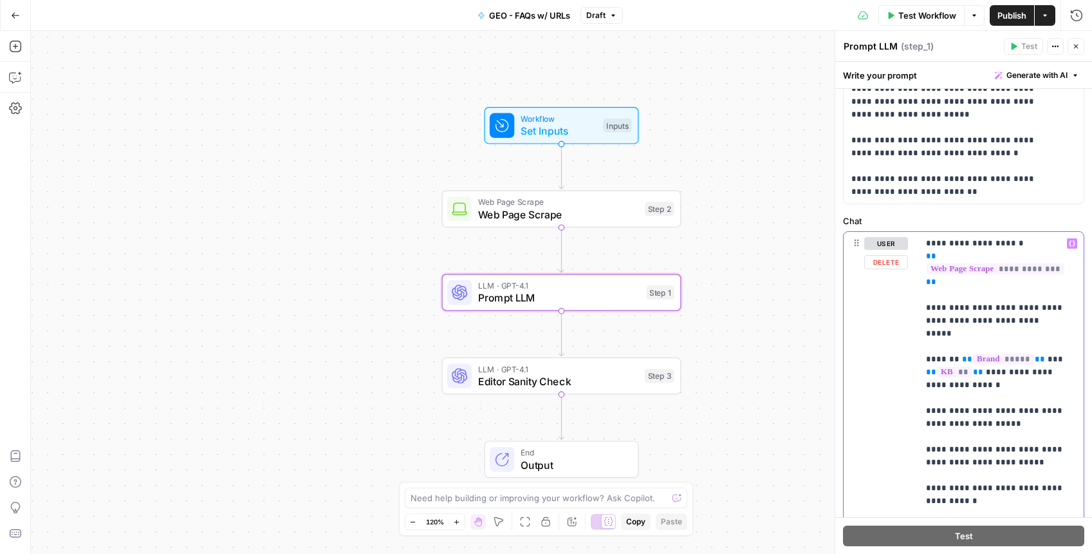
click at [962, 355] on span "**" at bounding box center [967, 359] width 10 height 8
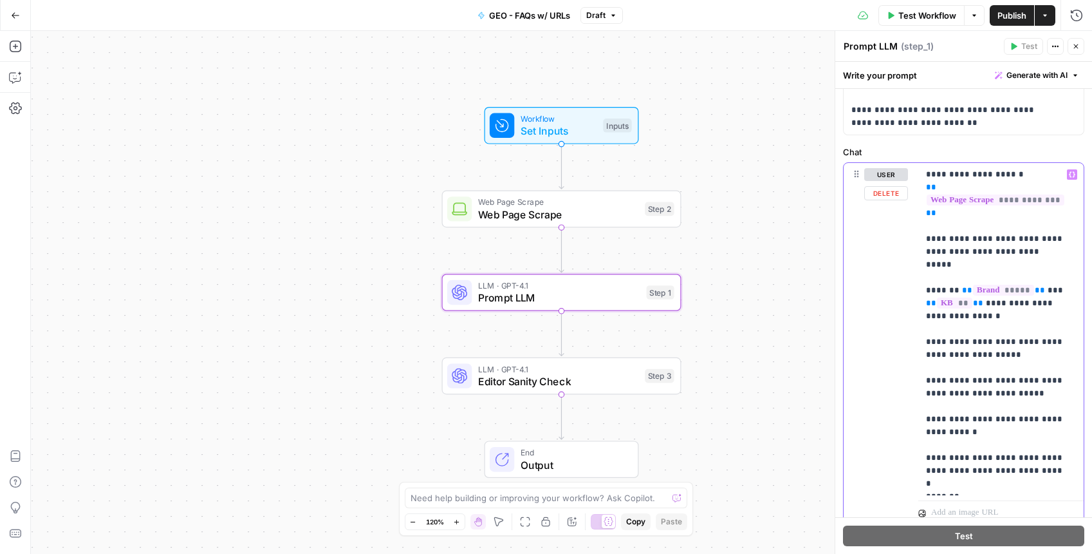
scroll to position [581, 0]
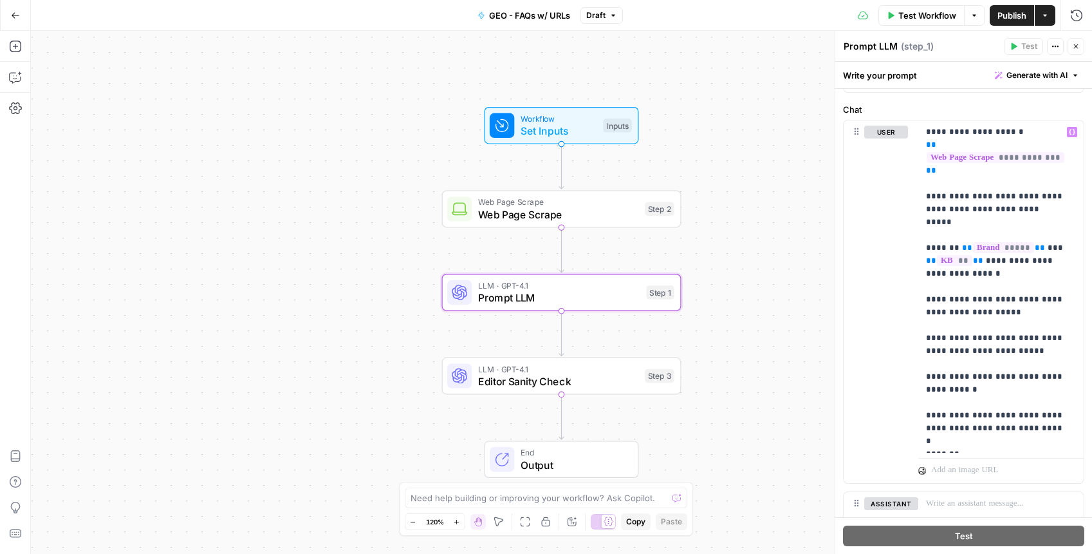
click at [1011, 20] on span "Publish" at bounding box center [1012, 15] width 29 height 13
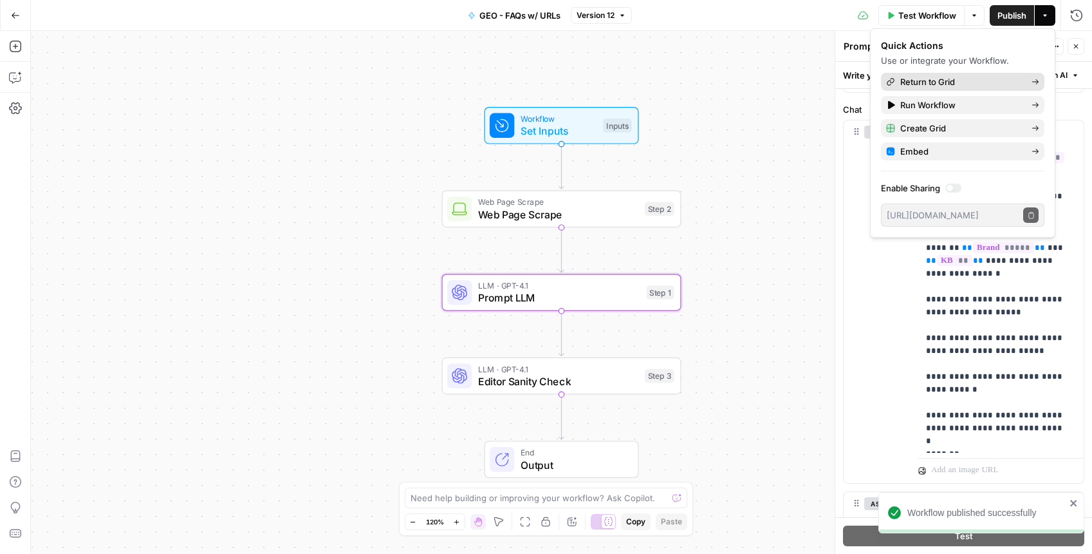
click at [963, 80] on span "Return to Grid" at bounding box center [961, 81] width 121 height 13
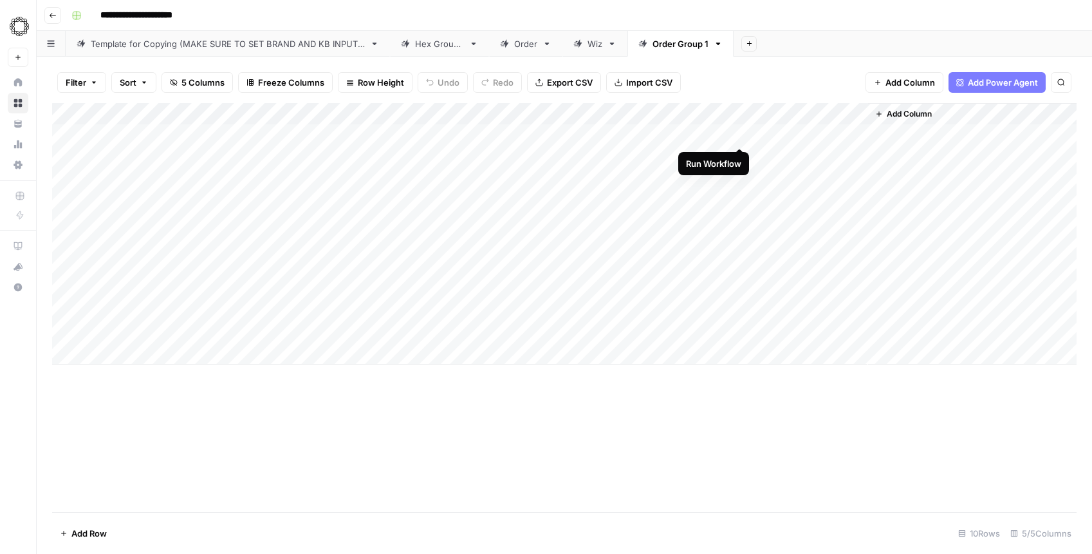
click at [738, 133] on div "Add Column" at bounding box center [564, 233] width 1025 height 261
click at [856, 133] on div "Add Column" at bounding box center [564, 233] width 1025 height 261
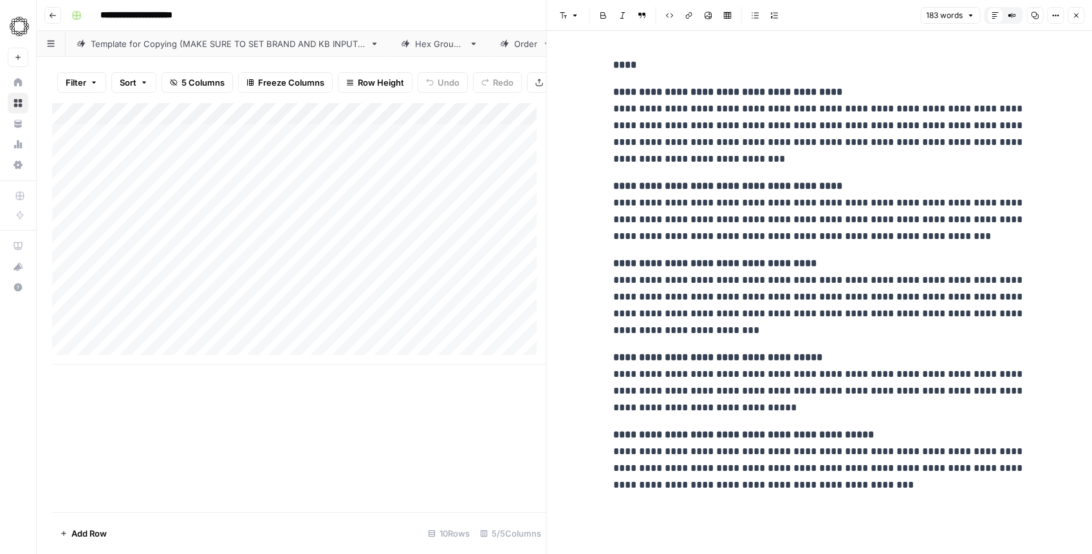
click at [1079, 8] on button "Close" at bounding box center [1076, 15] width 17 height 17
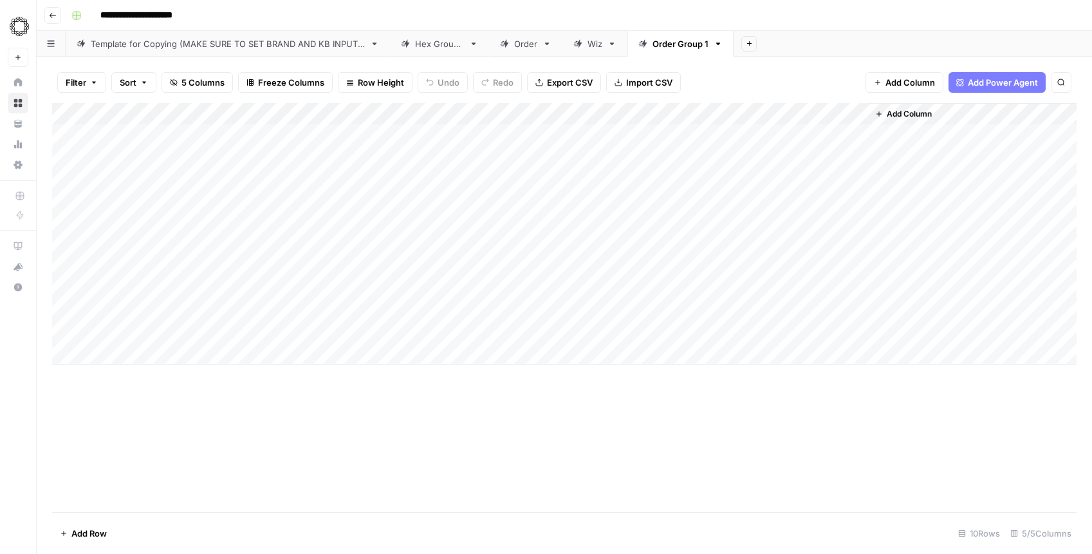
click at [493, 115] on div "Add Column" at bounding box center [564, 233] width 1025 height 261
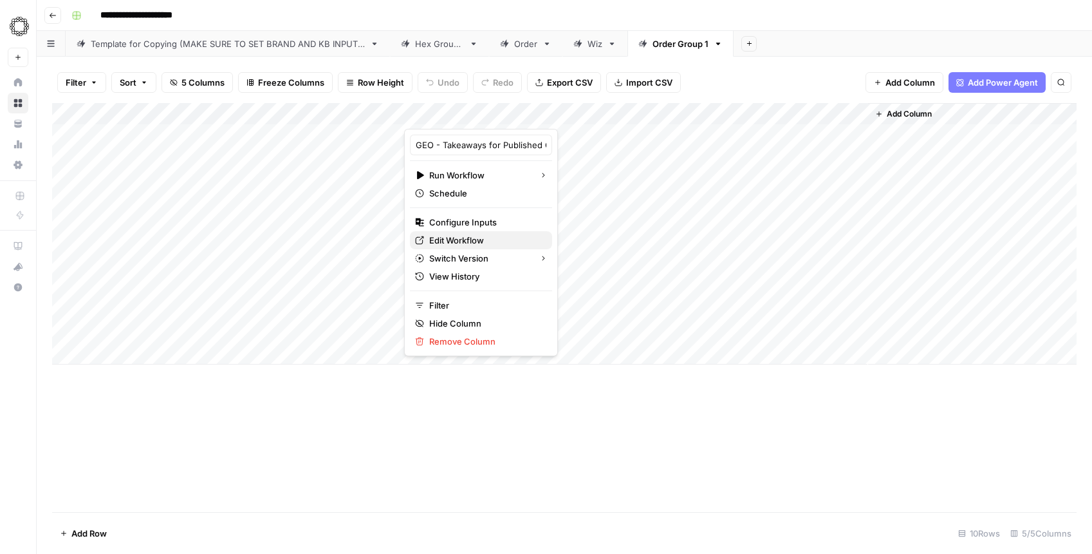
click at [476, 238] on span "Edit Workflow" at bounding box center [485, 240] width 113 height 13
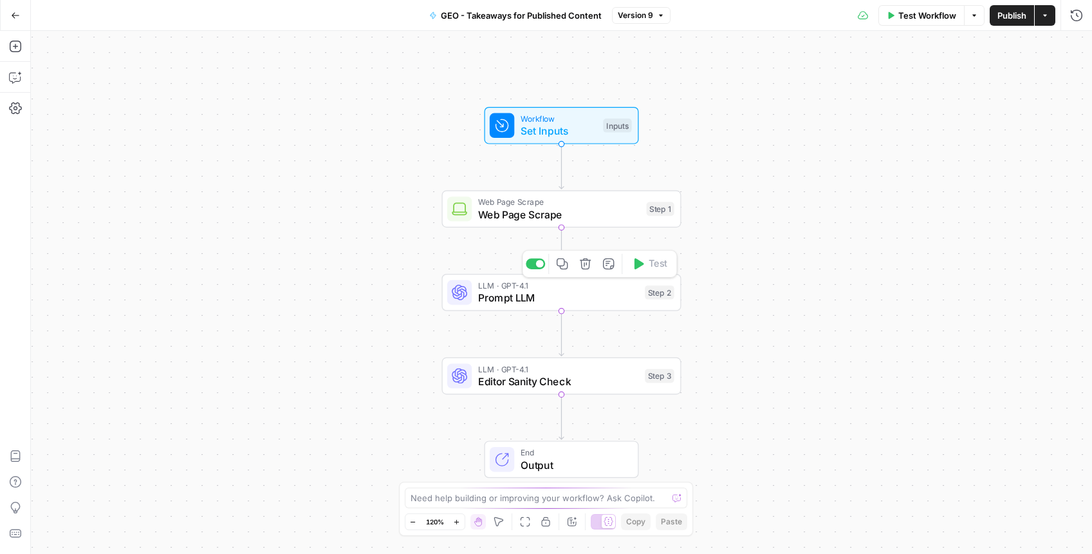
click at [547, 305] on div "LLM · GPT-4.1 Prompt LLM Step 2 Copy step Delete step Add Note Test" at bounding box center [561, 292] width 239 height 37
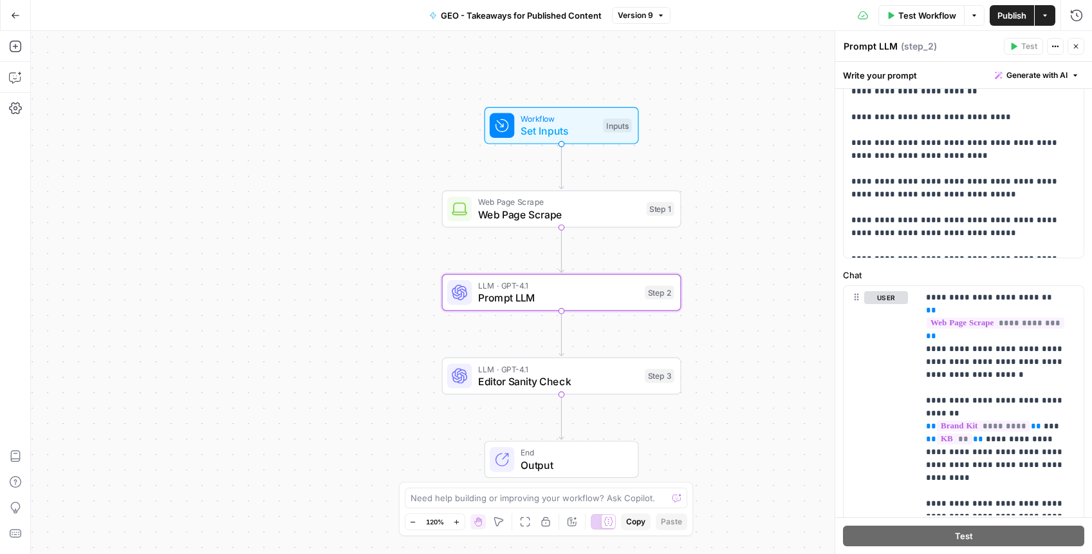
scroll to position [389, 0]
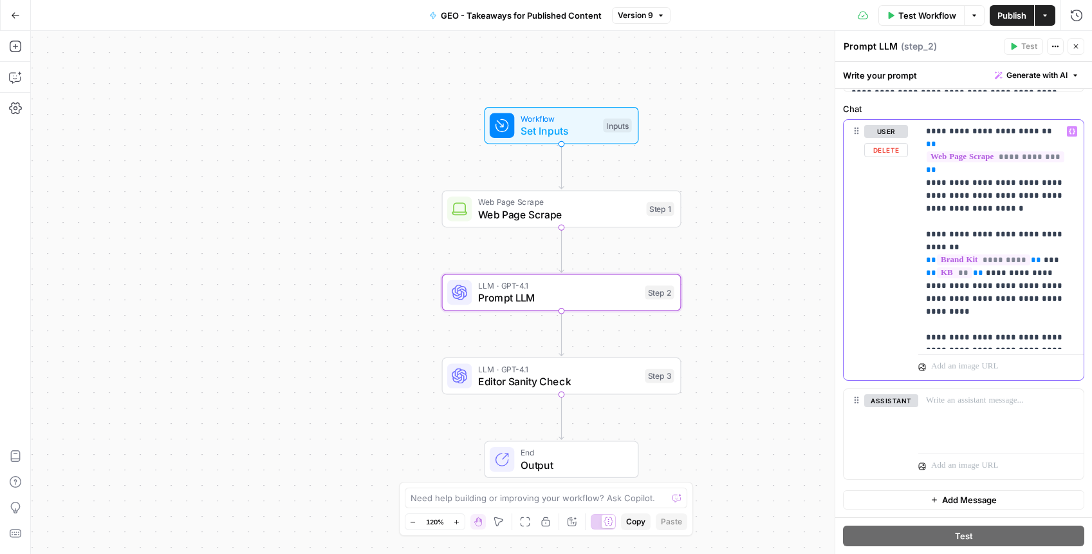
drag, startPoint x: 1070, startPoint y: 337, endPoint x: 947, endPoint y: 340, distance: 123.0
click at [947, 340] on div "**********" at bounding box center [1001, 234] width 165 height 229
click at [1015, 19] on span "Publish" at bounding box center [1012, 15] width 29 height 13
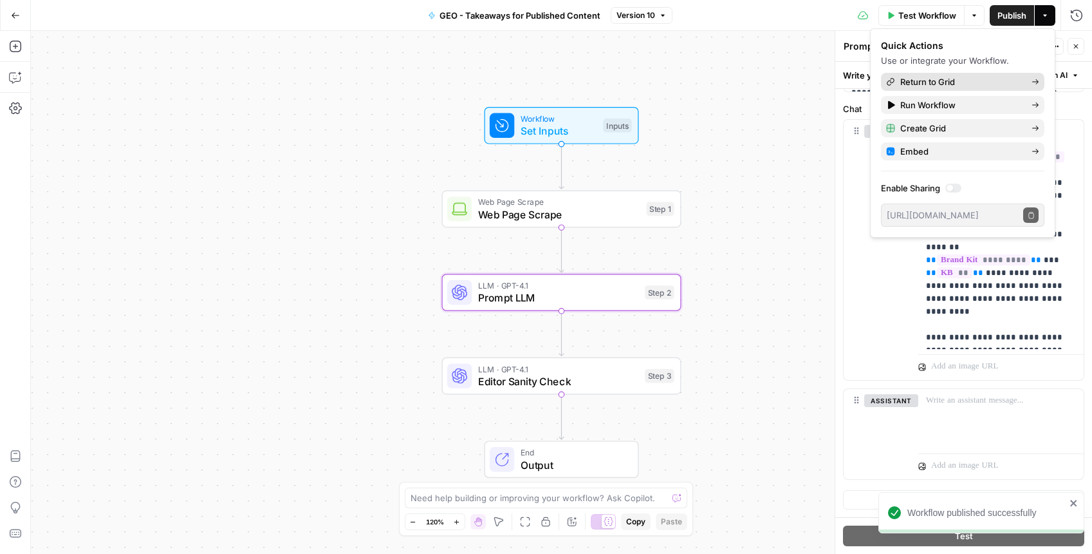
click at [971, 81] on span "Return to Grid" at bounding box center [961, 81] width 121 height 13
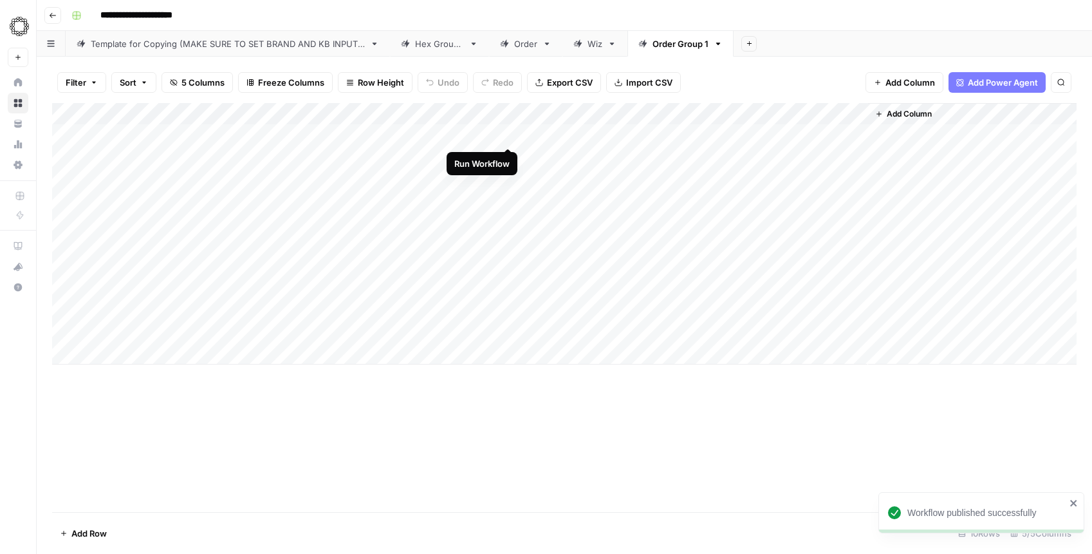
click at [508, 134] on div "Add Column" at bounding box center [564, 233] width 1025 height 261
click at [621, 132] on div "Add Column" at bounding box center [564, 233] width 1025 height 261
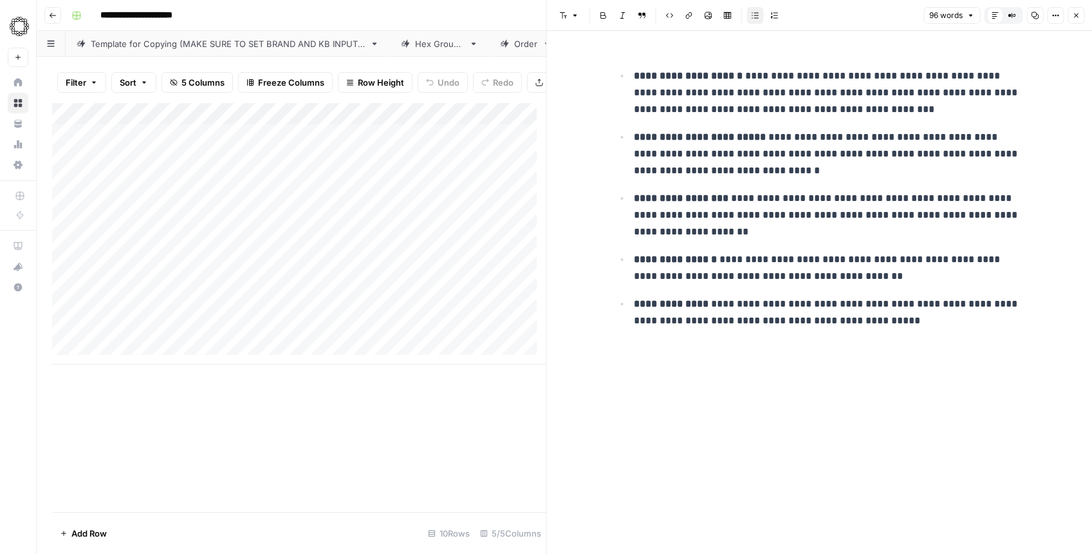
click at [493, 123] on div "Add Column" at bounding box center [299, 233] width 494 height 261
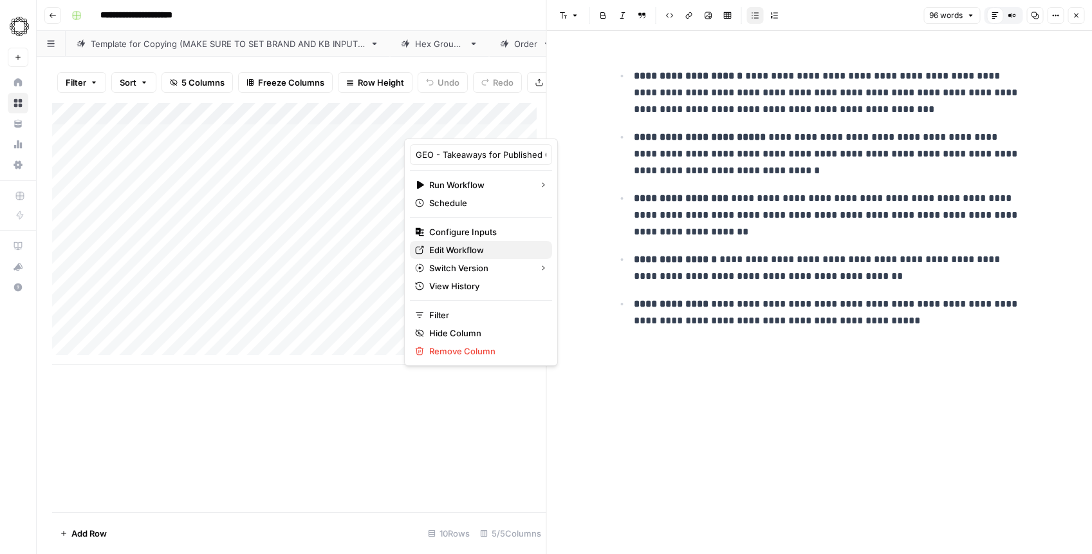
click at [475, 252] on span "Edit Workflow" at bounding box center [485, 249] width 113 height 13
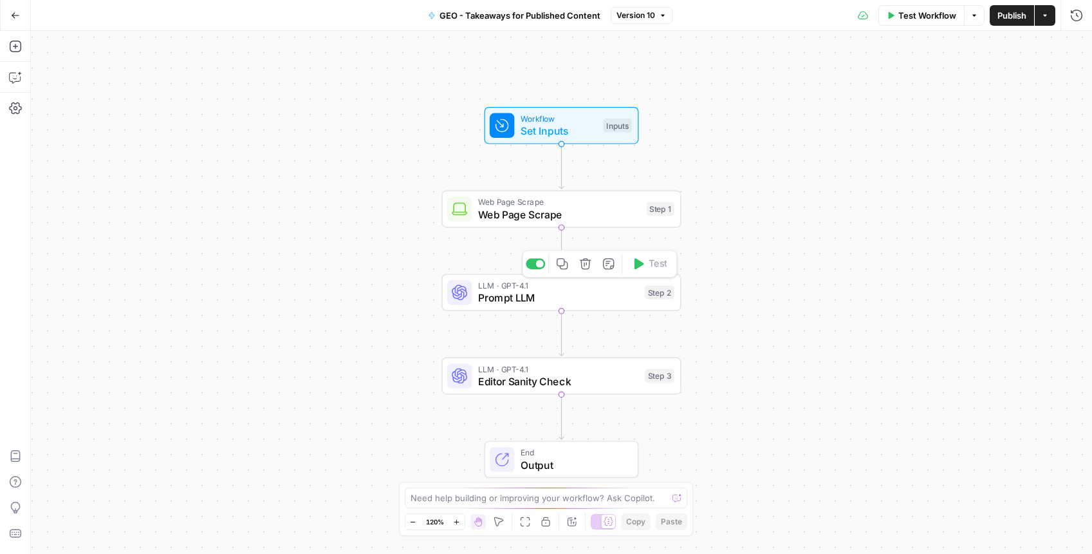
click at [559, 293] on span "Prompt LLM" at bounding box center [558, 297] width 161 height 15
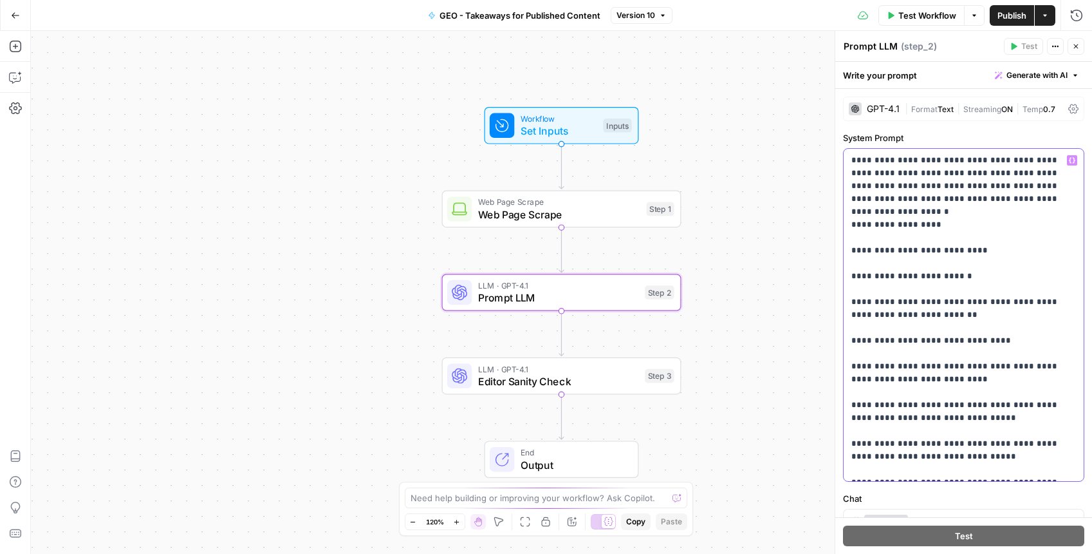
click at [898, 310] on p "**********" at bounding box center [959, 315] width 215 height 322
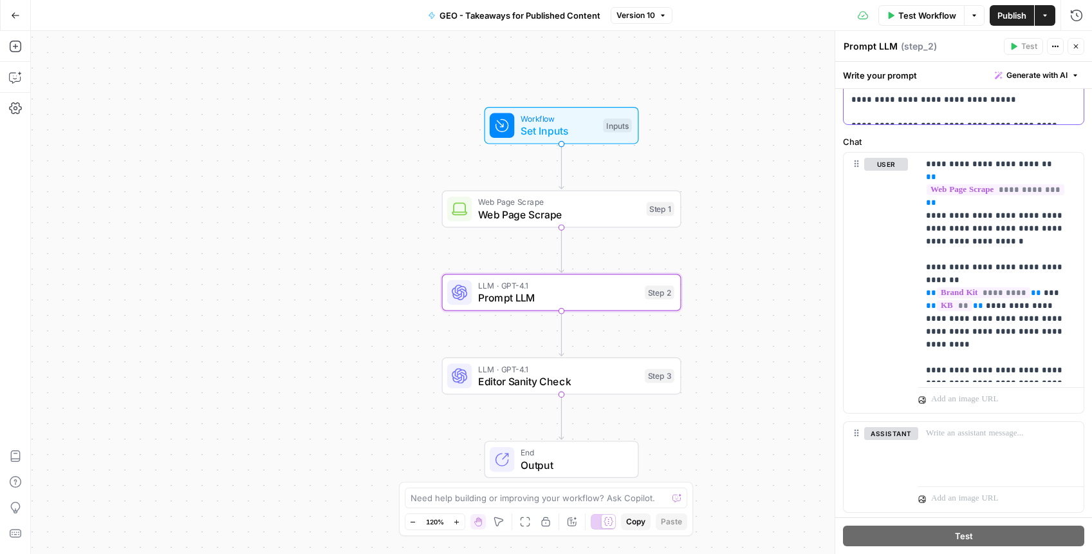
scroll to position [413, 0]
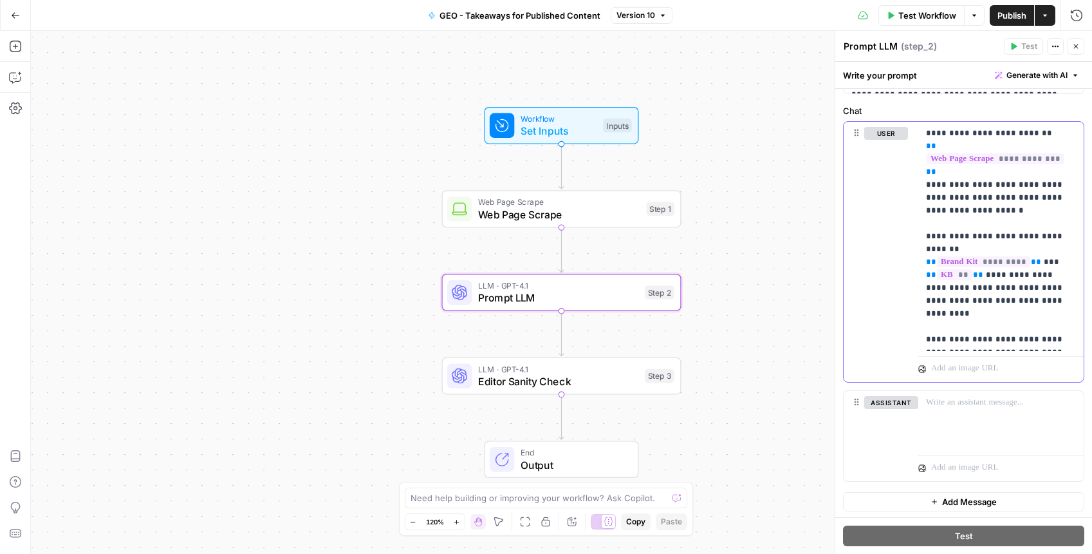
click at [1015, 308] on p "**********" at bounding box center [996, 236] width 140 height 219
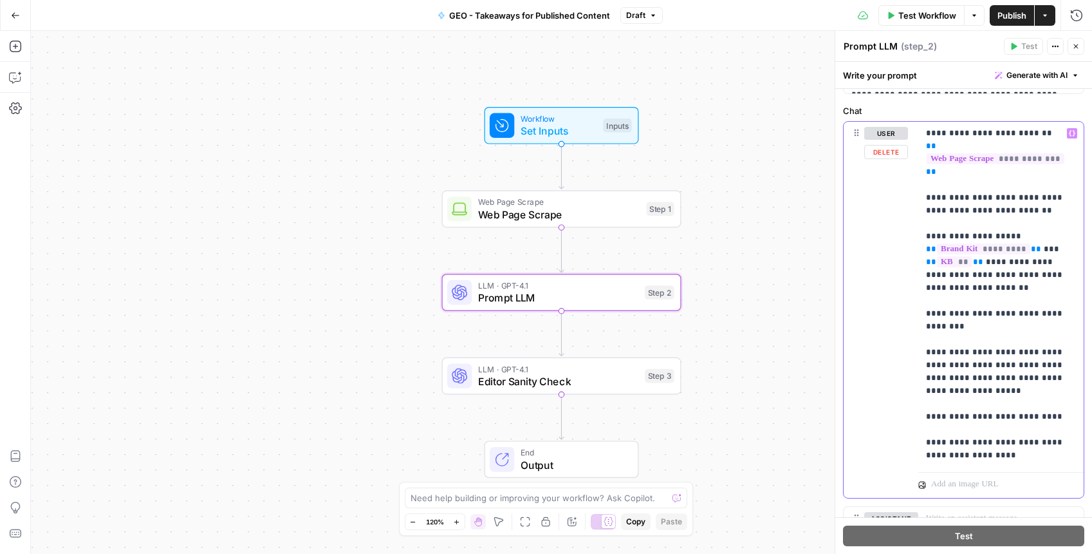
scroll to position [478, 0]
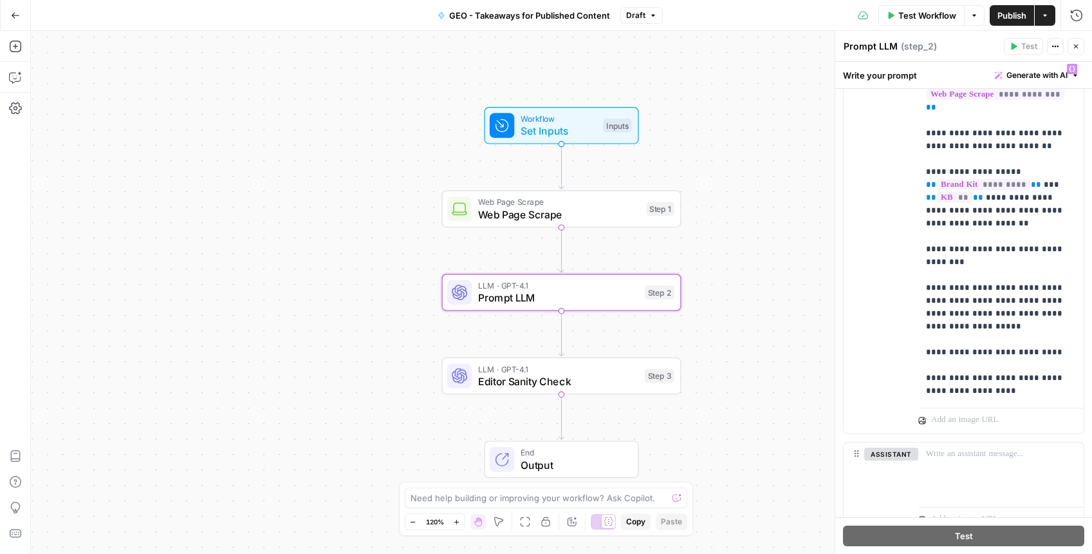
click at [1011, 21] on span "Publish" at bounding box center [1012, 15] width 29 height 13
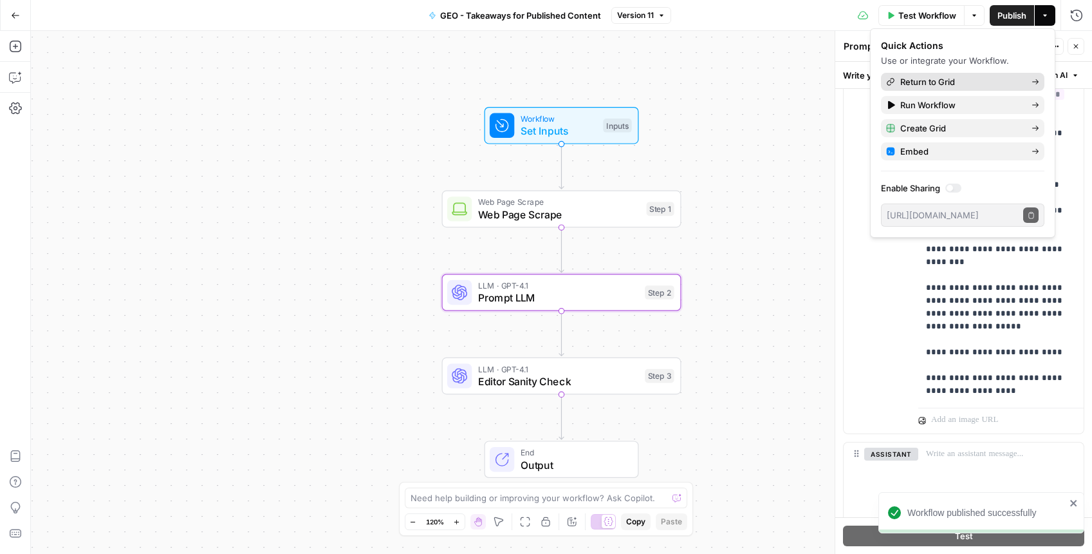
click at [964, 82] on span "Return to Grid" at bounding box center [961, 81] width 121 height 13
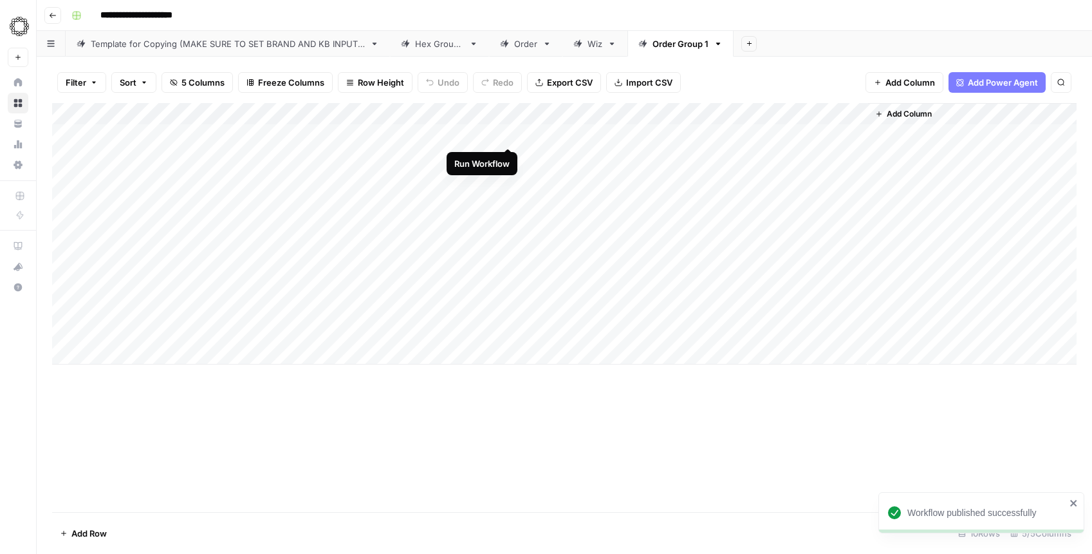
click at [509, 135] on div "Add Column" at bounding box center [564, 233] width 1025 height 261
click at [590, 137] on div "Add Column" at bounding box center [564, 233] width 1025 height 261
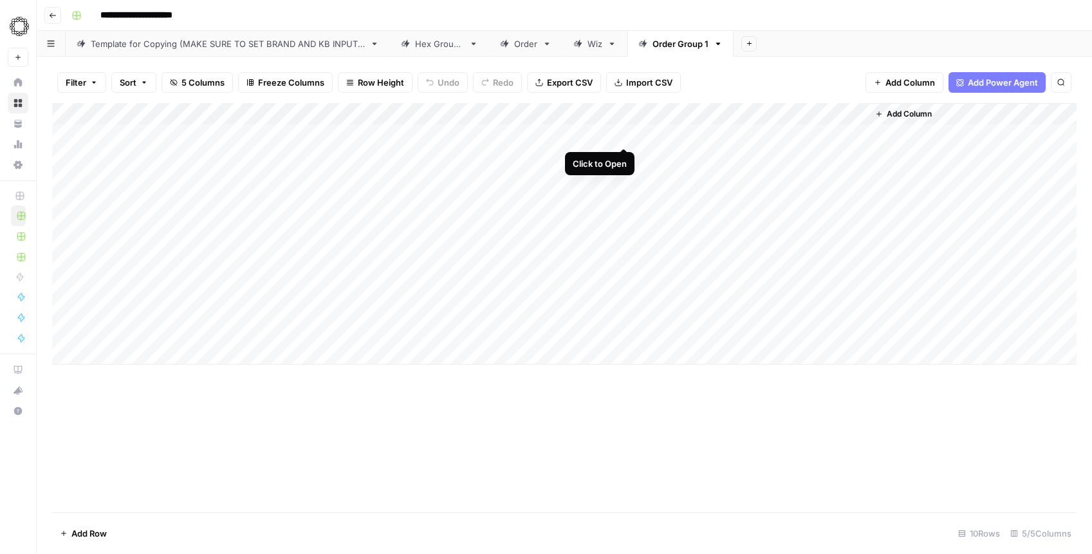
click at [625, 133] on div "Add Column" at bounding box center [564, 233] width 1025 height 261
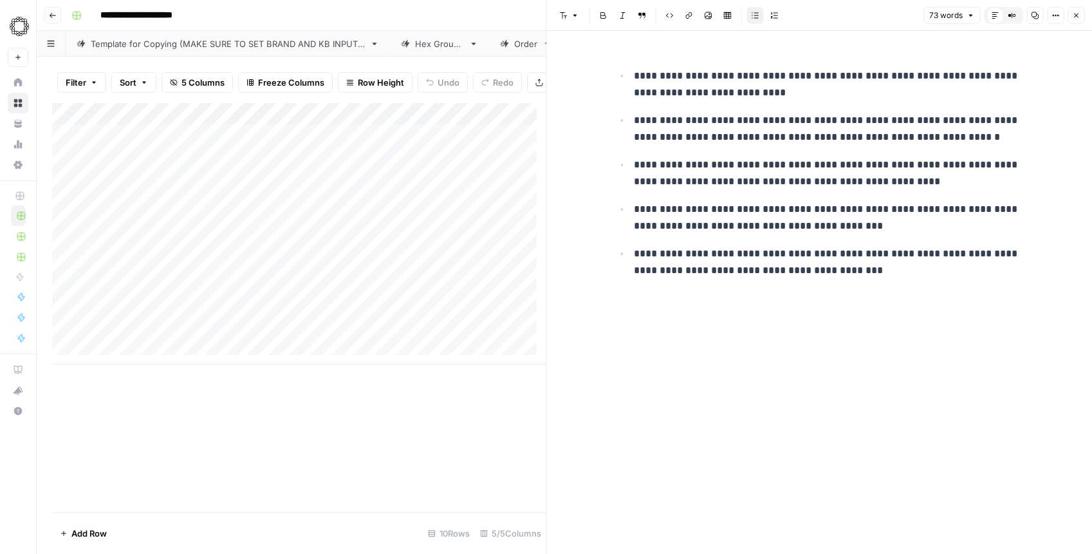
click at [452, 478] on div "Add Column" at bounding box center [299, 307] width 494 height 409
click at [1081, 11] on button "Close" at bounding box center [1076, 15] width 17 height 17
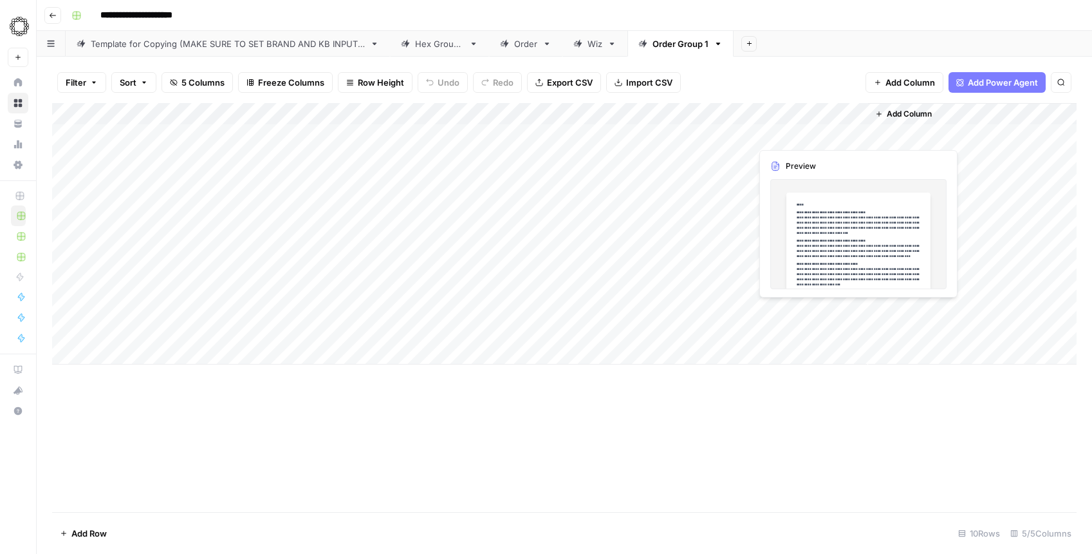
click at [800, 141] on div "Add Column" at bounding box center [564, 233] width 1025 height 261
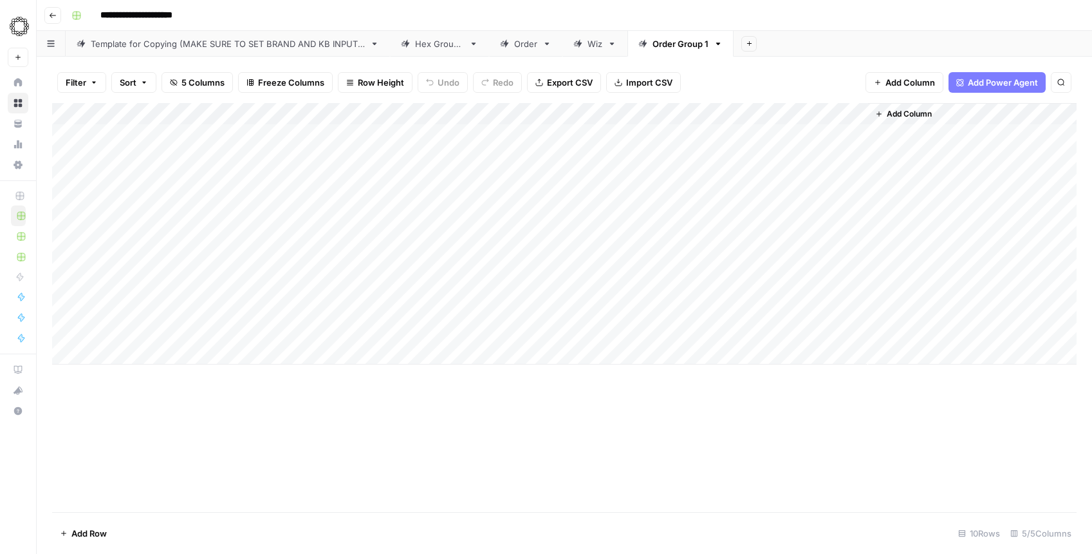
click at [724, 114] on div "Add Column" at bounding box center [564, 233] width 1025 height 261
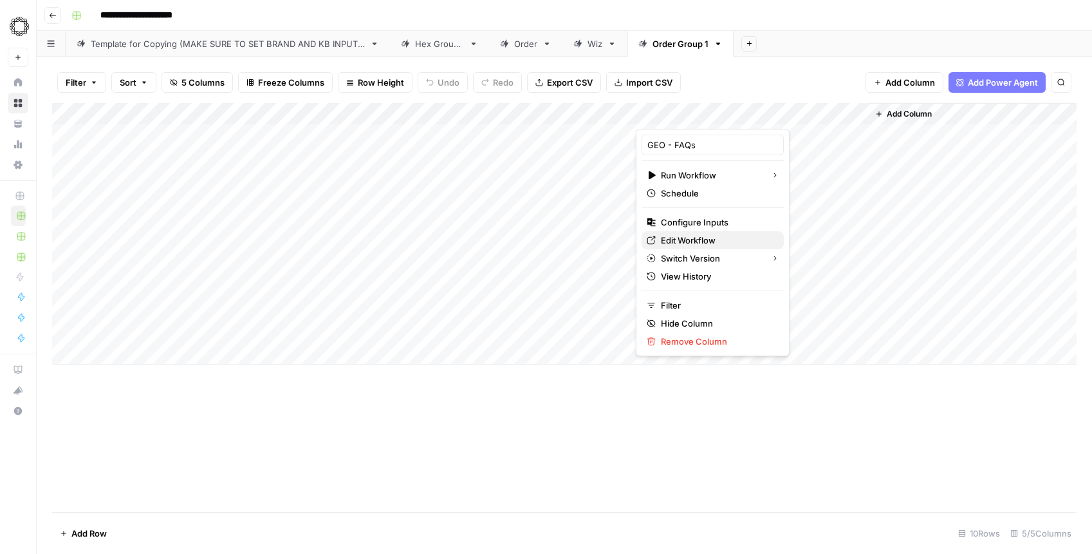
click at [692, 239] on span "Edit Workflow" at bounding box center [717, 240] width 113 height 13
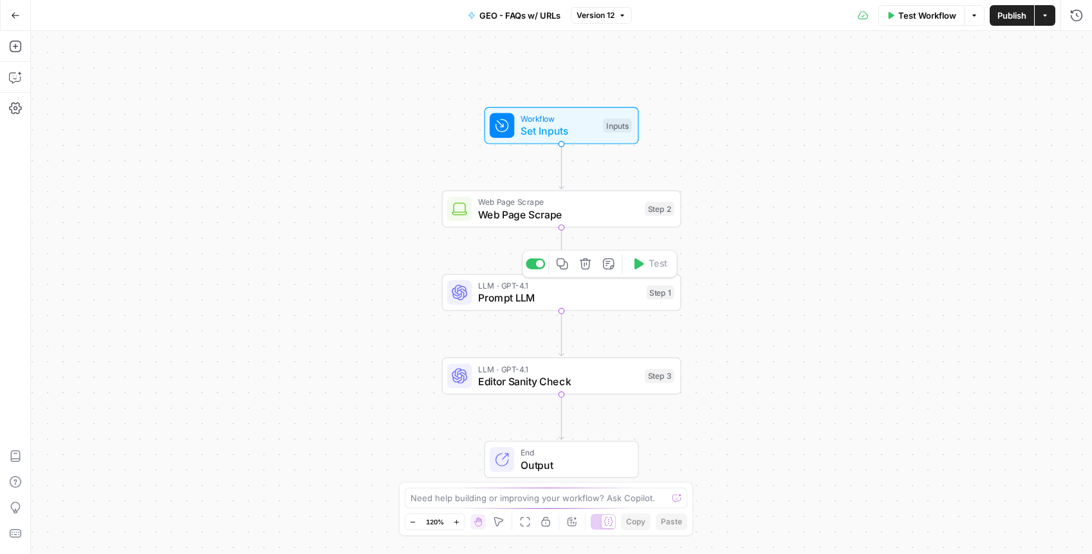
click at [573, 305] on div "LLM · GPT-4.1 Prompt LLM Step 1 Copy step Delete step Add Note Test" at bounding box center [561, 292] width 239 height 37
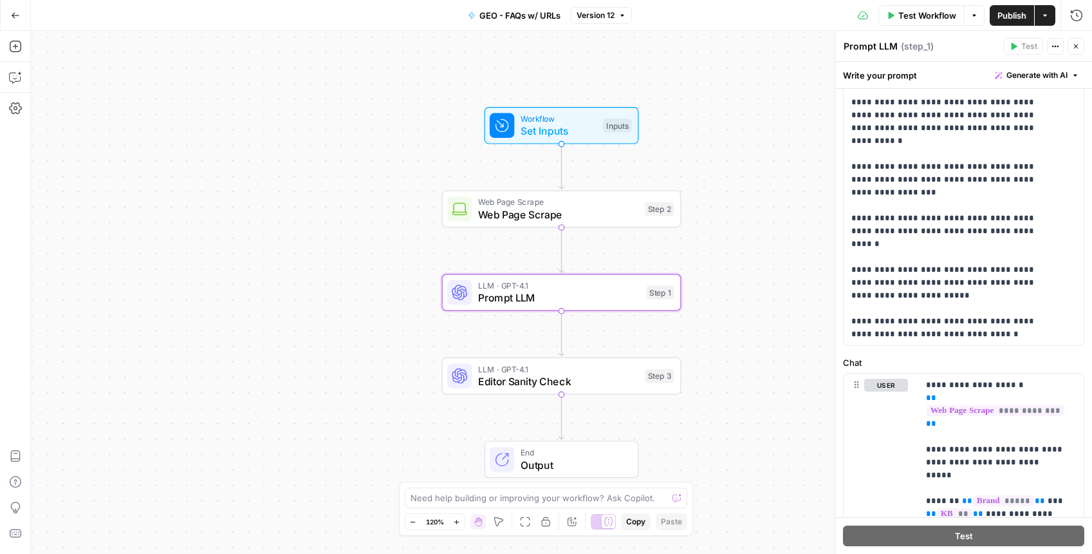
scroll to position [295, 0]
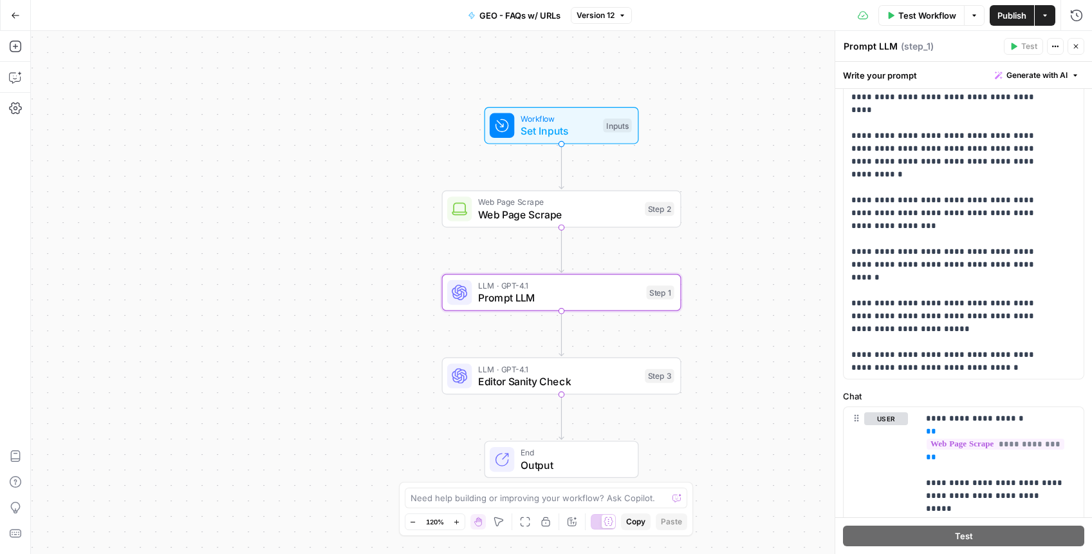
click at [1011, 15] on span "Publish" at bounding box center [1012, 15] width 29 height 13
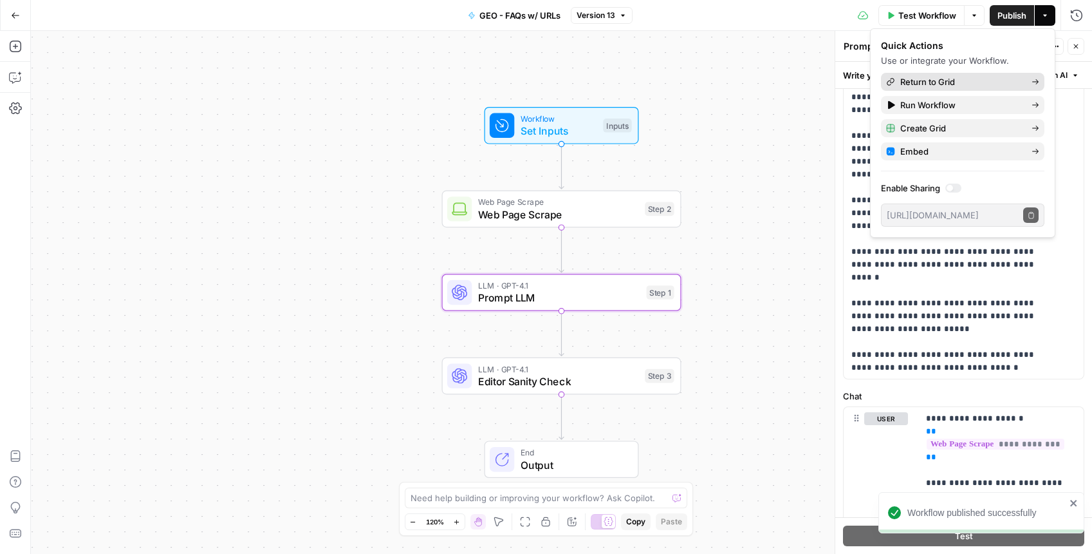
click at [974, 86] on span "Return to Grid" at bounding box center [961, 81] width 121 height 13
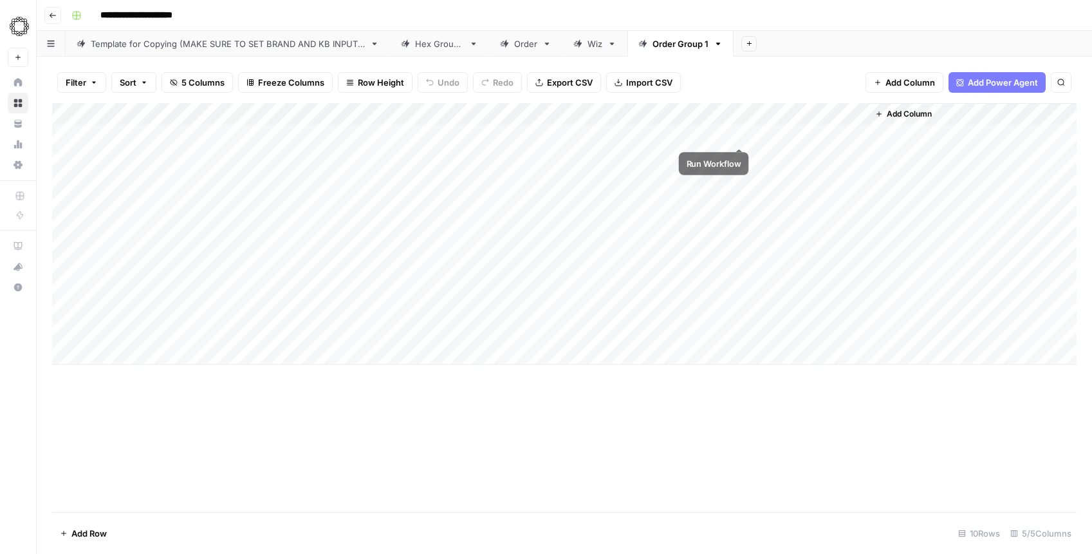
click at [788, 133] on div "Add Column" at bounding box center [564, 233] width 1025 height 261
click at [859, 134] on div "Add Column" at bounding box center [564, 233] width 1025 height 261
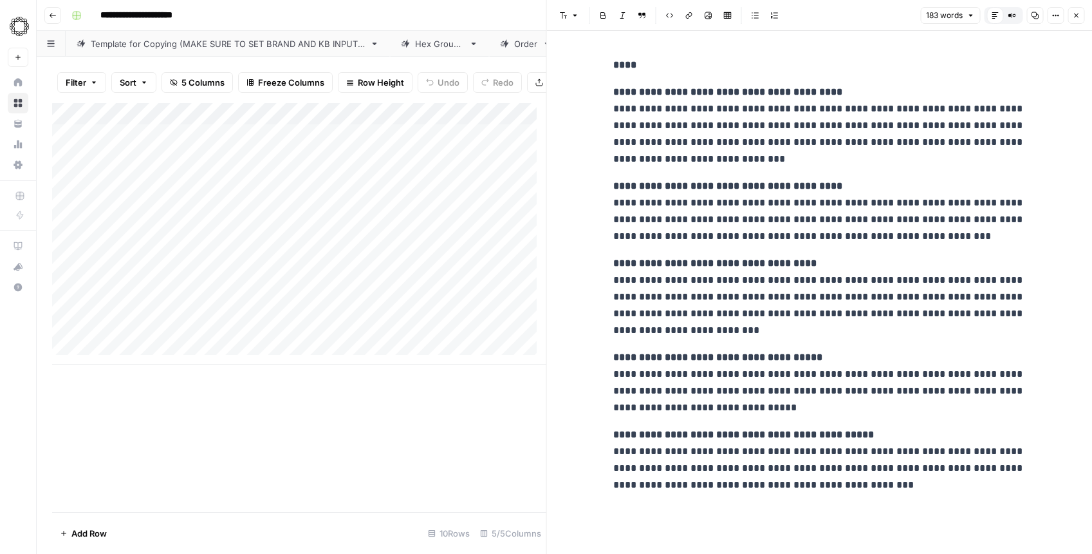
click at [298, 147] on div "Add Column" at bounding box center [299, 233] width 494 height 261
click at [298, 147] on body "**********" at bounding box center [546, 277] width 1092 height 554
click at [298, 147] on textarea "**********" at bounding box center [238, 145] width 333 height 18
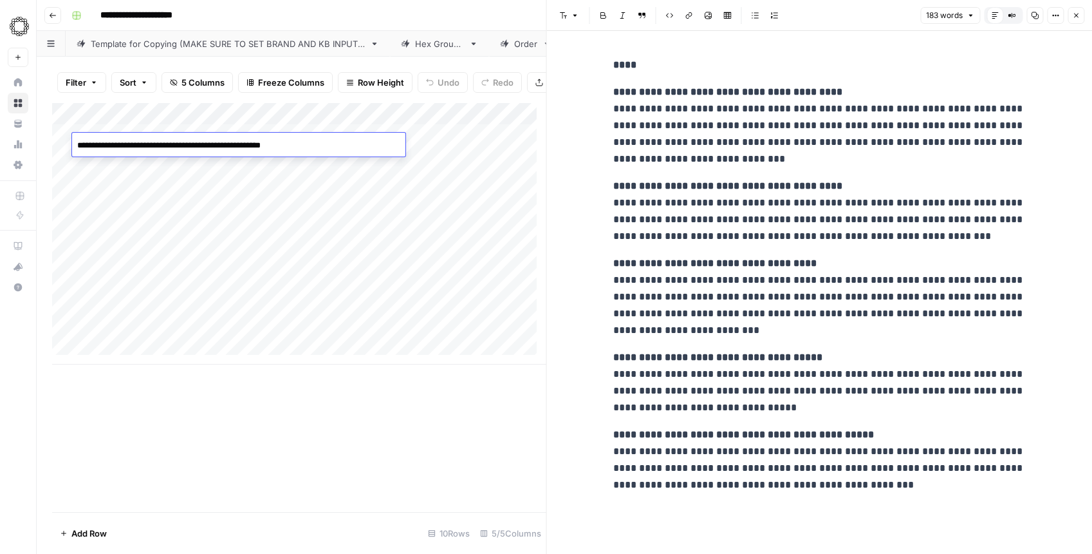
click at [298, 147] on textarea "**********" at bounding box center [238, 145] width 333 height 18
click at [1036, 13] on icon "button" at bounding box center [1035, 15] width 7 height 7
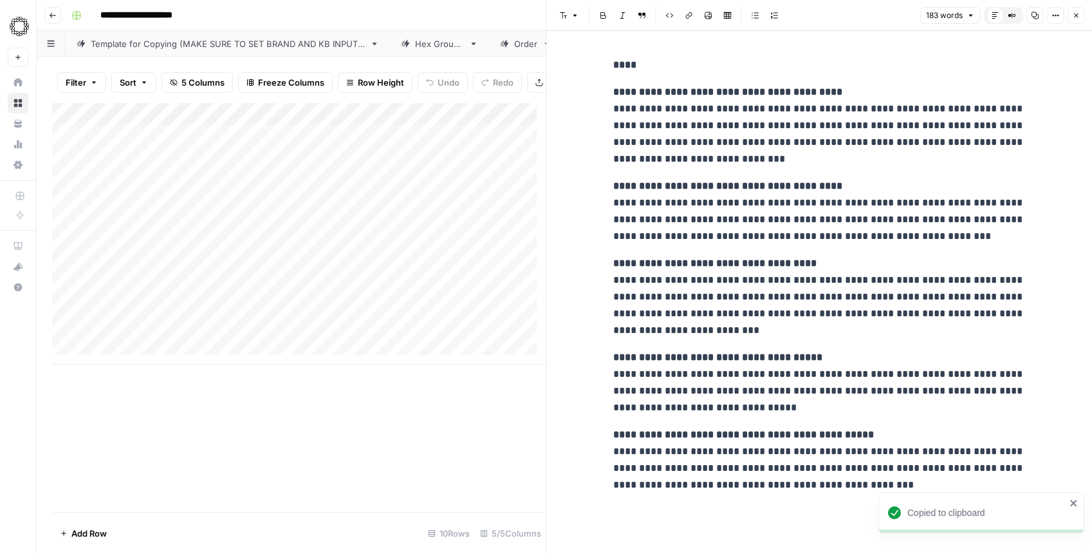
click at [1078, 19] on button "Close" at bounding box center [1076, 15] width 17 height 17
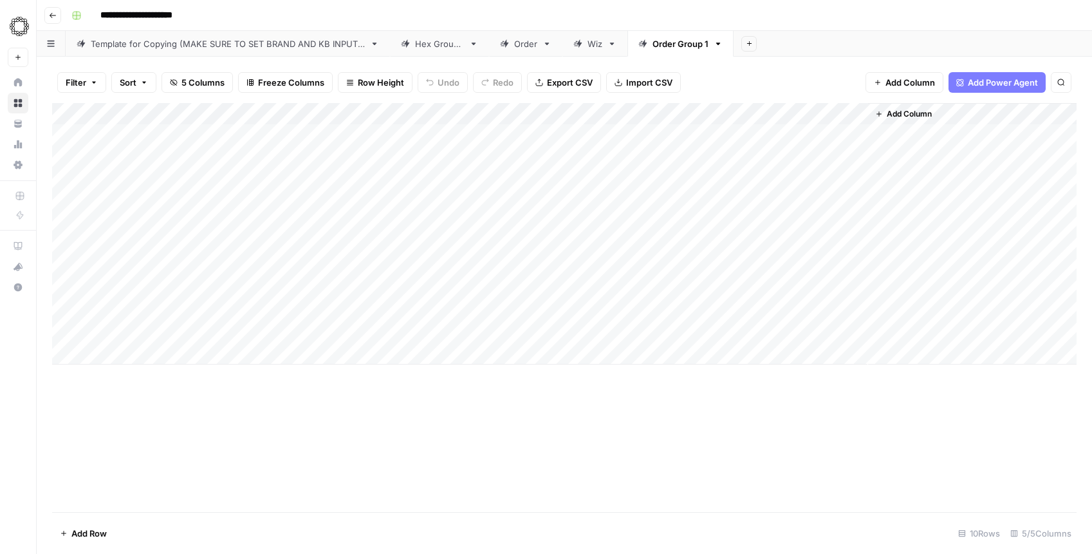
click at [724, 112] on div "Add Column" at bounding box center [564, 233] width 1025 height 261
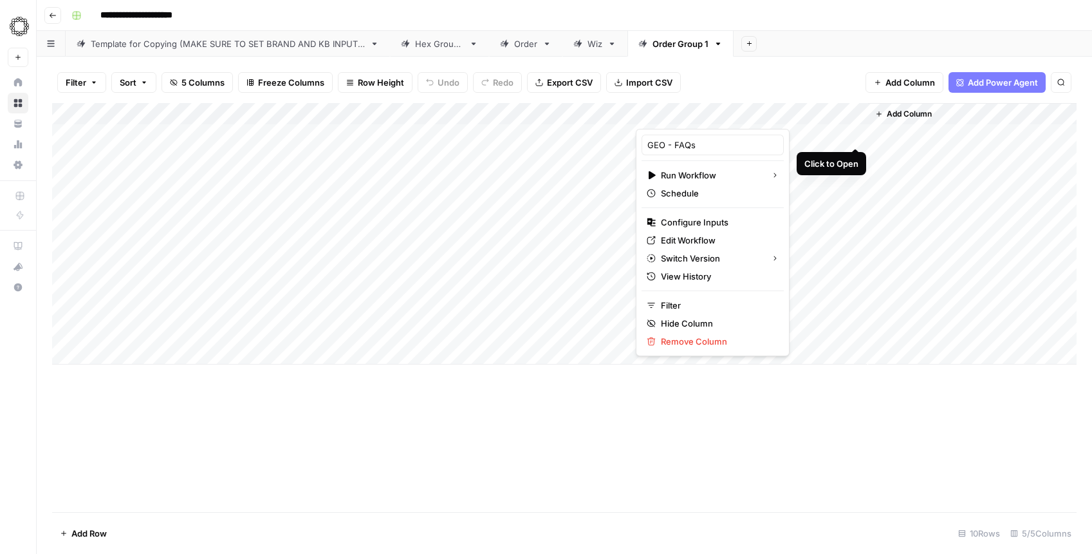
click at [857, 135] on div "Add Column" at bounding box center [564, 233] width 1025 height 261
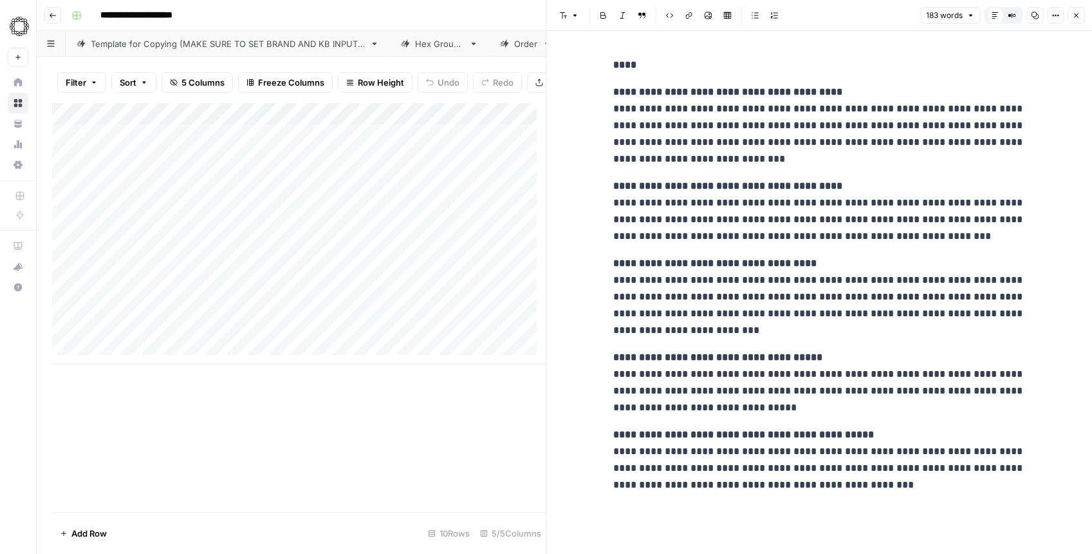
click at [1036, 18] on icon "button" at bounding box center [1035, 15] width 7 height 7
click at [486, 407] on div "Add Column" at bounding box center [299, 307] width 494 height 409
click at [1081, 14] on button "Close" at bounding box center [1076, 15] width 17 height 17
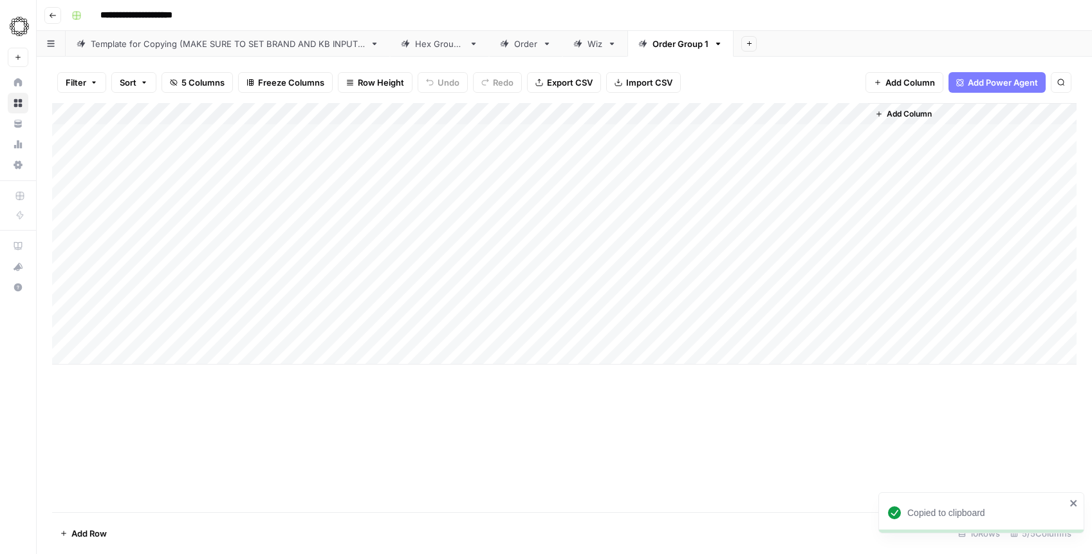
click at [724, 115] on div "Add Column" at bounding box center [564, 233] width 1025 height 261
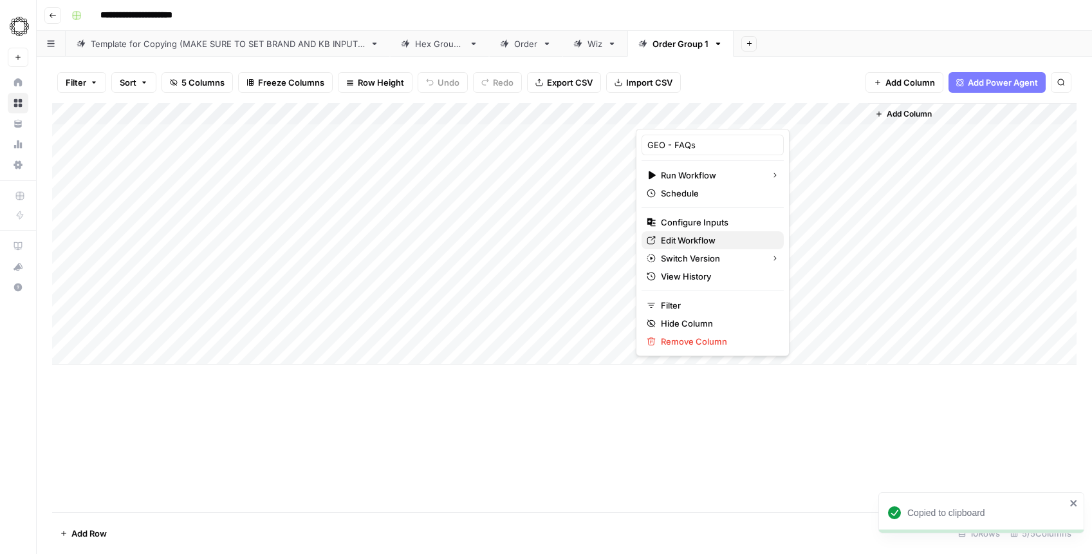
click at [709, 235] on span "Edit Workflow" at bounding box center [717, 240] width 113 height 13
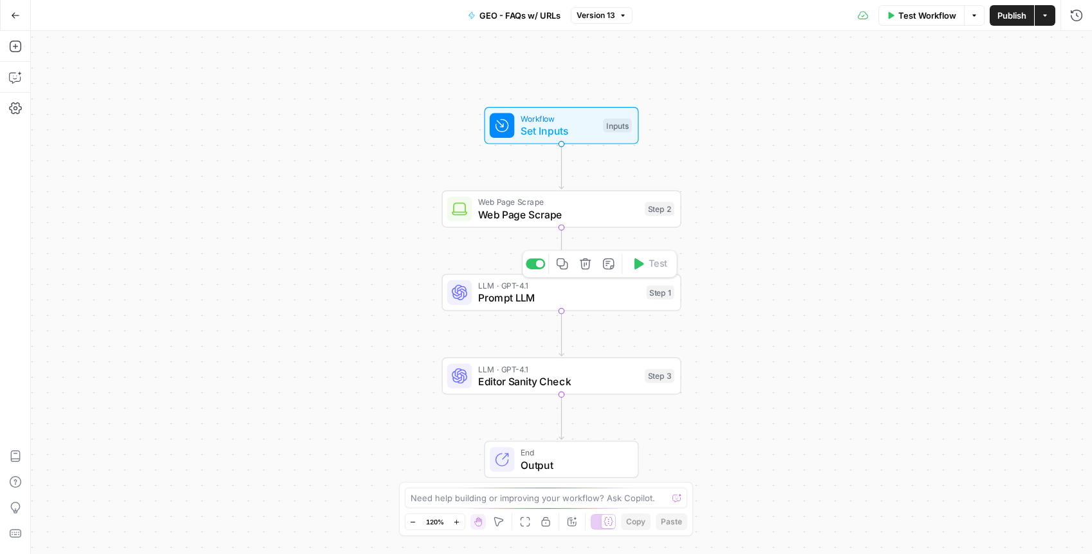
click at [568, 297] on span "Prompt LLM" at bounding box center [559, 297] width 162 height 15
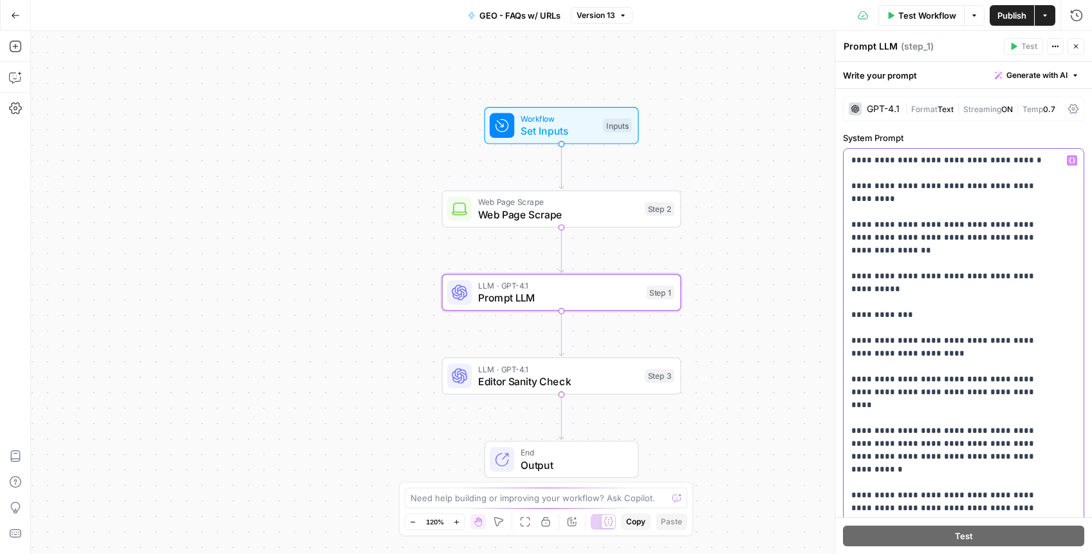
click at [972, 241] on p "**********" at bounding box center [954, 431] width 205 height 554
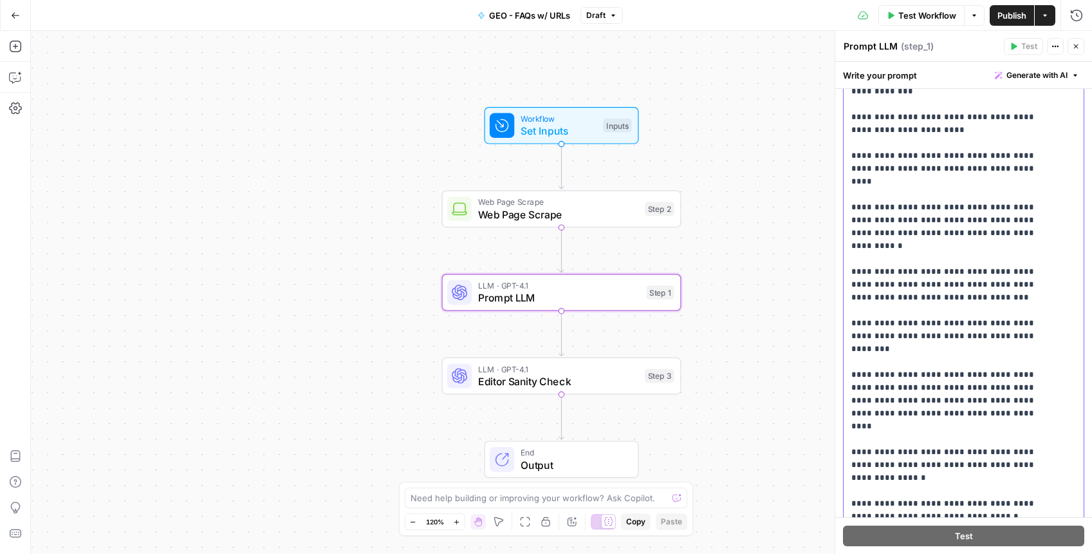
scroll to position [115, 0]
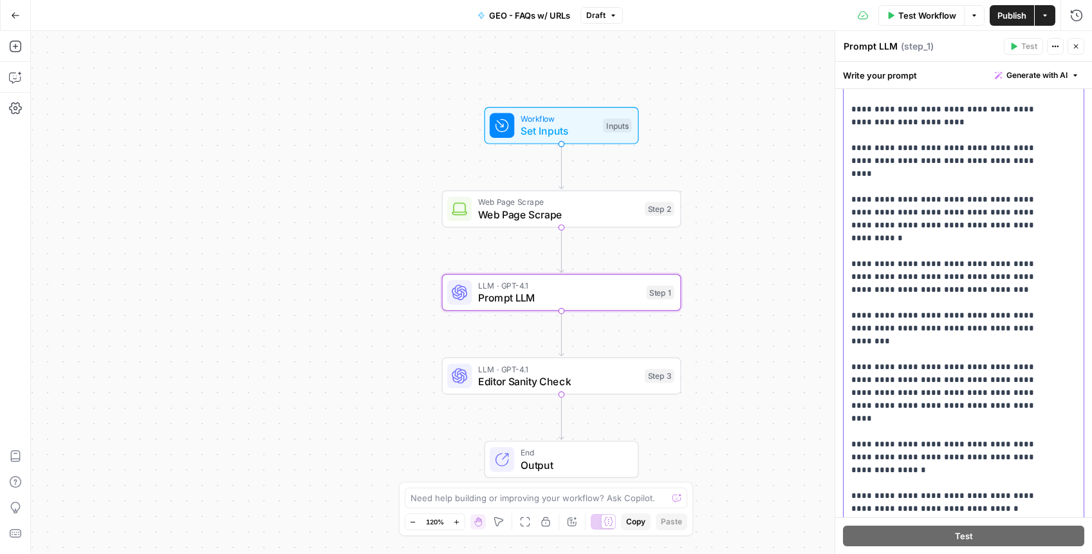
click at [956, 483] on p "**********" at bounding box center [954, 238] width 205 height 631
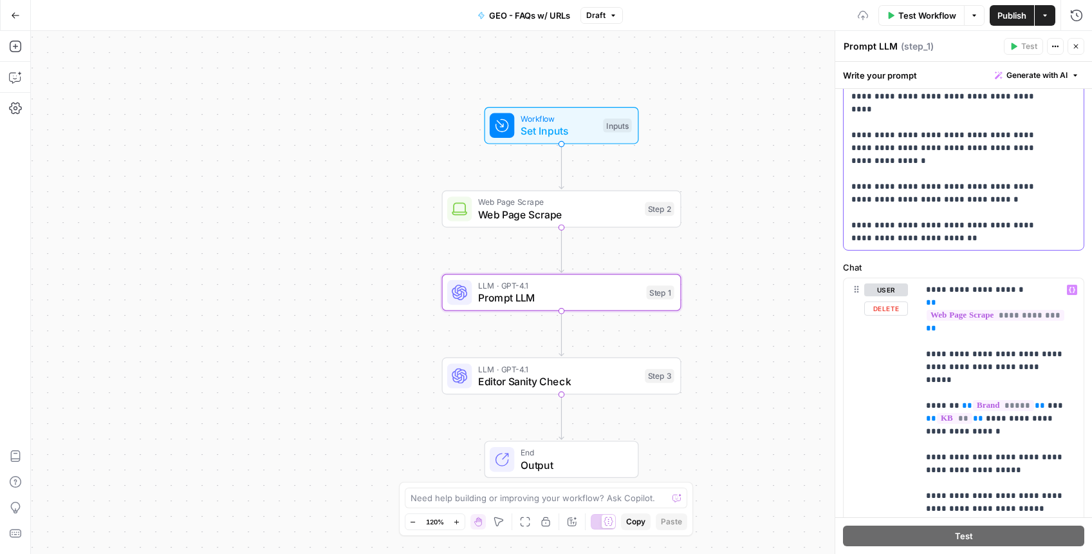
scroll to position [535, 0]
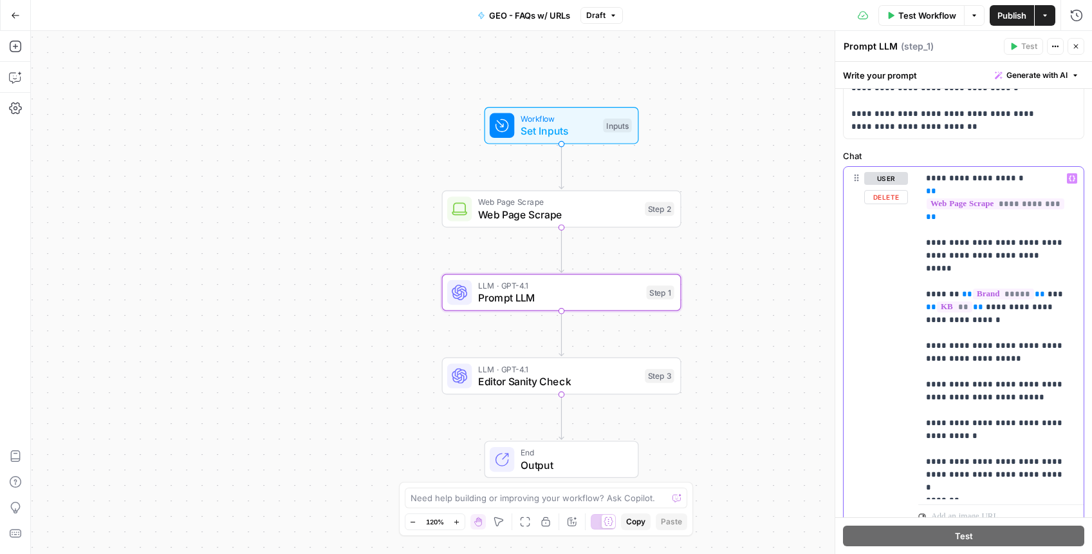
click at [991, 411] on p "**********" at bounding box center [996, 333] width 140 height 322
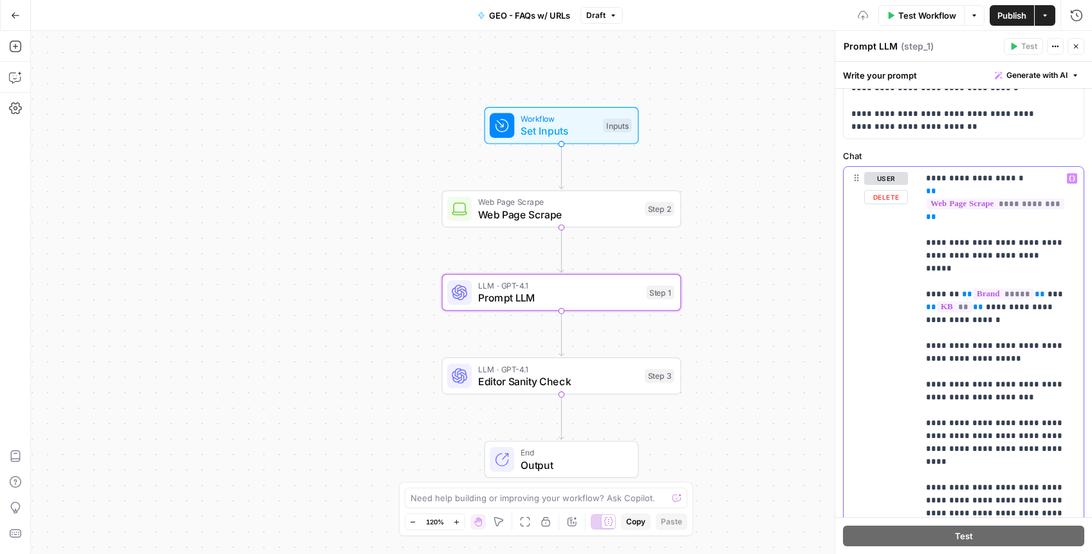
scroll to position [813, 0]
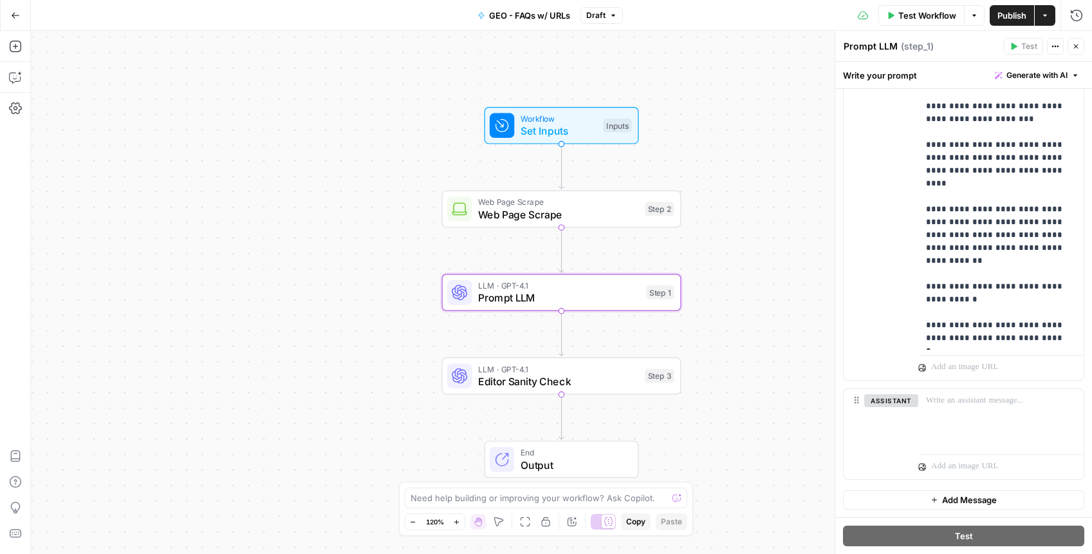
click at [1011, 17] on span "Publish" at bounding box center [1012, 15] width 29 height 13
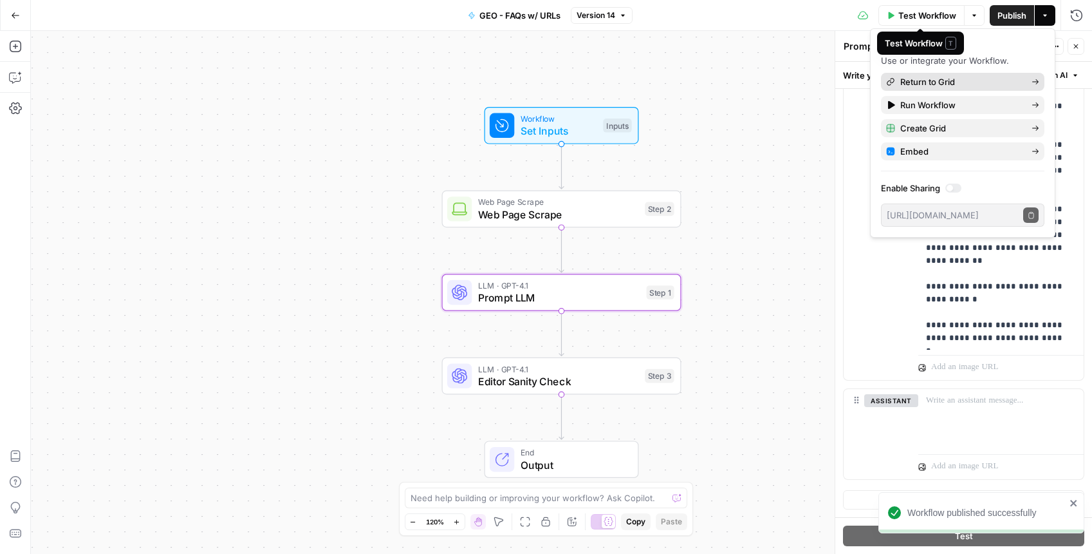
click at [940, 81] on span "Return to Grid" at bounding box center [961, 81] width 121 height 13
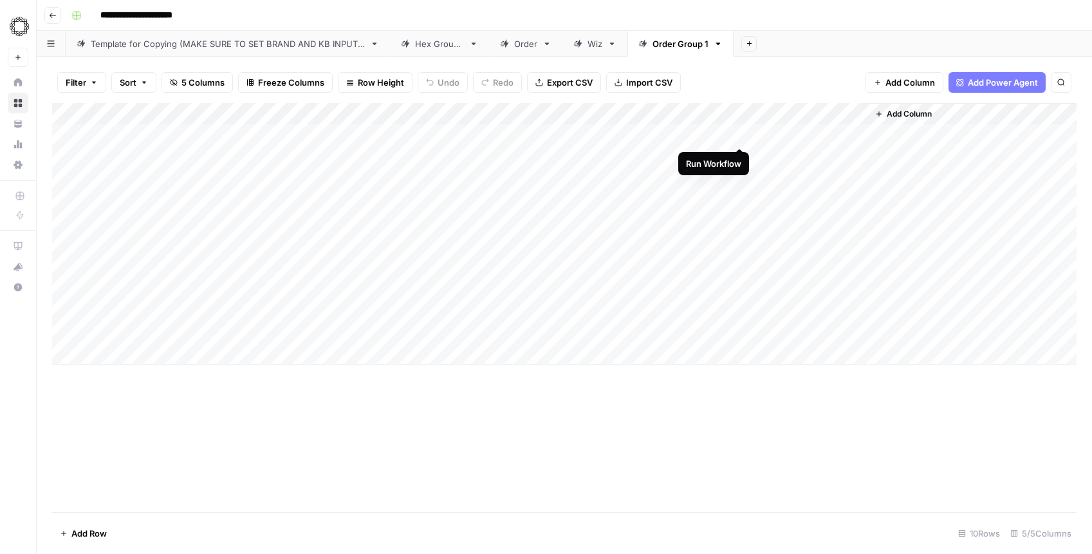
click at [741, 135] on div "Add Column" at bounding box center [564, 233] width 1025 height 261
click at [857, 131] on div "Add Column" at bounding box center [564, 233] width 1025 height 261
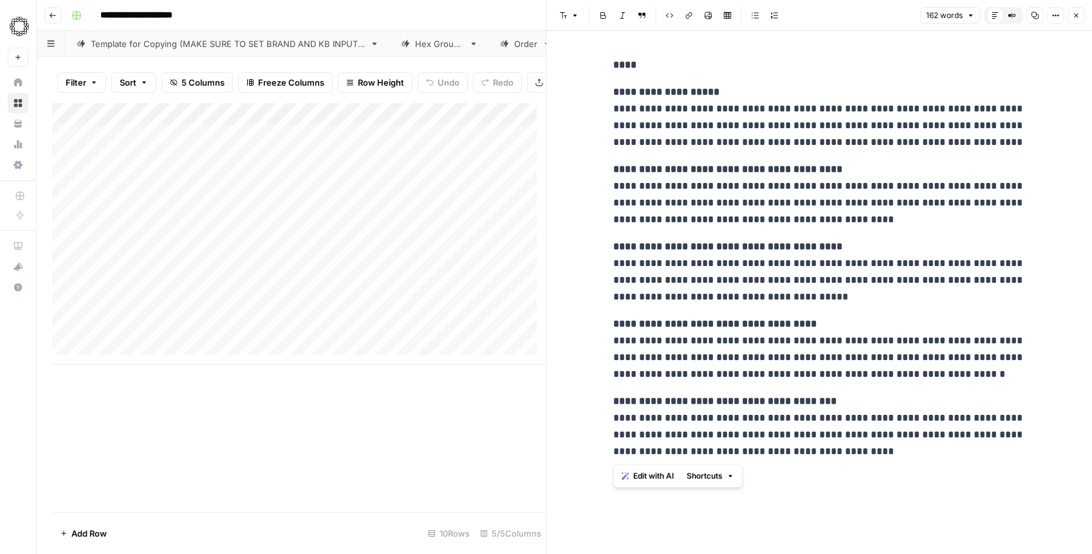
drag, startPoint x: 899, startPoint y: 455, endPoint x: 611, endPoint y: 62, distance: 487.7
click at [611, 62] on div "**********" at bounding box center [819, 257] width 427 height 413
copy div "**********"
click at [436, 474] on div "Add Column" at bounding box center [299, 307] width 494 height 409
click at [1076, 17] on icon "button" at bounding box center [1076, 16] width 8 height 8
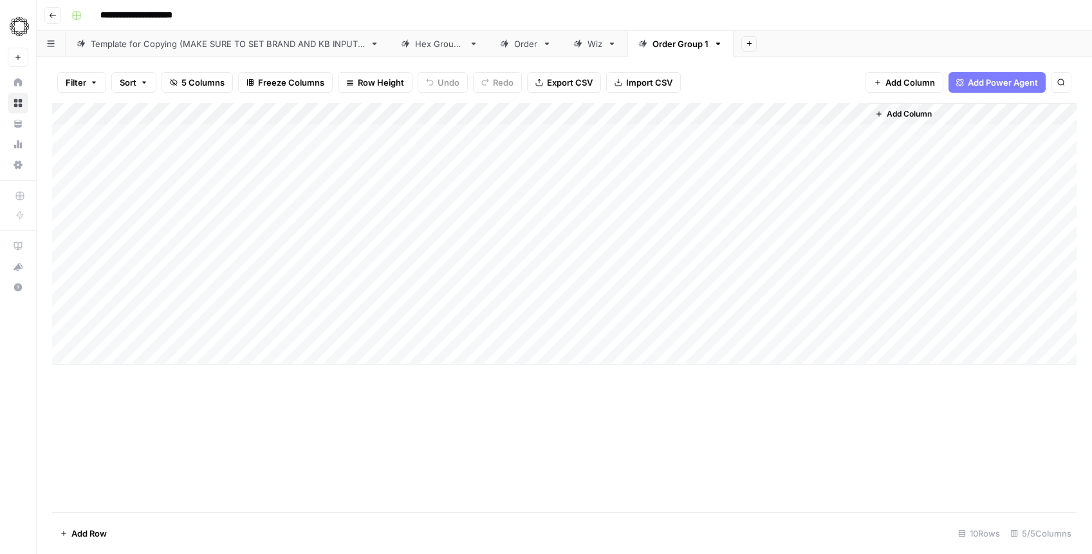
click at [725, 114] on div "Add Column" at bounding box center [564, 233] width 1025 height 261
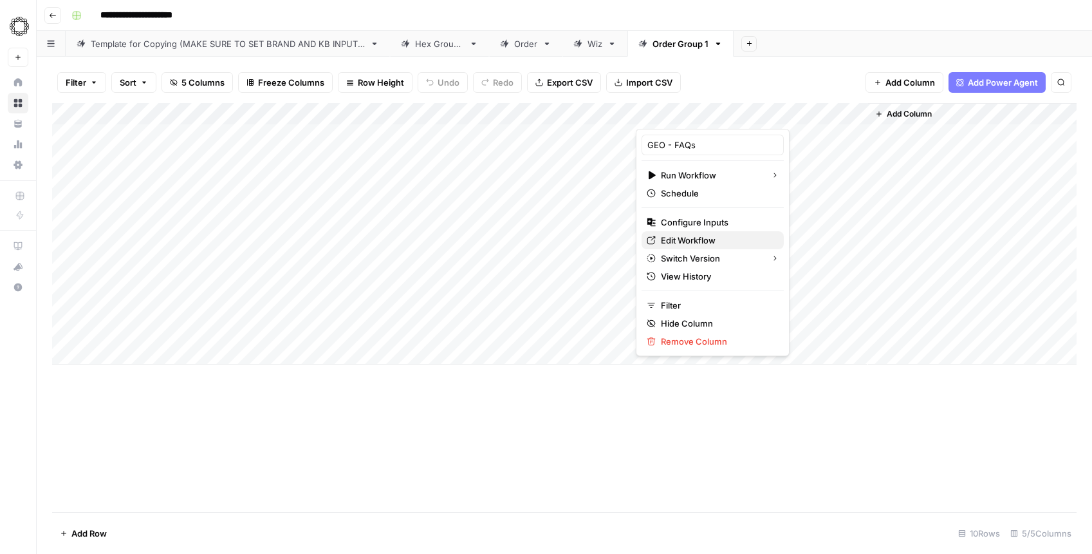
click at [698, 238] on span "Edit Workflow" at bounding box center [717, 240] width 113 height 13
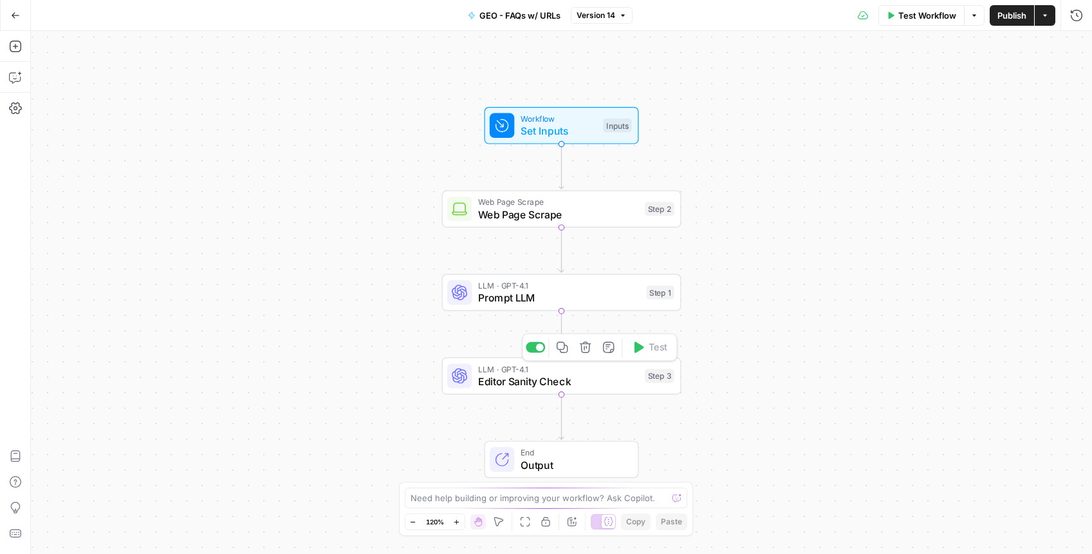
click at [527, 388] on span "Editor Sanity Check" at bounding box center [558, 380] width 161 height 15
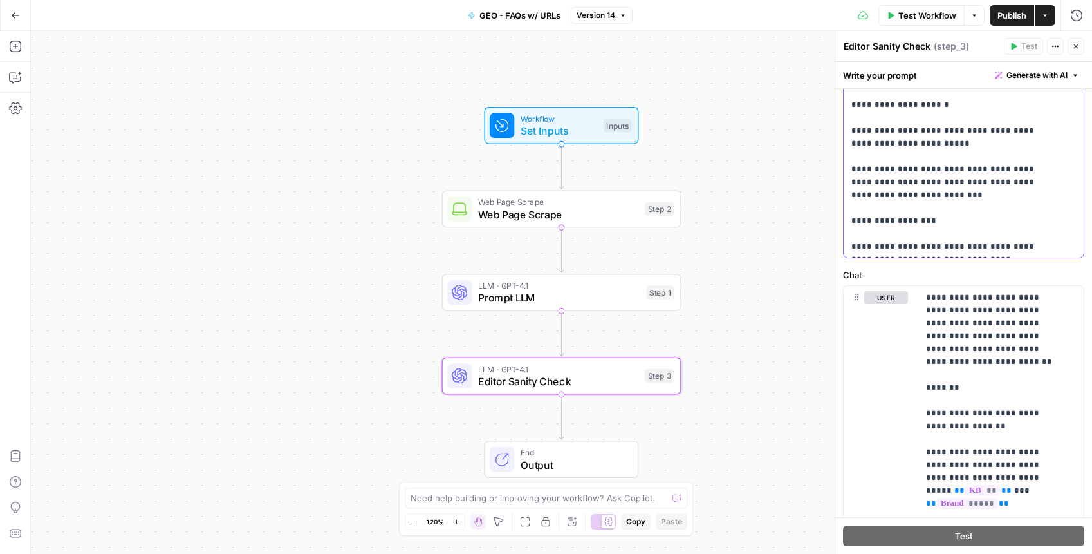
click at [907, 186] on p "**********" at bounding box center [954, 105] width 205 height 734
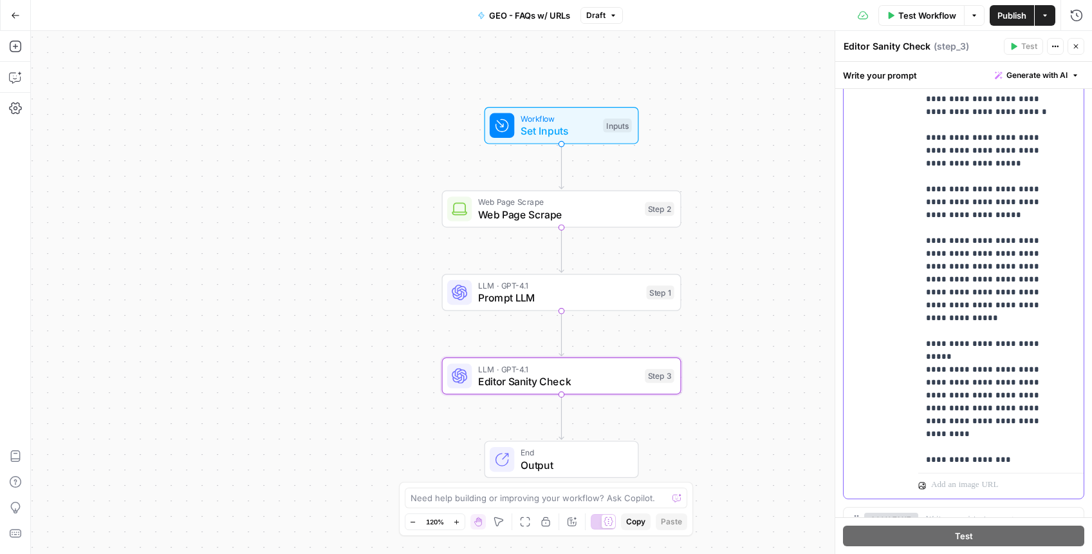
scroll to position [877, 0]
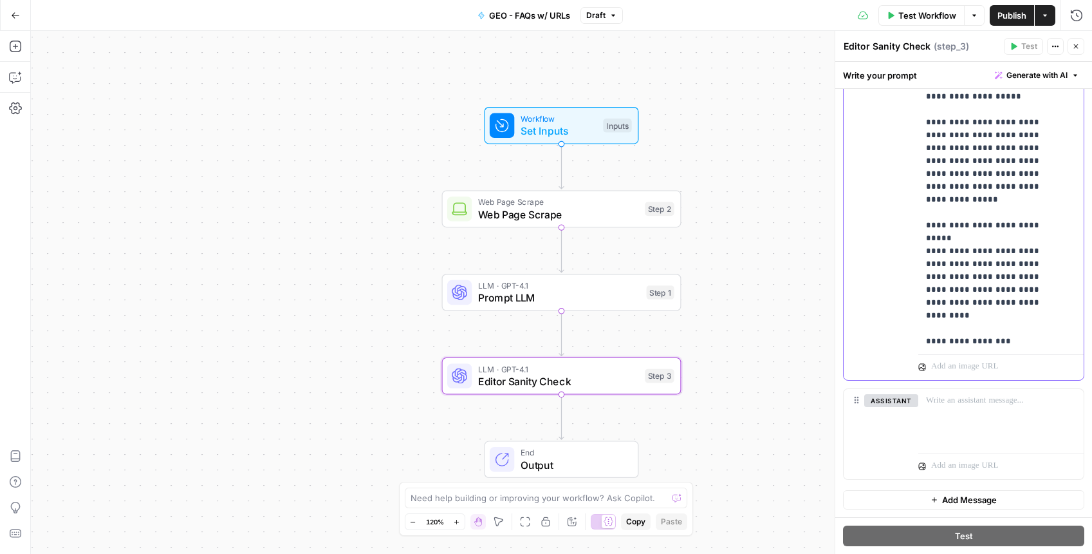
click at [998, 201] on p "**********" at bounding box center [991, 39] width 131 height 592
drag, startPoint x: 947, startPoint y: 332, endPoint x: 912, endPoint y: 304, distance: 44.0
click at [912, 304] on div "**********" at bounding box center [964, 102] width 240 height 555
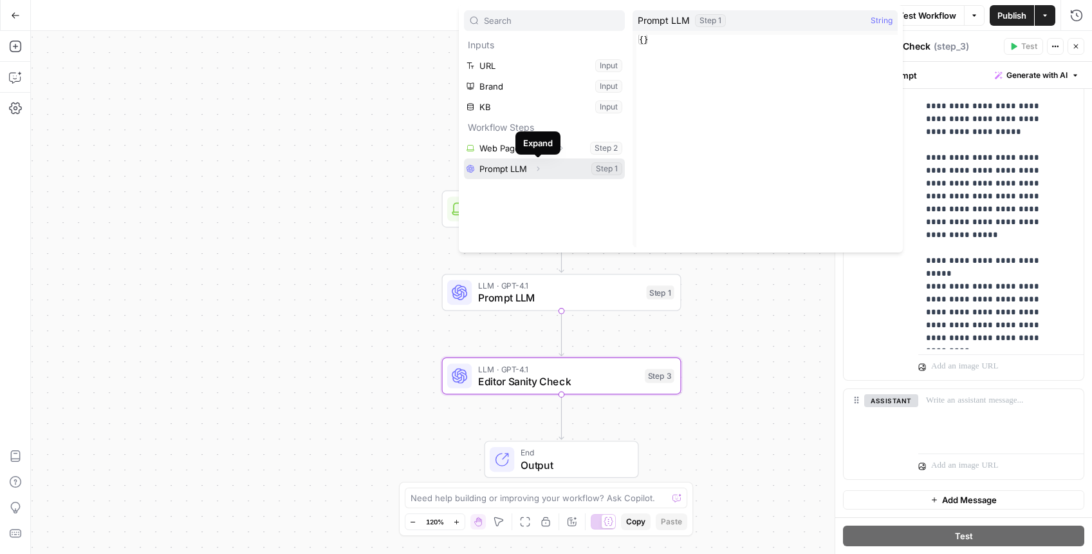
click at [536, 169] on icon "button" at bounding box center [538, 169] width 8 height 8
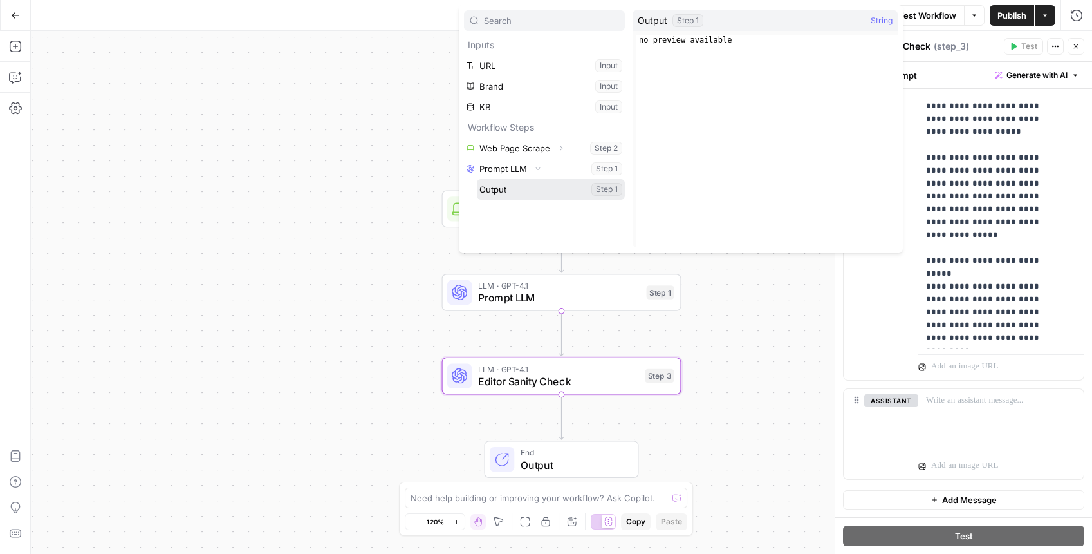
click at [536, 187] on button "Select variable Output" at bounding box center [551, 189] width 148 height 21
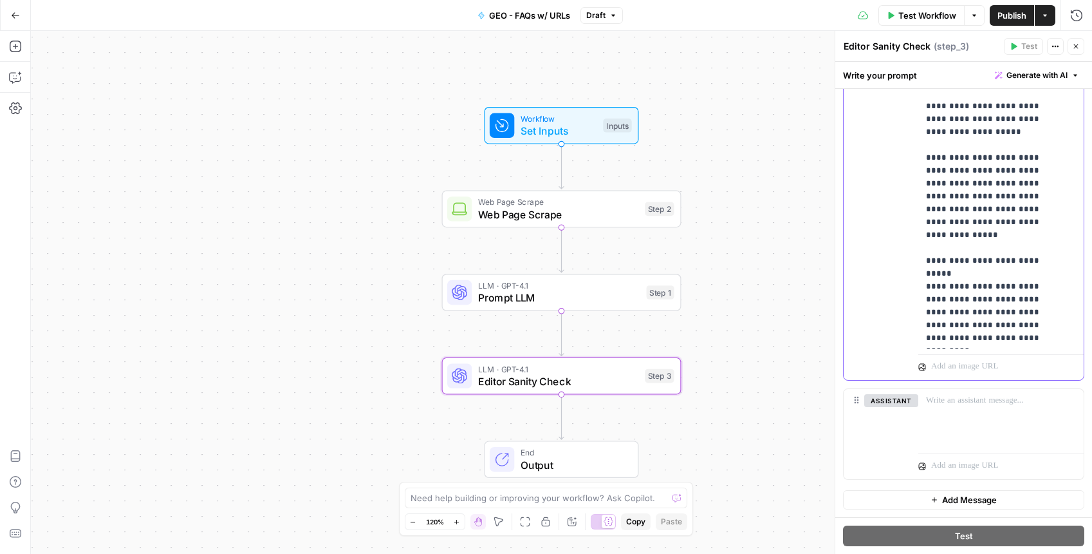
scroll to position [0, 0]
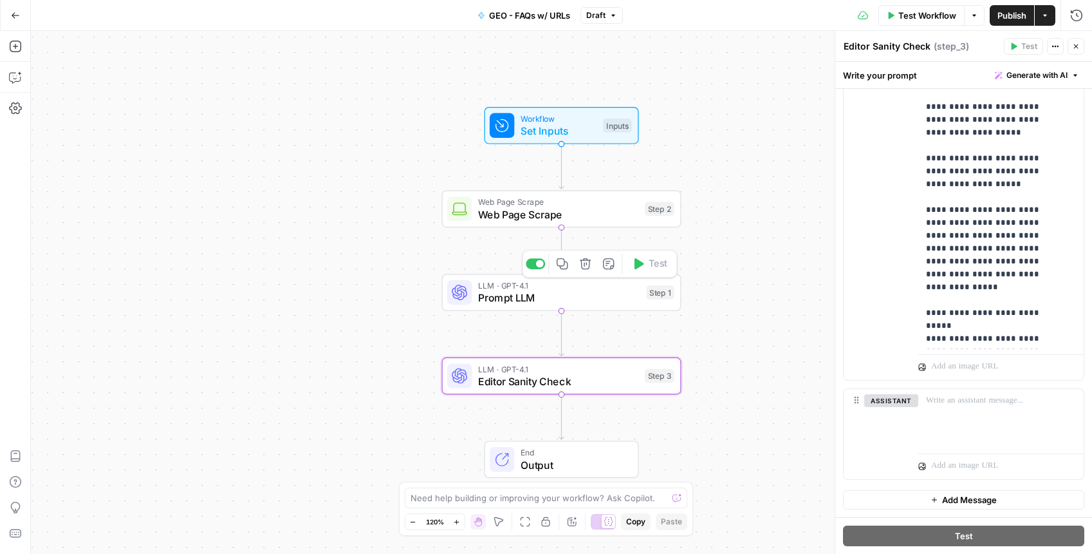
click at [543, 294] on span "Prompt LLM" at bounding box center [559, 297] width 162 height 15
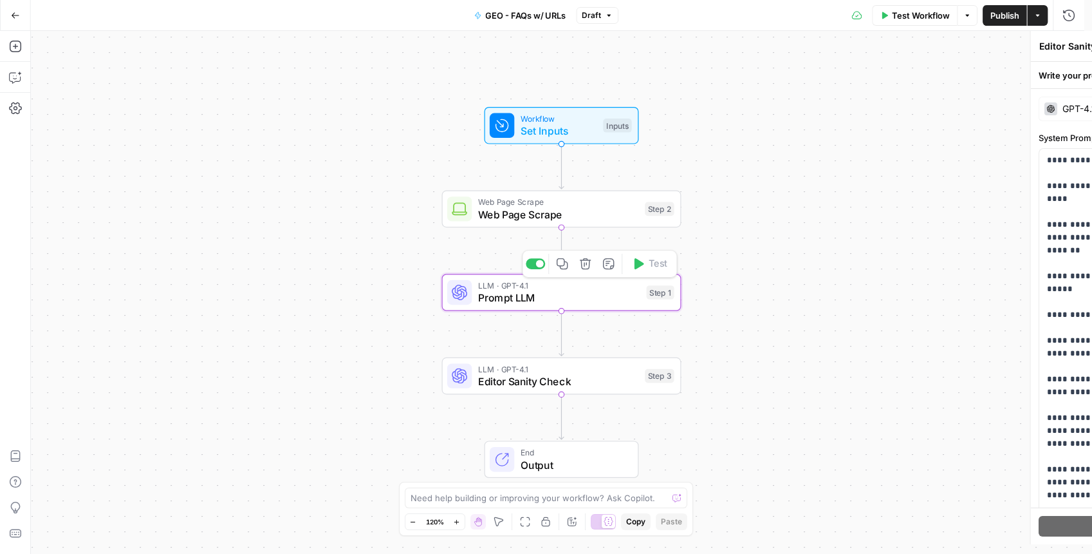
type textarea "Prompt LLM"
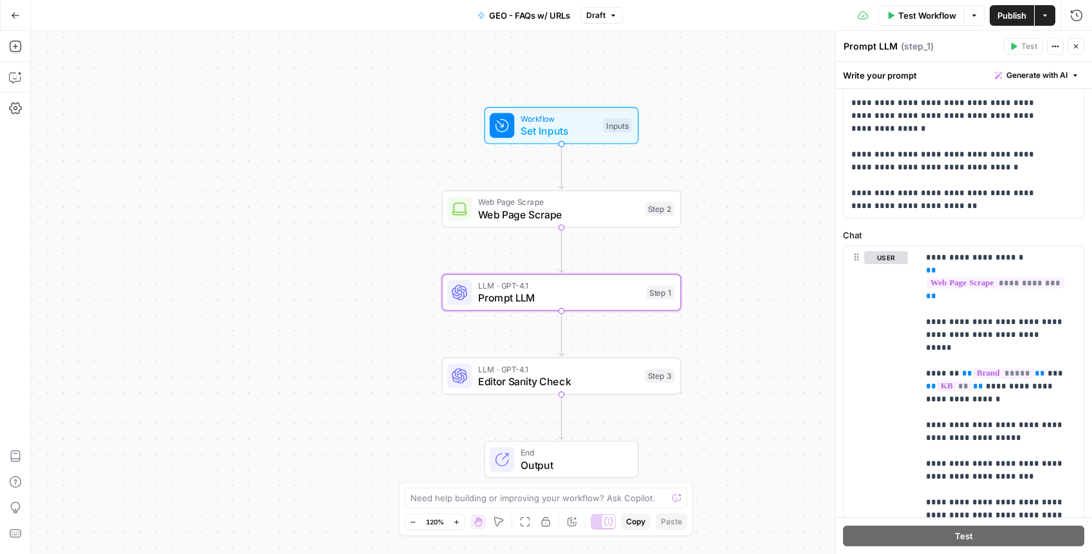
scroll to position [651, 0]
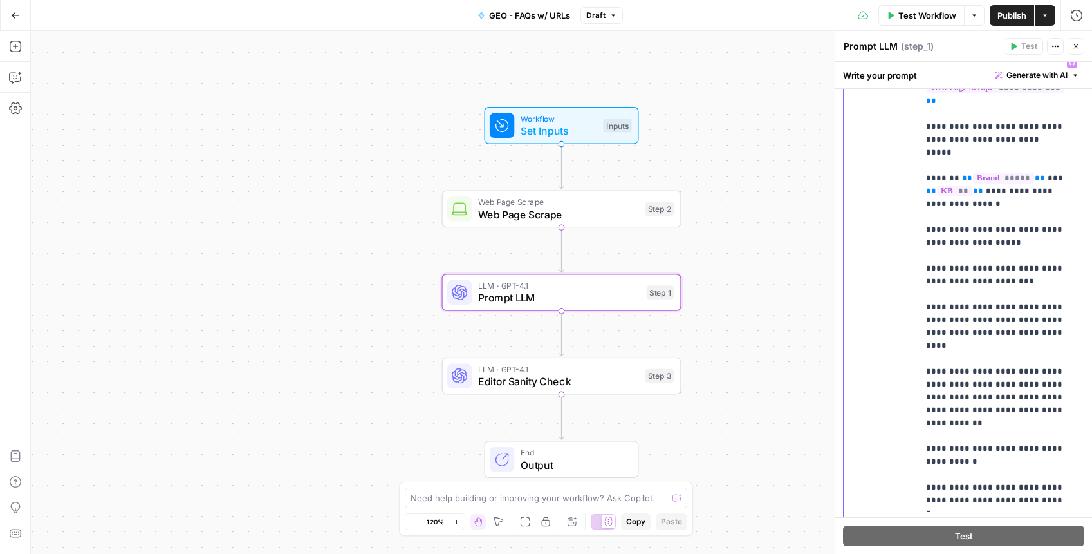
click at [987, 309] on p "**********" at bounding box center [996, 281] width 140 height 451
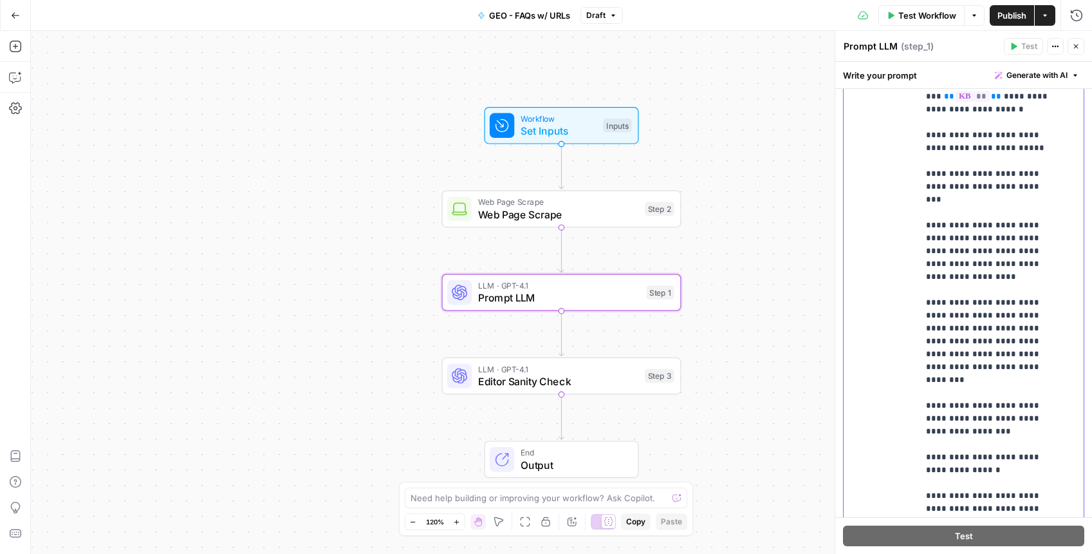
scroll to position [877, 0]
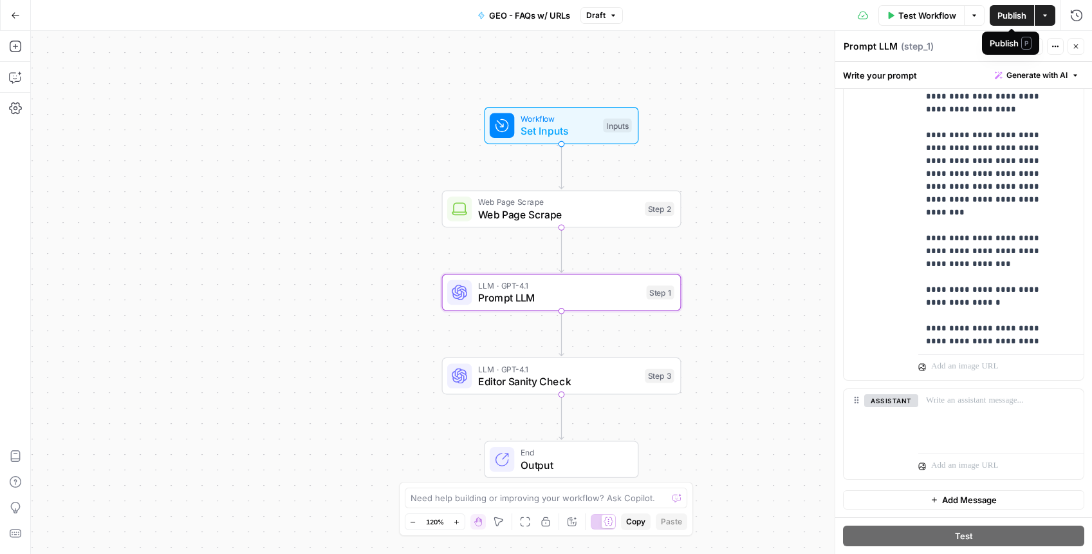
click at [1005, 14] on span "Publish" at bounding box center [1012, 15] width 29 height 13
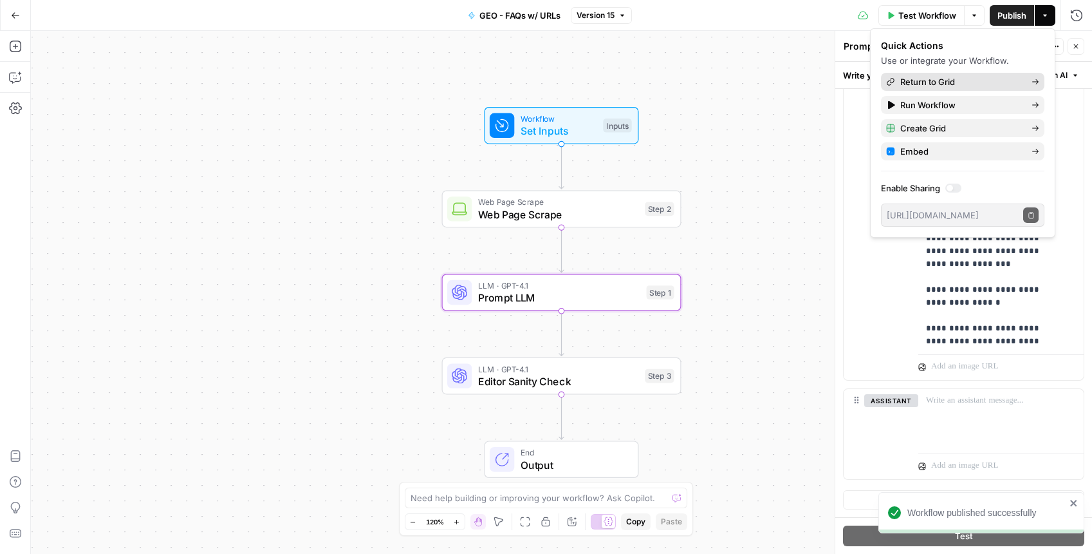
click at [955, 88] on link "Return to Grid" at bounding box center [963, 82] width 164 height 18
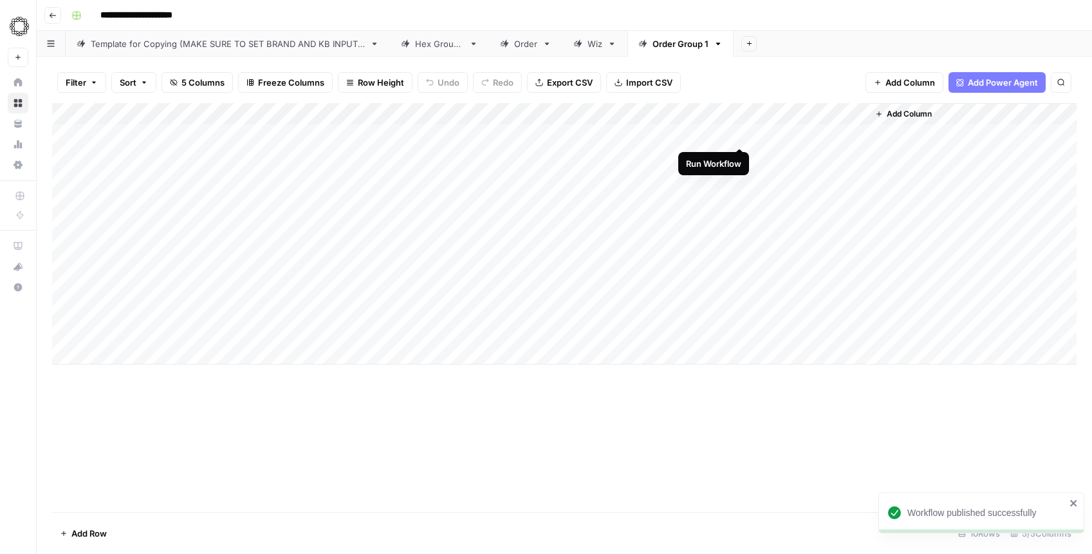
click at [740, 135] on div "Add Column" at bounding box center [564, 233] width 1025 height 261
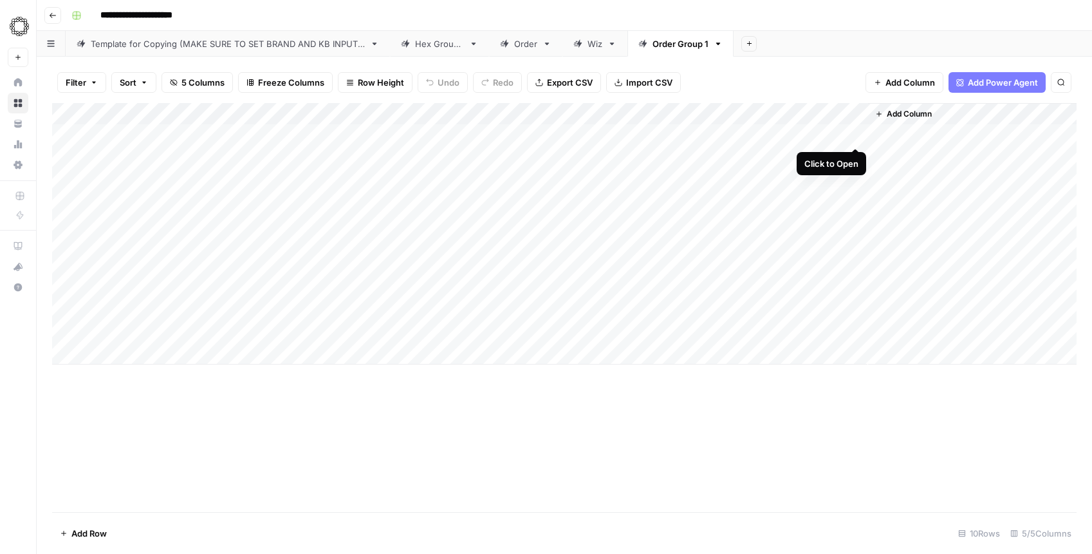
click at [854, 133] on div "Add Column" at bounding box center [564, 233] width 1025 height 261
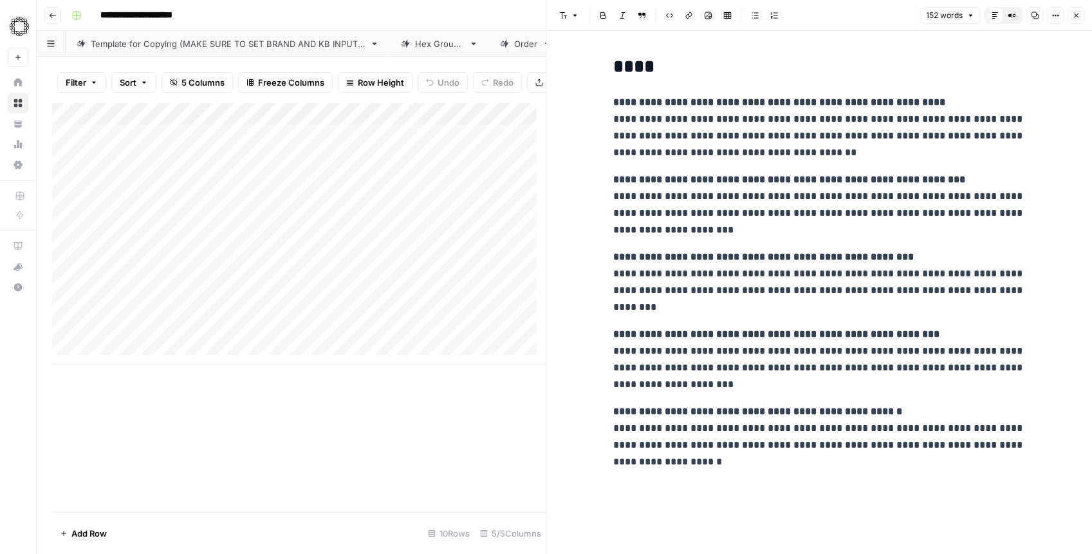
click at [1074, 13] on icon "button" at bounding box center [1076, 16] width 8 height 8
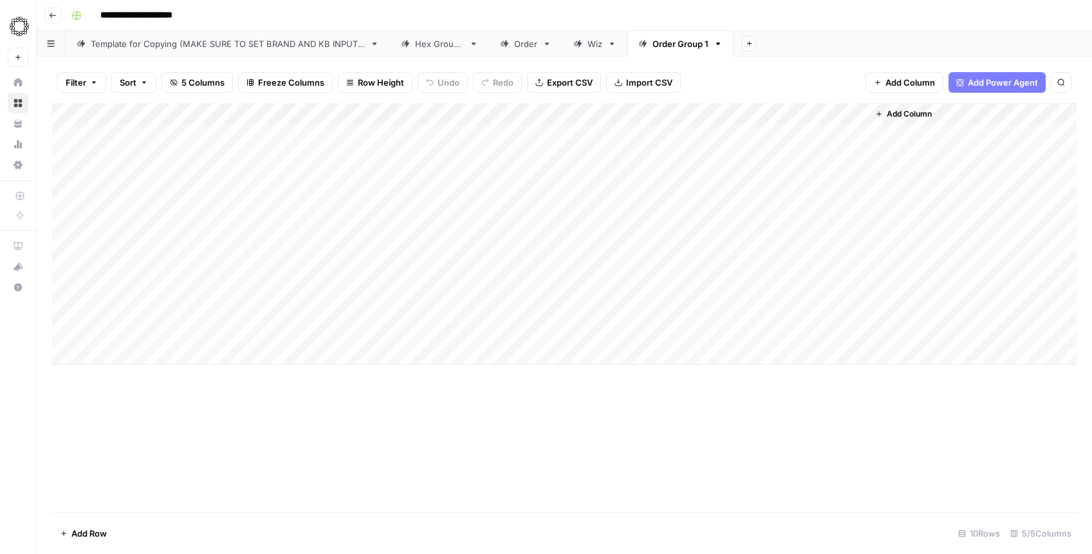
click at [508, 113] on div "Add Column" at bounding box center [564, 233] width 1025 height 261
click at [532, 145] on span "All Rows" at bounding box center [554, 143] width 81 height 13
click at [741, 111] on div "Add Column" at bounding box center [564, 233] width 1025 height 261
click at [753, 140] on span "All Rows" at bounding box center [786, 143] width 81 height 13
click at [579, 84] on span "Export CSV" at bounding box center [570, 82] width 46 height 13
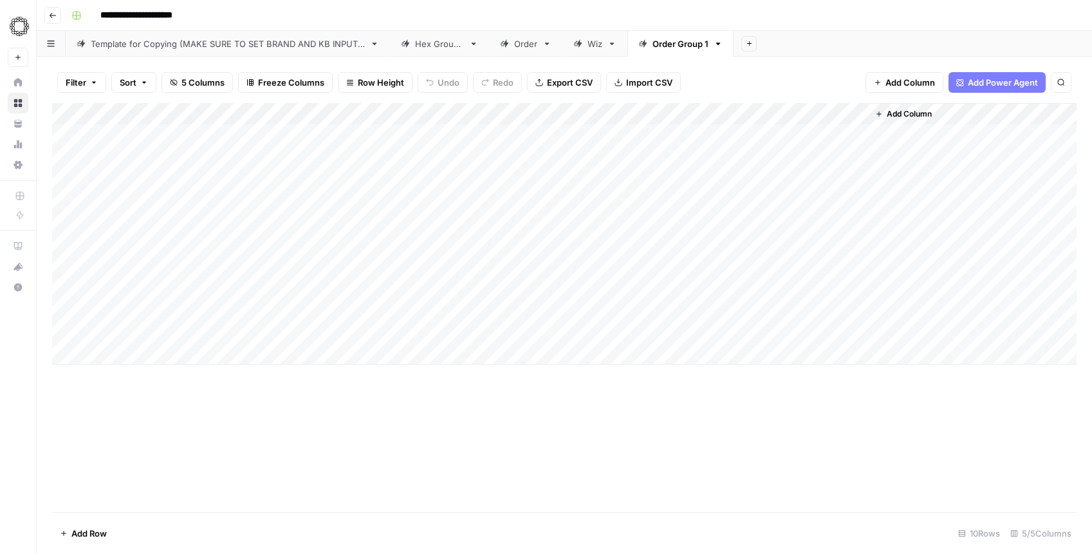
click at [449, 44] on div "Hex Group 1" at bounding box center [439, 43] width 49 height 13
click at [469, 114] on div "Add Column" at bounding box center [564, 266] width 1025 height 327
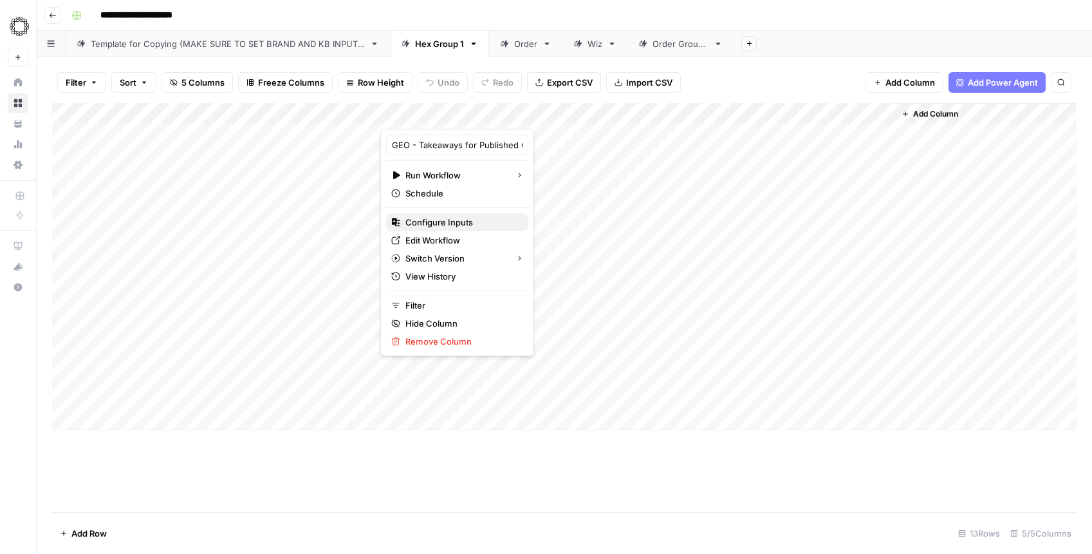
click at [446, 226] on span "Configure Inputs" at bounding box center [462, 222] width 113 height 13
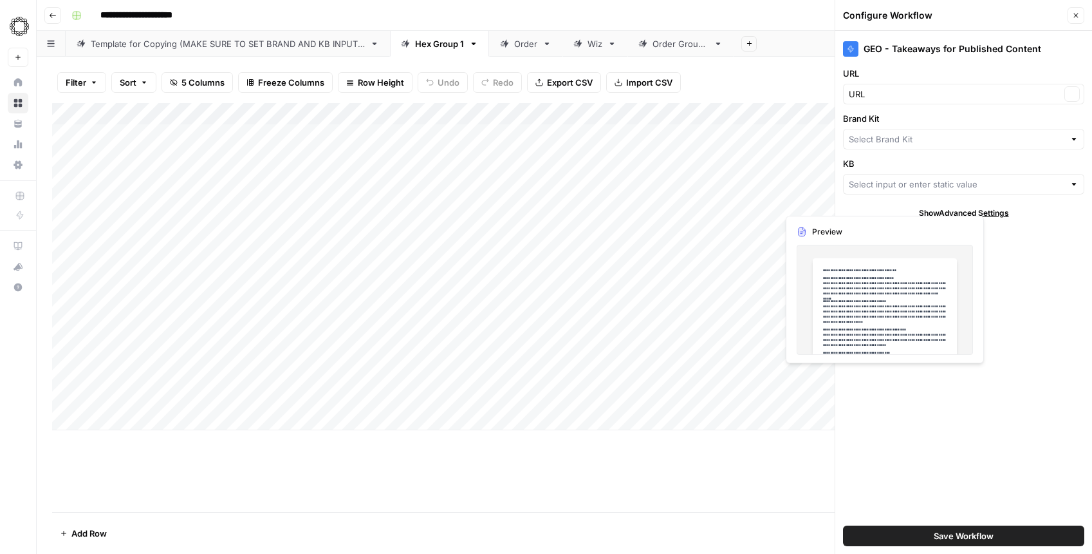
type input "Hex"
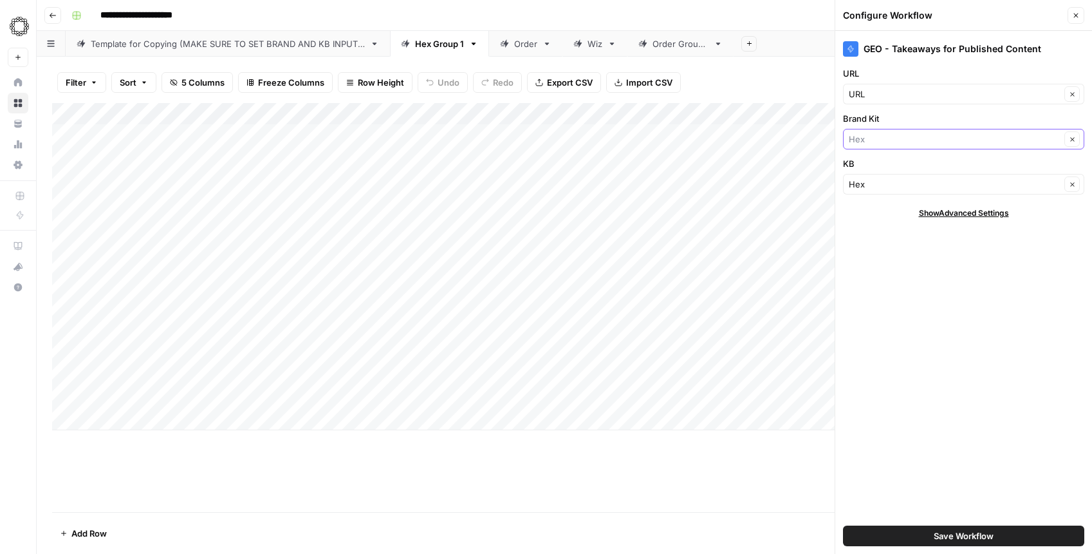
click at [906, 140] on input "Brand Kit" at bounding box center [955, 139] width 212 height 13
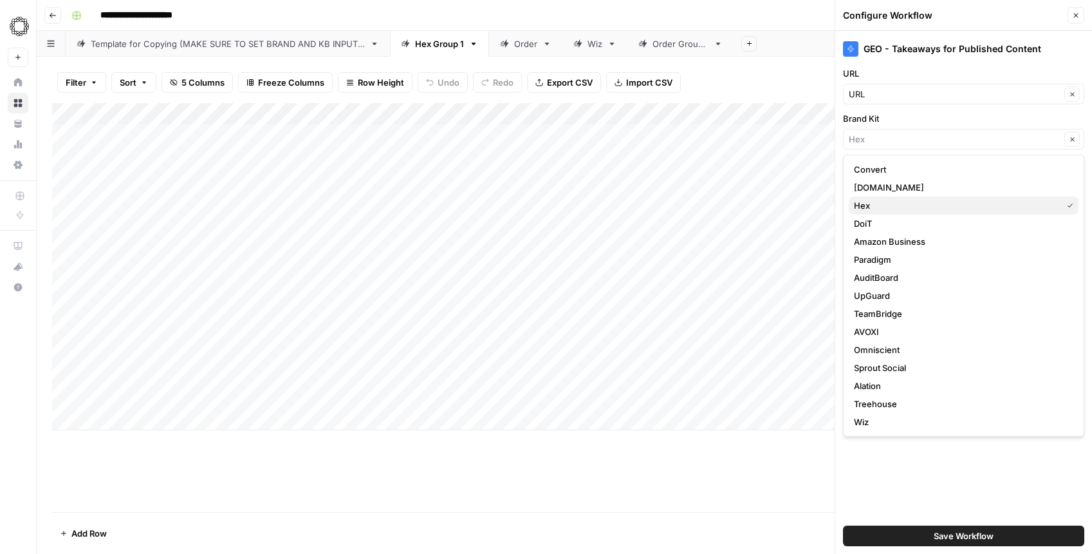
click at [863, 209] on span "Hex" at bounding box center [955, 205] width 203 height 13
type input "Hex"
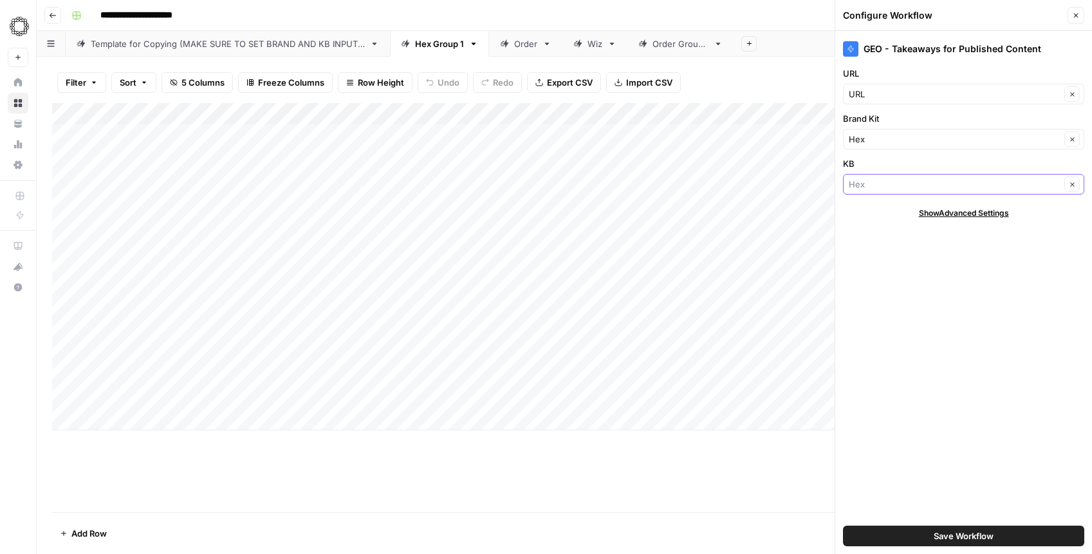
click at [873, 183] on input "KB" at bounding box center [955, 184] width 212 height 13
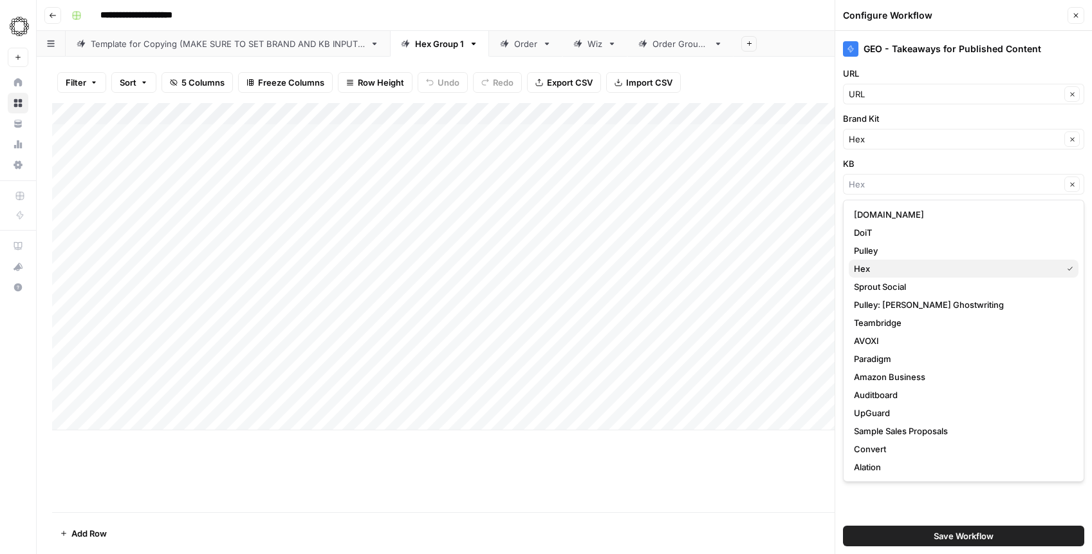
click at [873, 268] on span "Hex" at bounding box center [955, 268] width 203 height 13
type input "Hex"
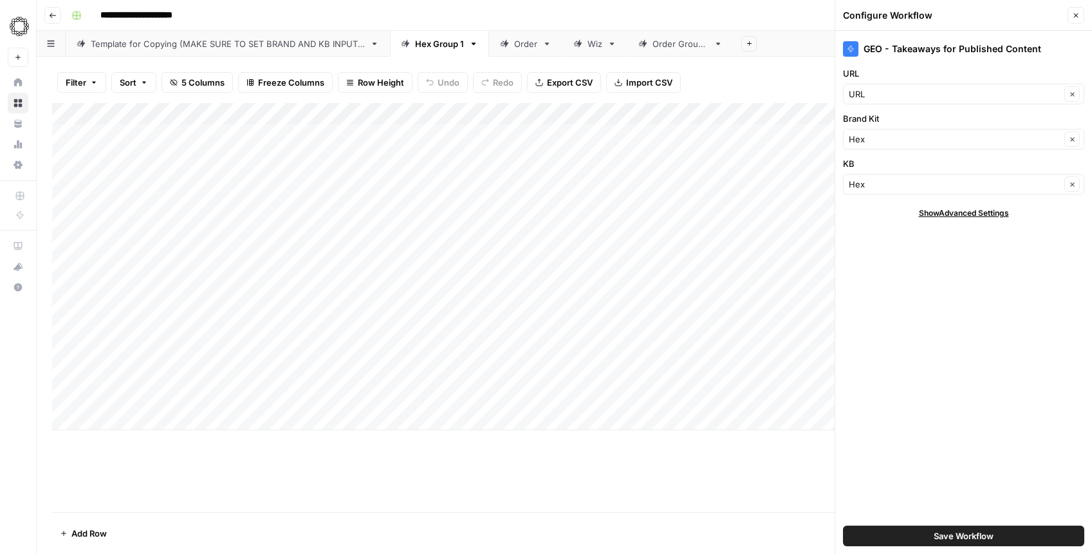
click at [944, 538] on span "Save Workflow" at bounding box center [964, 535] width 60 height 13
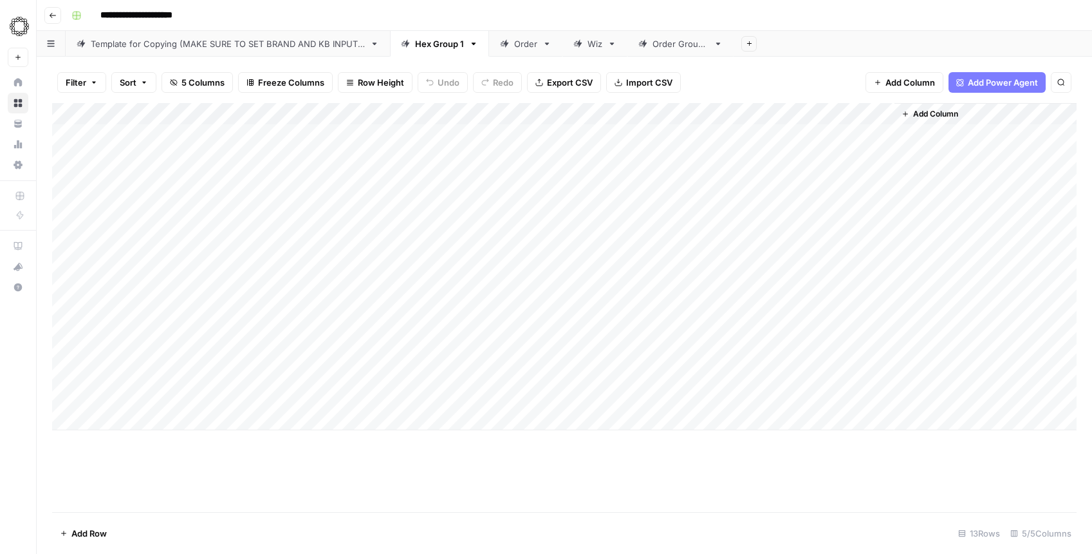
click at [750, 111] on div "Add Column" at bounding box center [564, 266] width 1025 height 327
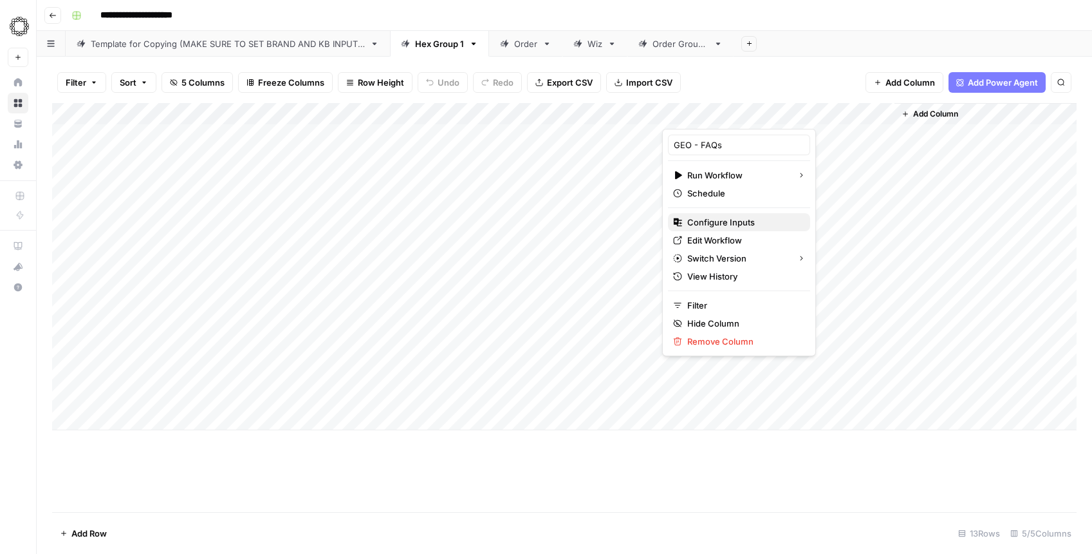
click at [715, 221] on span "Configure Inputs" at bounding box center [743, 222] width 113 height 13
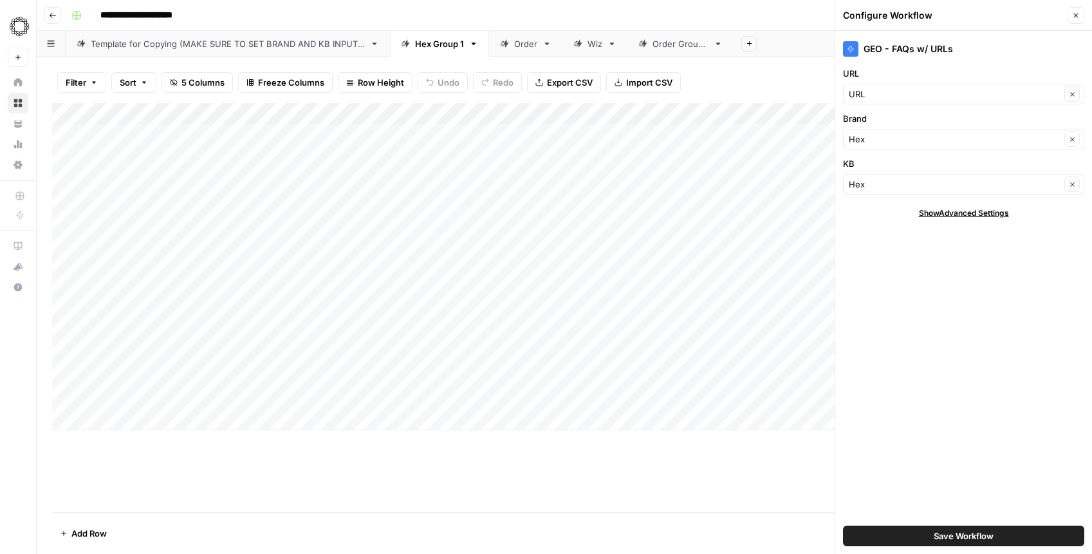
click at [912, 147] on div "Hex Clear" at bounding box center [963, 139] width 241 height 21
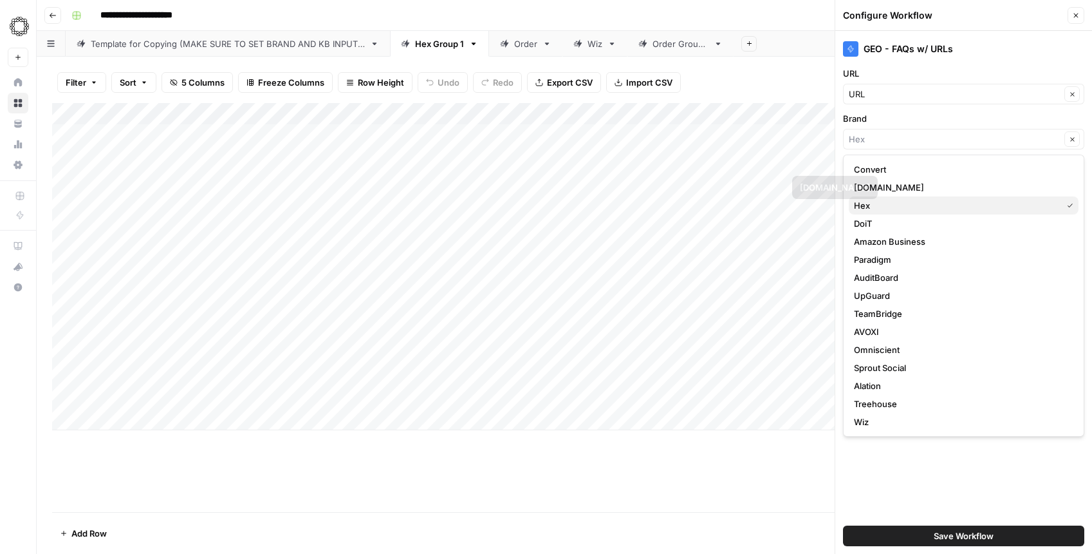
click at [898, 200] on span "Hex" at bounding box center [955, 205] width 203 height 13
type input "Hex"
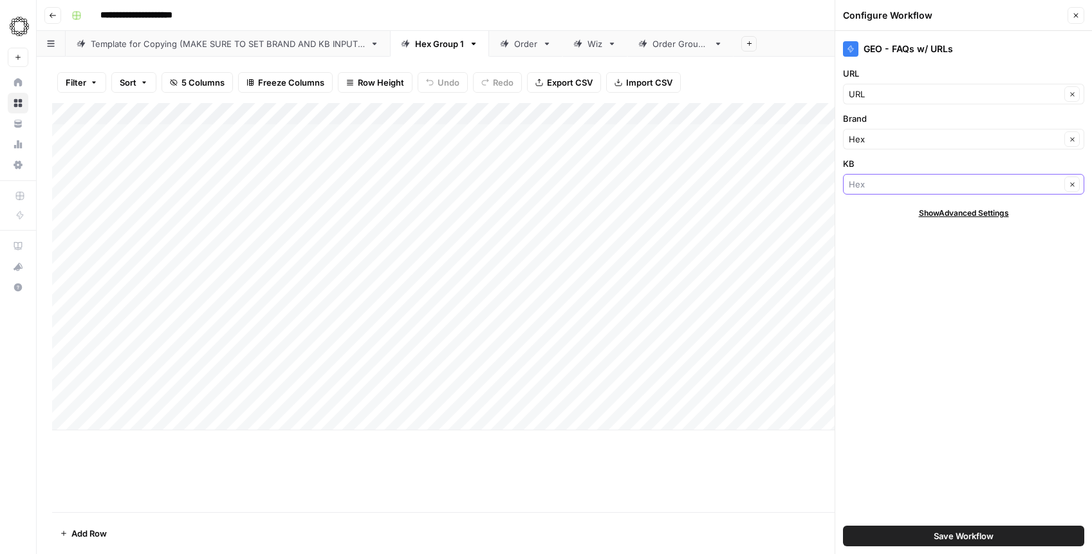
click at [897, 182] on input "KB" at bounding box center [955, 184] width 212 height 13
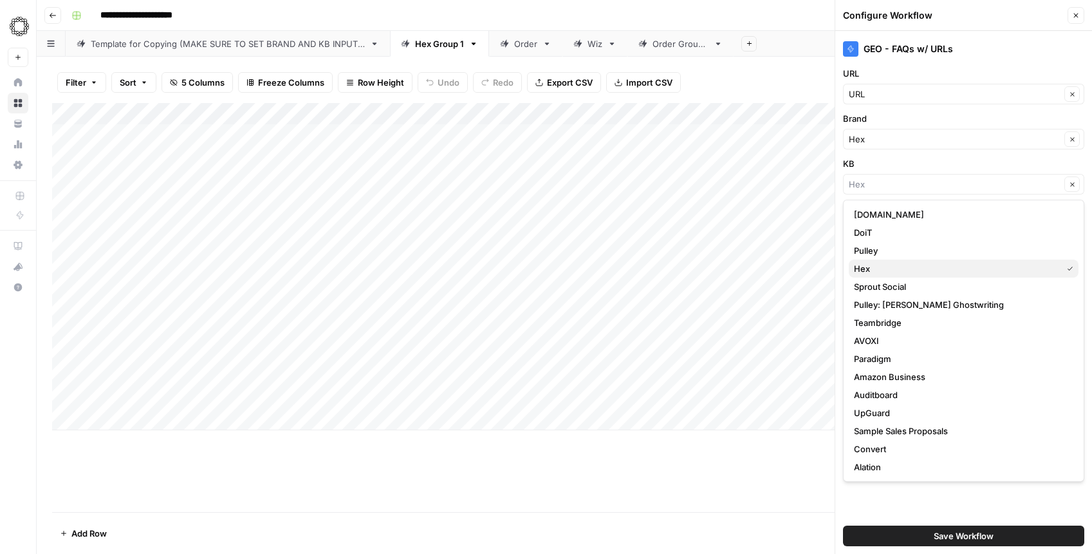
click at [883, 264] on span "Hex" at bounding box center [955, 268] width 203 height 13
type input "Hex"
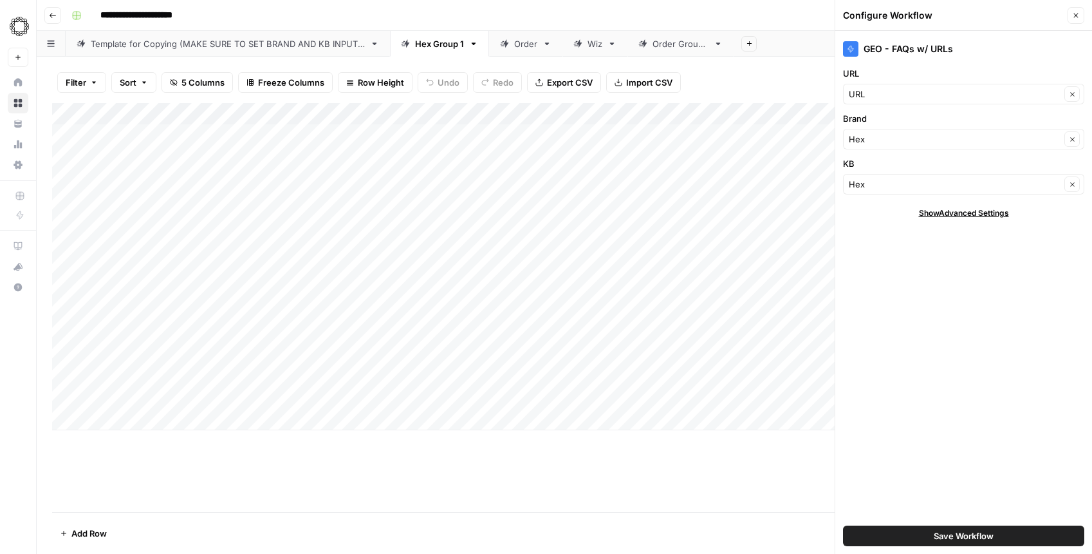
click at [953, 533] on span "Save Workflow" at bounding box center [964, 535] width 60 height 13
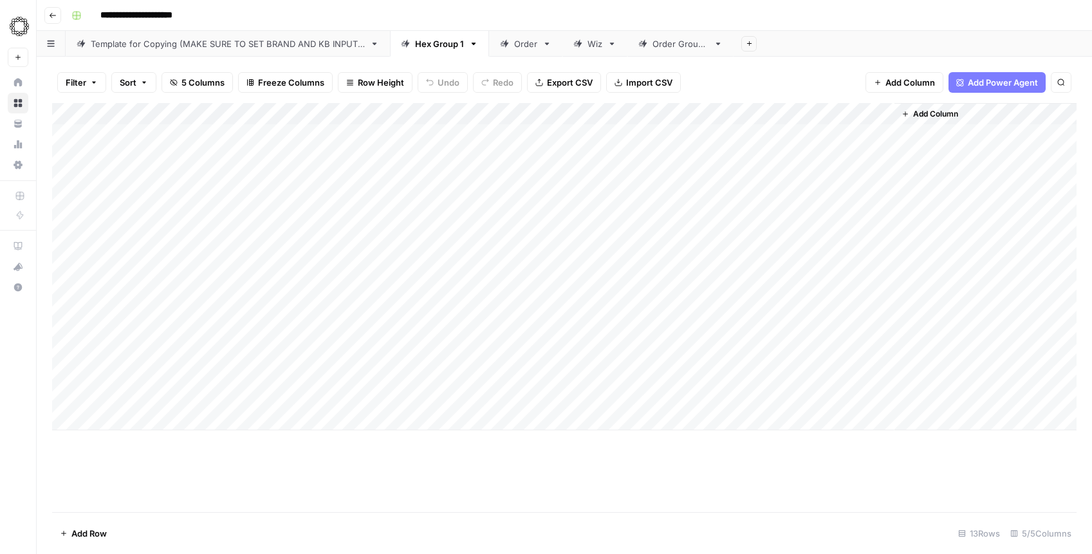
click at [483, 110] on div "Add Column" at bounding box center [564, 266] width 1025 height 327
click at [501, 144] on span "All Rows" at bounding box center [531, 143] width 81 height 13
click at [769, 113] on div "Add Column" at bounding box center [564, 266] width 1025 height 327
click at [806, 146] on span "All Rows" at bounding box center [812, 143] width 81 height 13
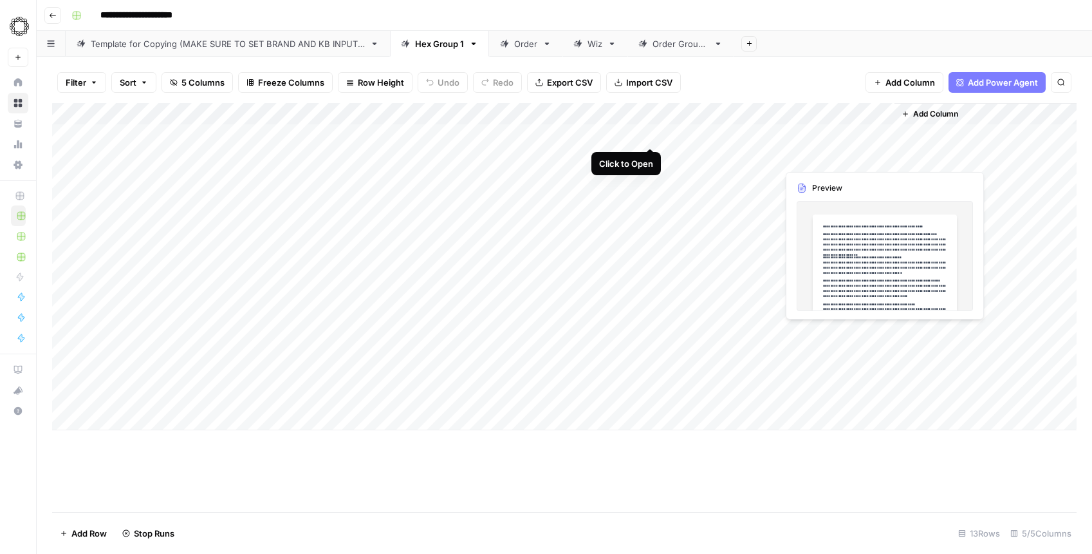
click at [650, 133] on div "Add Column" at bounding box center [564, 266] width 1025 height 327
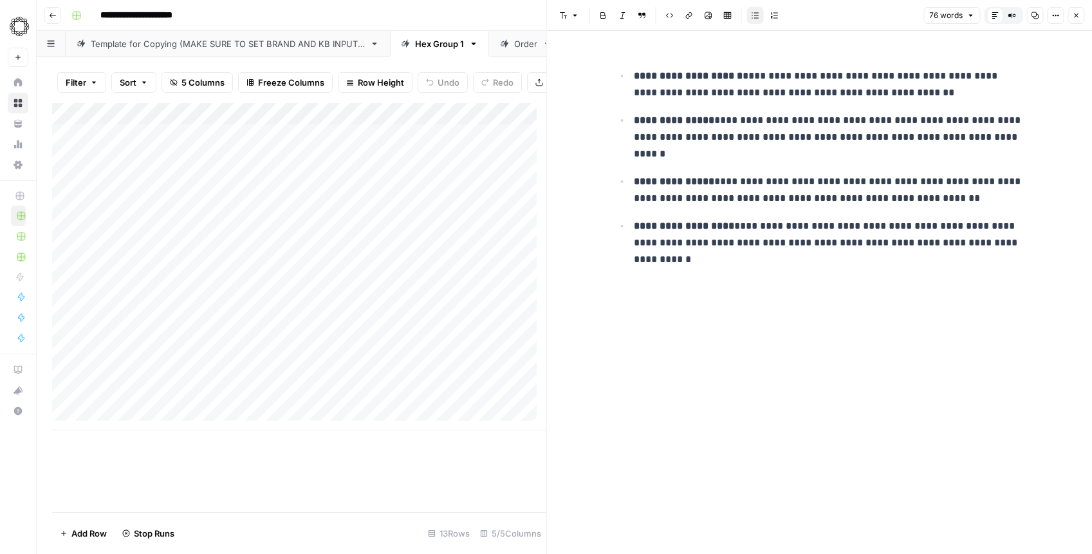
click at [1076, 12] on icon "button" at bounding box center [1076, 16] width 8 height 8
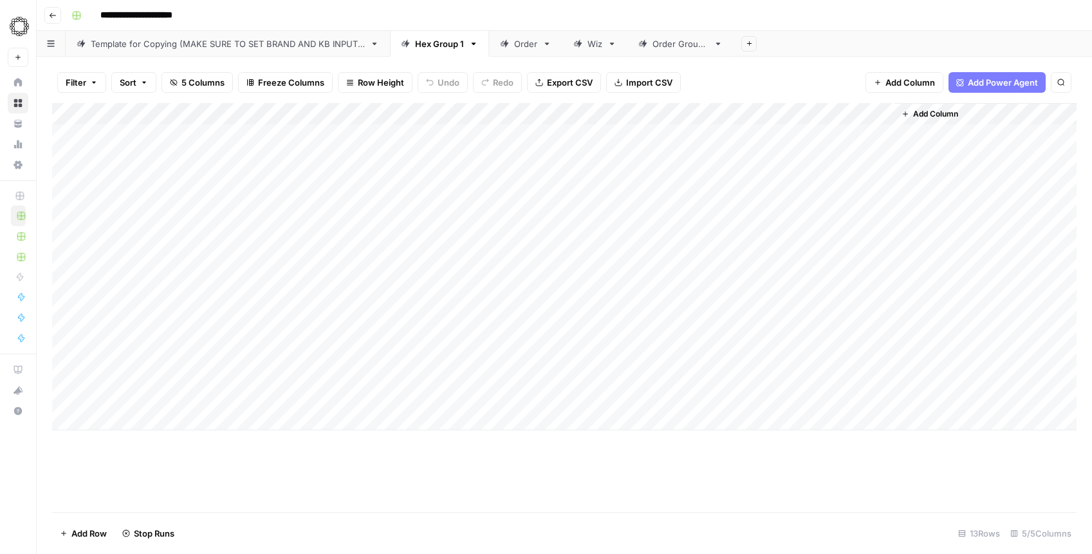
drag, startPoint x: 363, startPoint y: 140, endPoint x: 351, endPoint y: 330, distance: 190.3
click at [351, 330] on div "Add Column" at bounding box center [564, 266] width 1025 height 327
drag, startPoint x: 551, startPoint y: 127, endPoint x: 530, endPoint y: 322, distance: 196.2
click at [530, 322] on div "Add Column" at bounding box center [564, 266] width 1025 height 327
click at [648, 330] on div "Add Column" at bounding box center [564, 266] width 1025 height 327
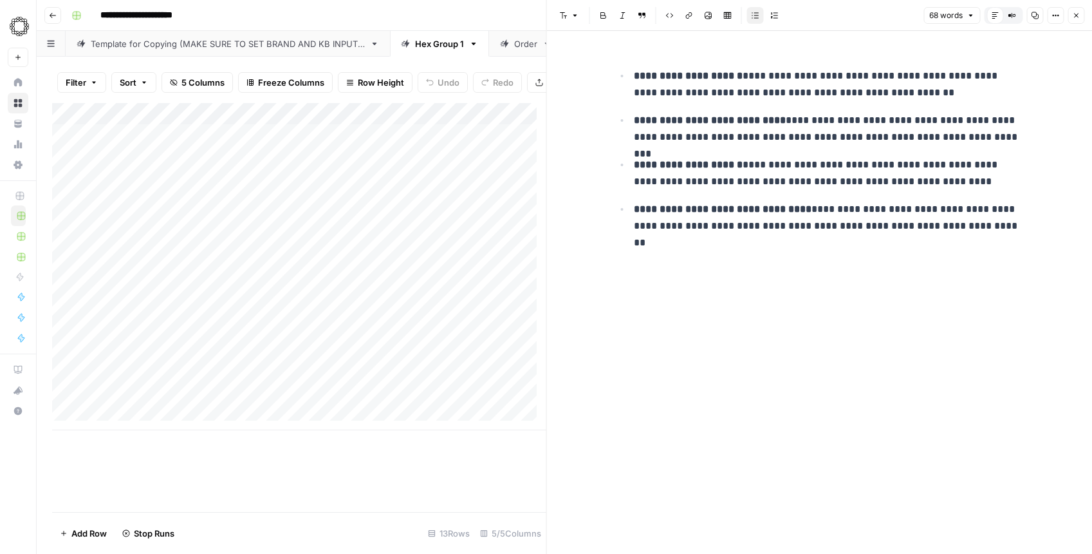
click at [1076, 17] on icon "button" at bounding box center [1076, 16] width 8 height 8
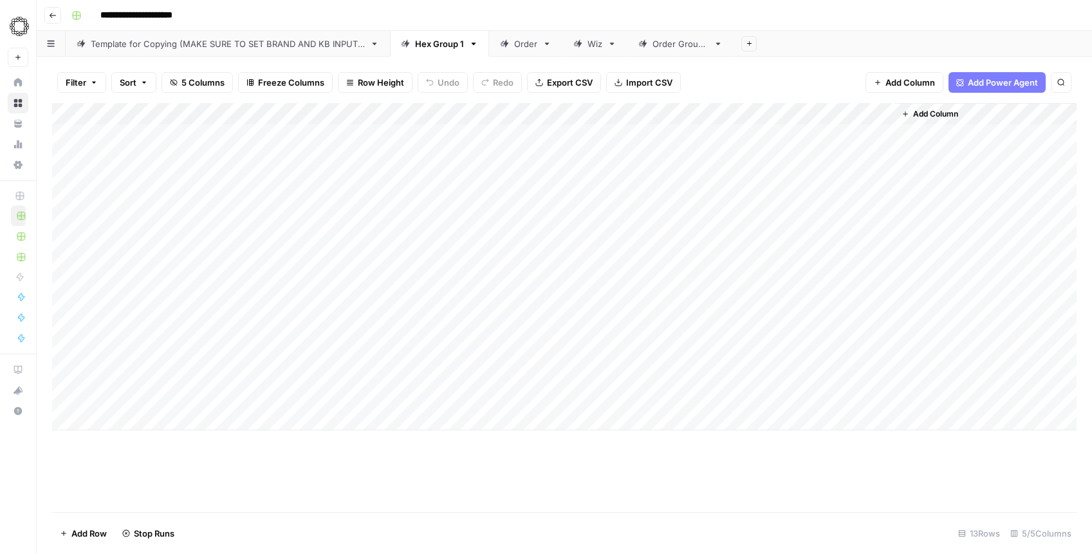
click at [881, 136] on div "Add Column" at bounding box center [564, 266] width 1025 height 327
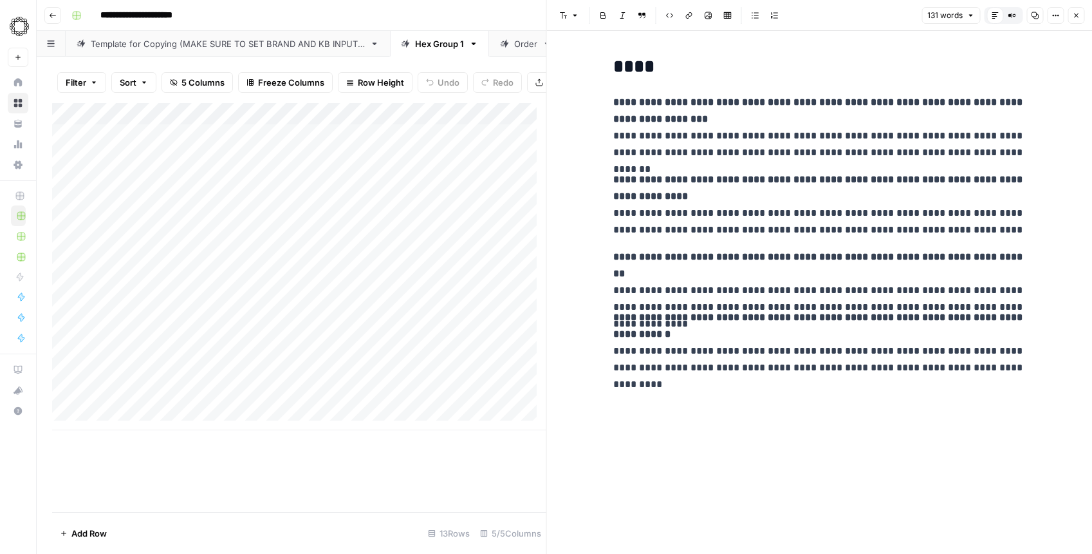
click at [1074, 14] on icon "button" at bounding box center [1076, 16] width 8 height 8
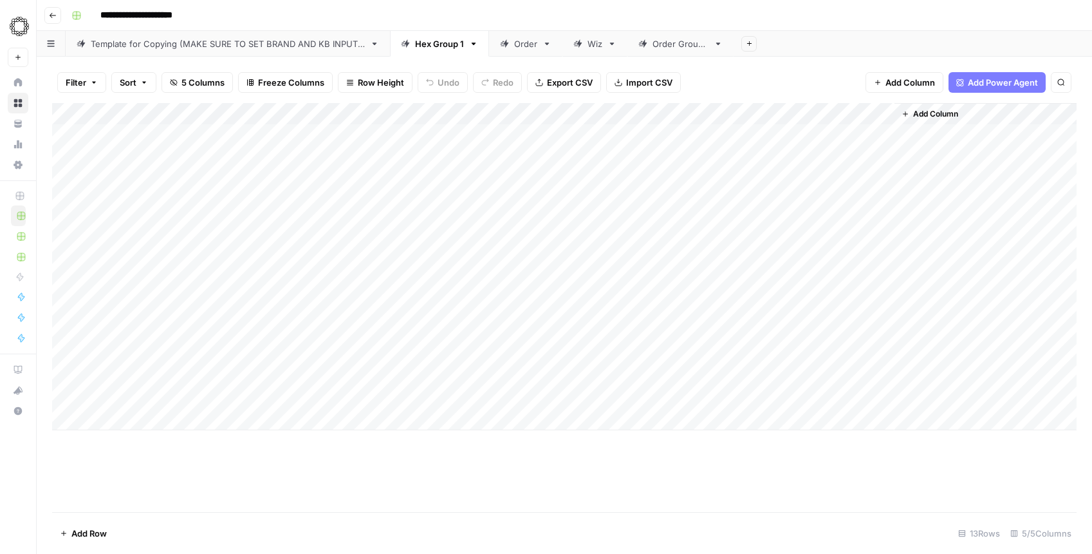
drag, startPoint x: 803, startPoint y: 134, endPoint x: 794, endPoint y: 339, distance: 204.9
click at [794, 339] on div "Add Column" at bounding box center [564, 266] width 1025 height 327
click at [884, 328] on div "Add Column" at bounding box center [564, 266] width 1025 height 327
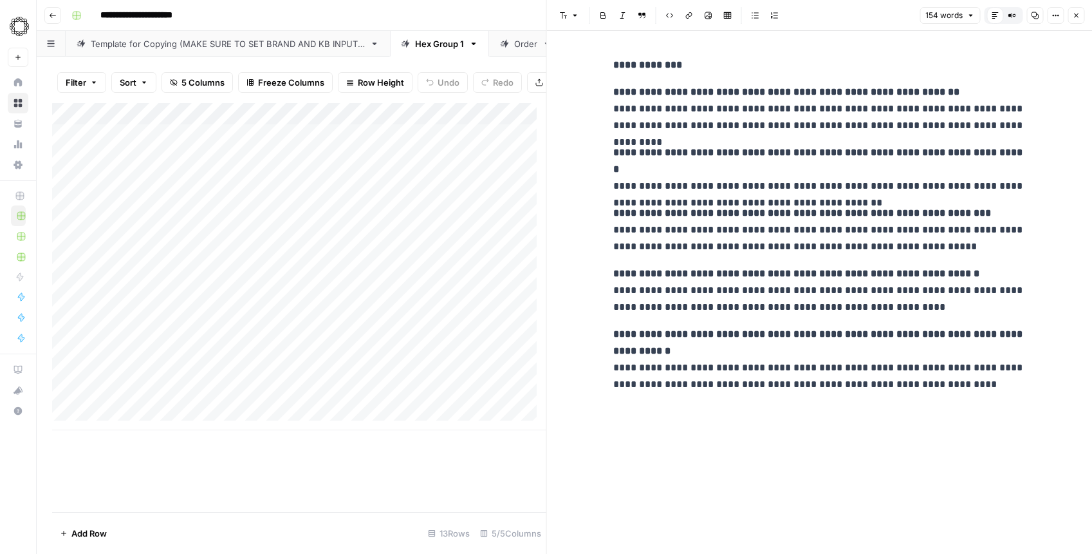
click at [626, 68] on strong "**********" at bounding box center [647, 65] width 69 height 10
click at [772, 124] on p "**********" at bounding box center [819, 109] width 412 height 50
click at [1072, 14] on icon "button" at bounding box center [1076, 16] width 8 height 8
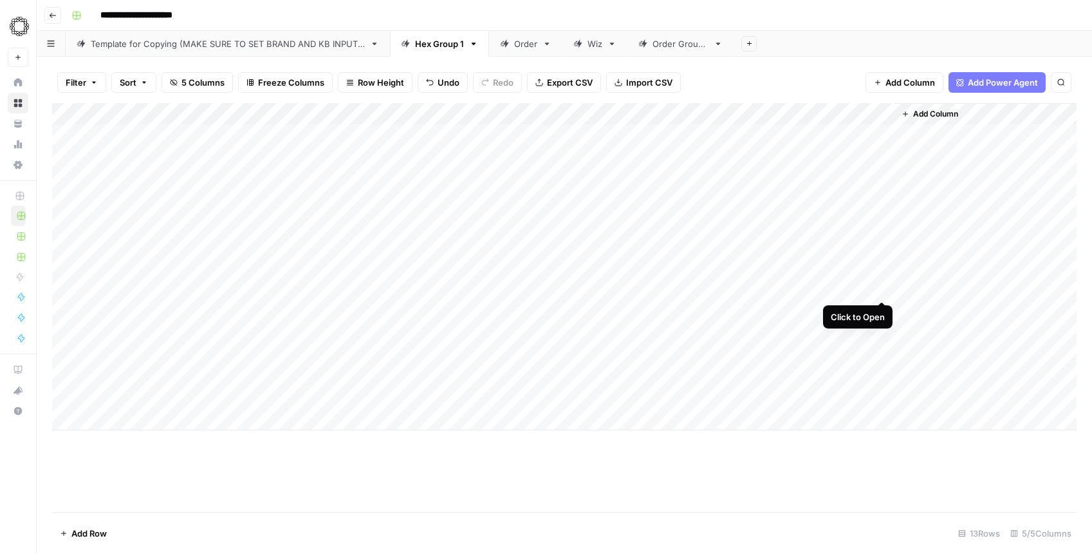
click at [880, 288] on div "Add Column" at bounding box center [564, 266] width 1025 height 327
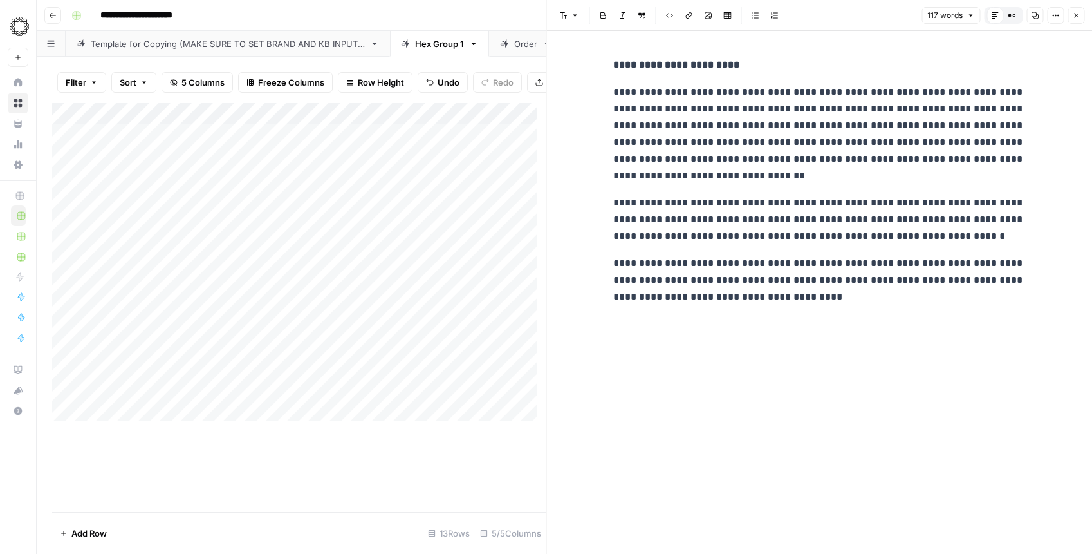
click at [660, 68] on strong "**********" at bounding box center [676, 65] width 126 height 10
click at [891, 156] on p "**********" at bounding box center [819, 134] width 412 height 100
click at [1075, 15] on icon "button" at bounding box center [1076, 16] width 8 height 8
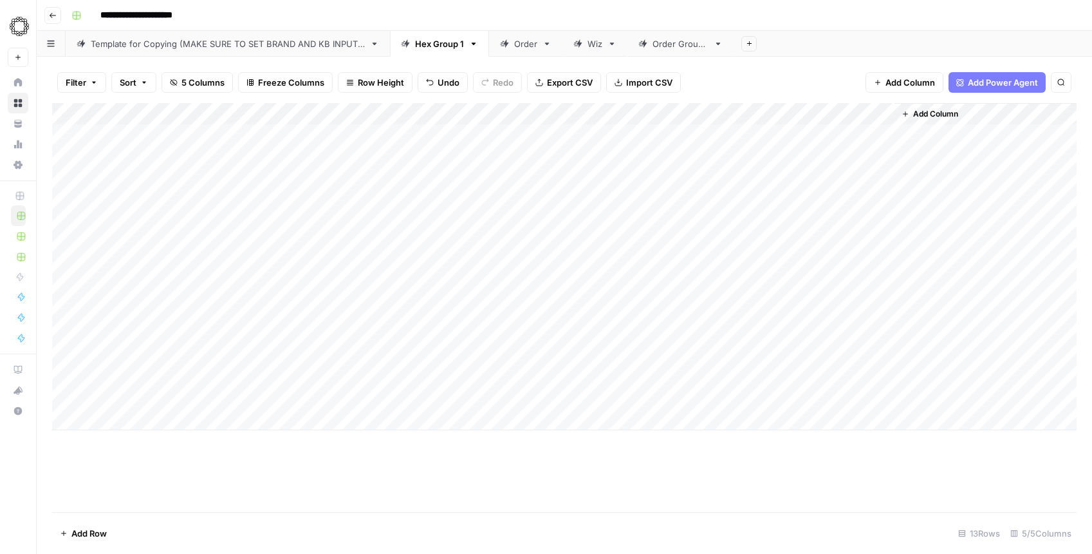
drag, startPoint x: 816, startPoint y: 133, endPoint x: 817, endPoint y: 327, distance: 193.8
click at [817, 327] on div "Add Column" at bounding box center [564, 266] width 1025 height 327
click at [748, 287] on div "Add Column" at bounding box center [564, 266] width 1025 height 327
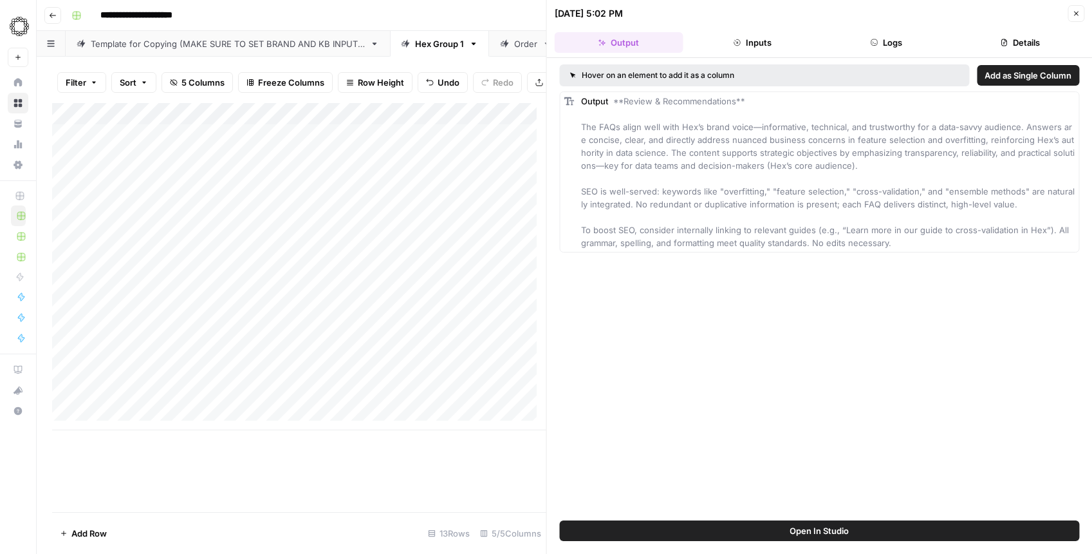
click at [771, 41] on button "Inputs" at bounding box center [752, 42] width 129 height 21
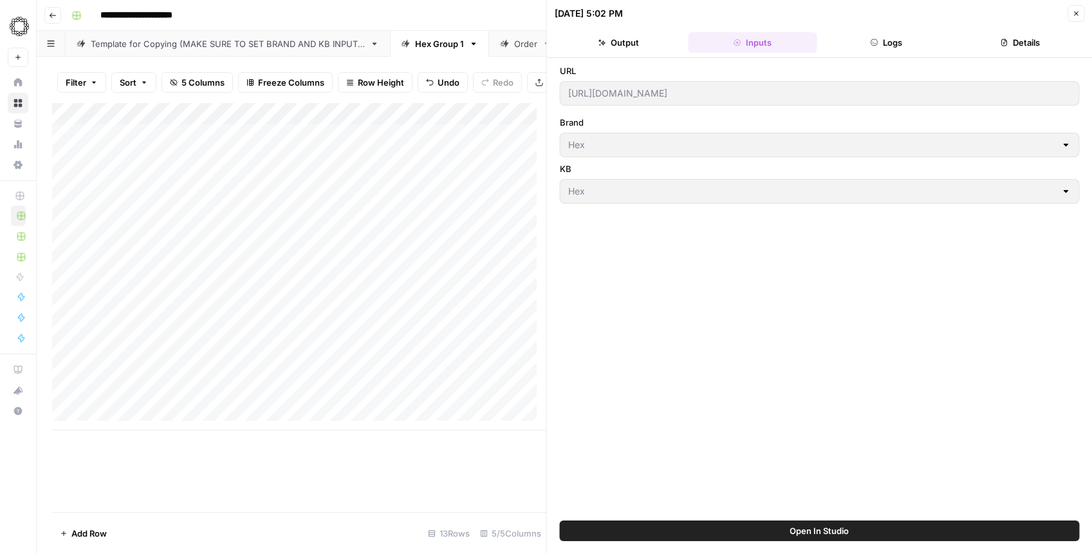
click at [640, 41] on button "Output" at bounding box center [619, 42] width 129 height 21
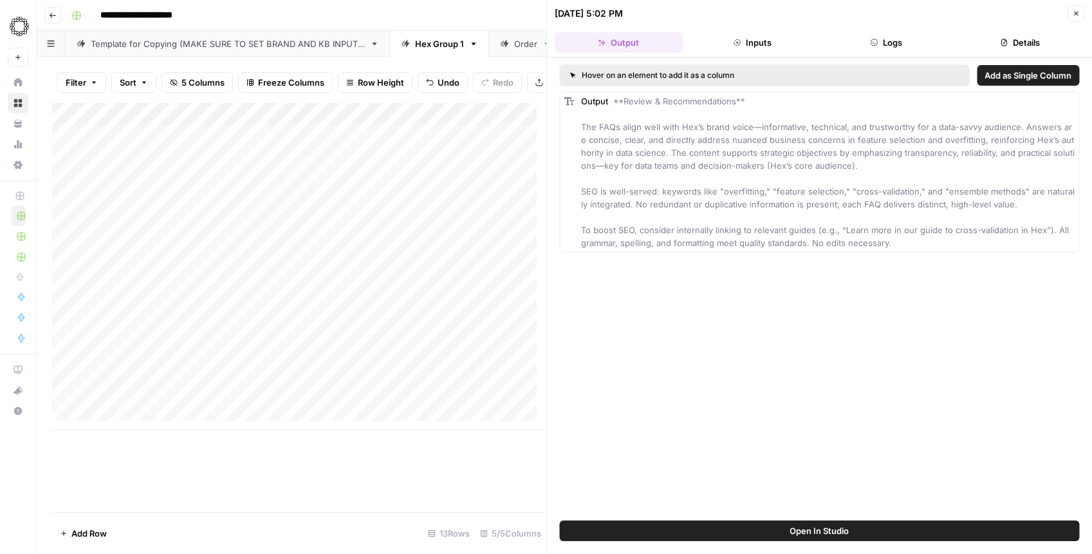
click at [1072, 16] on icon "button" at bounding box center [1076, 14] width 8 height 8
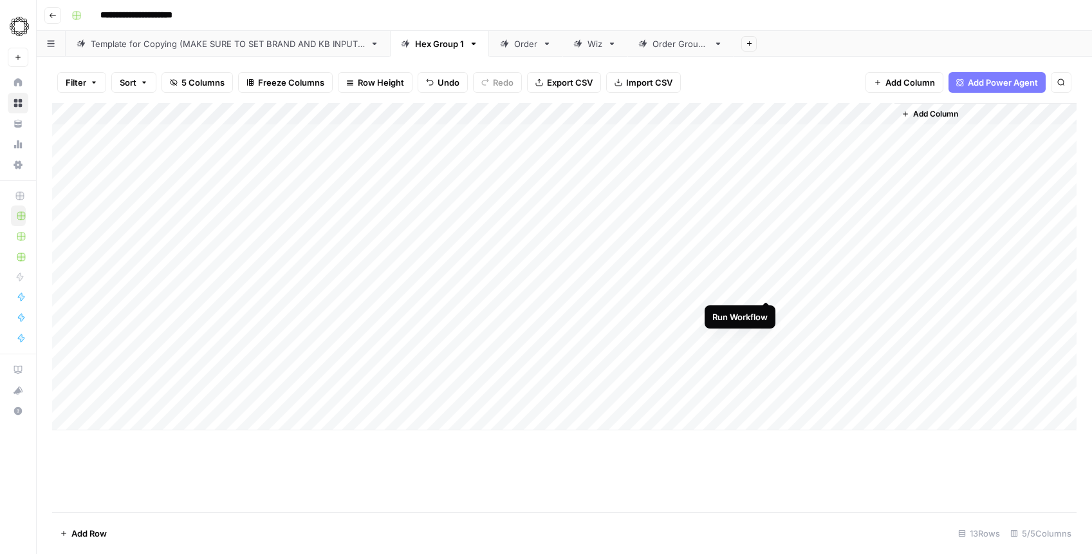
click at [769, 288] on div "Add Column" at bounding box center [564, 266] width 1025 height 327
click at [879, 288] on div "Add Column" at bounding box center [564, 266] width 1025 height 327
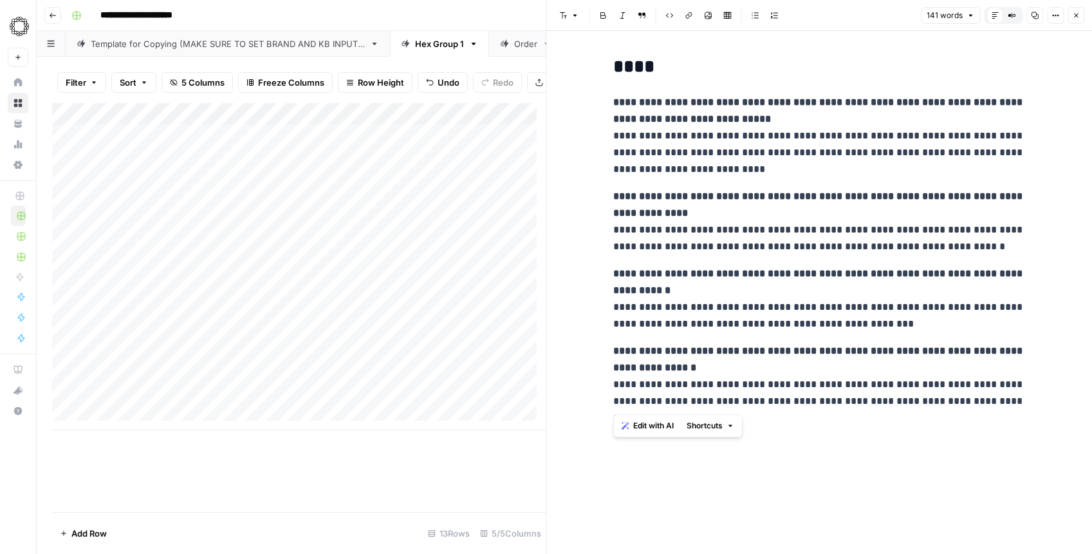
drag, startPoint x: 612, startPoint y: 101, endPoint x: 1043, endPoint y: 408, distance: 530.0
click at [1043, 408] on div "**********" at bounding box center [820, 292] width 546 height 523
copy div "**********"
click at [1074, 15] on icon "button" at bounding box center [1076, 16] width 8 height 8
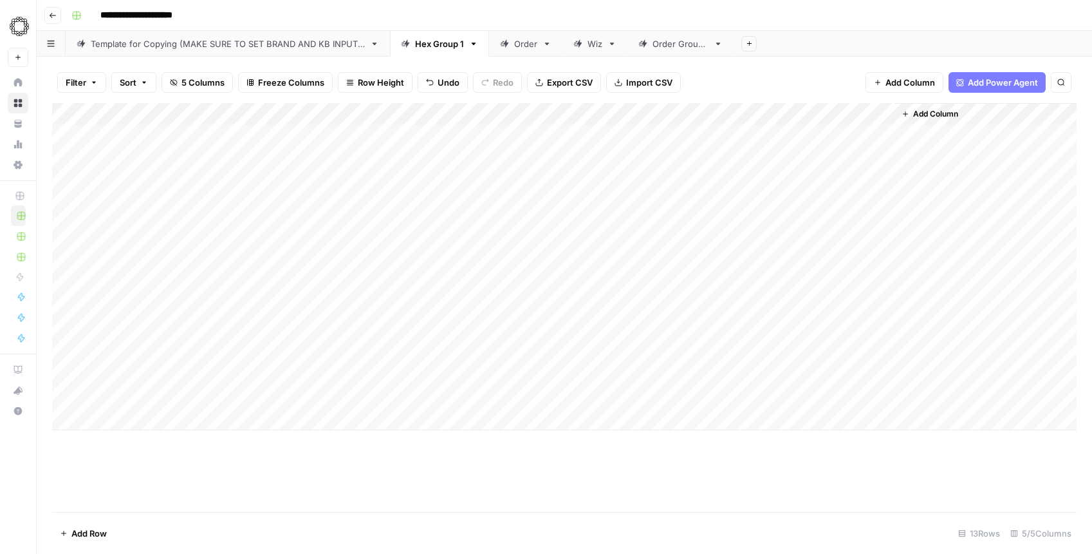
drag, startPoint x: 822, startPoint y: 134, endPoint x: 822, endPoint y: 328, distance: 193.8
click at [822, 328] on div "Add Column" at bounding box center [564, 266] width 1025 height 327
click at [194, 46] on div "Template for Copying (MAKE SURE TO SET BRAND AND KB INPUTS)" at bounding box center [228, 43] width 274 height 13
drag, startPoint x: 689, startPoint y: 205, endPoint x: 735, endPoint y: 36, distance: 174.9
click at [689, 205] on div "Add Column" at bounding box center [564, 307] width 1025 height 409
